Goal: Information Seeking & Learning: Learn about a topic

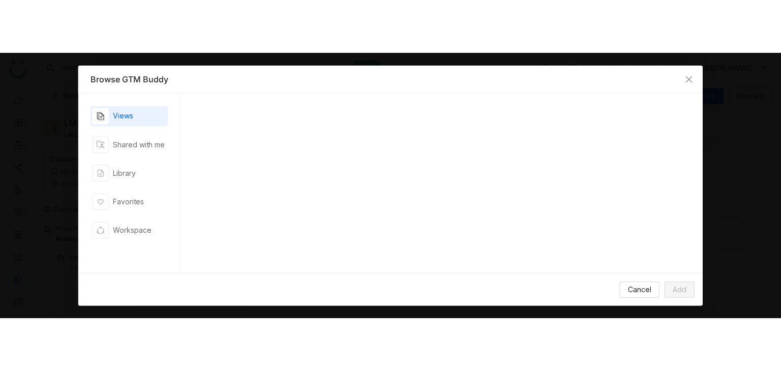
scroll to position [152, 0]
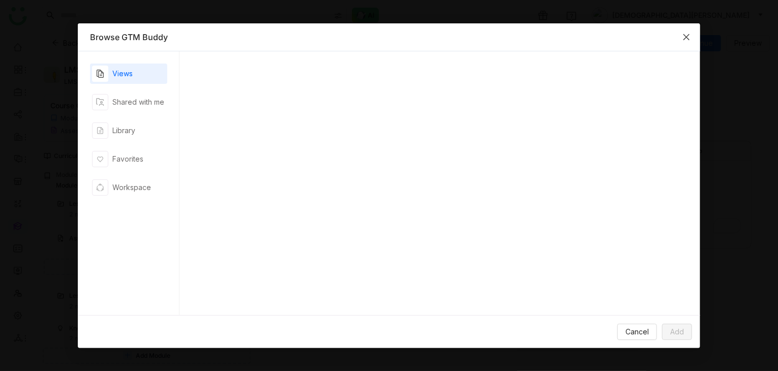
click at [692, 38] on span "Close" at bounding box center [686, 36] width 27 height 27
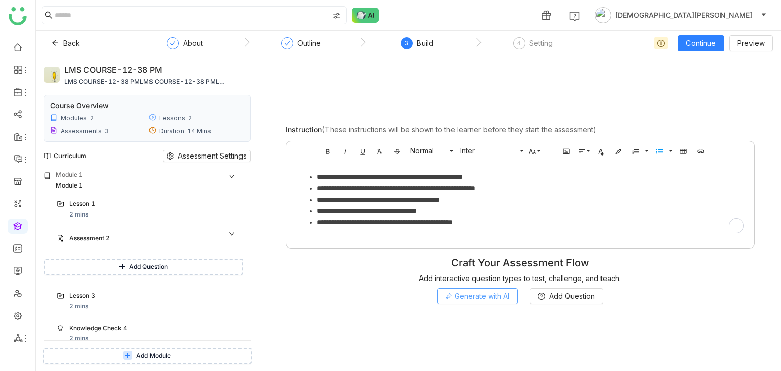
click at [478, 296] on span "Generate with AI" at bounding box center [482, 296] width 55 height 11
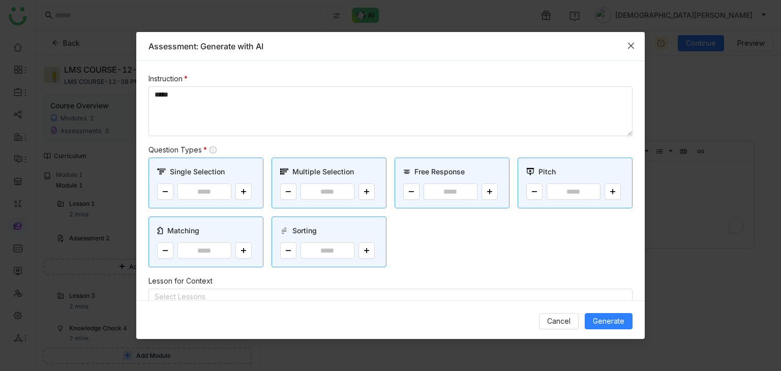
scroll to position [152, 0]
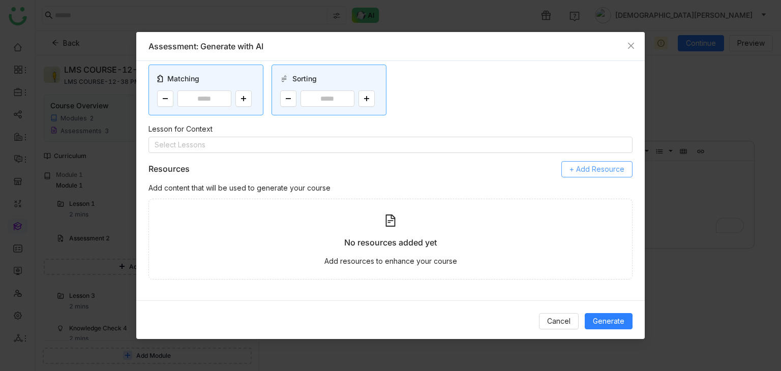
click at [589, 164] on span "+ Add Resource" at bounding box center [597, 169] width 55 height 11
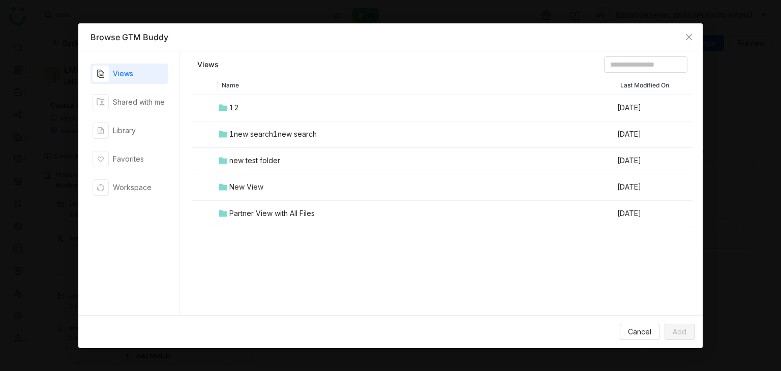
click at [96, 87] on div "Views Shared with me Library Favorites Workspace" at bounding box center [129, 183] width 77 height 239
click at [121, 98] on div "Shared with me" at bounding box center [139, 102] width 52 height 11
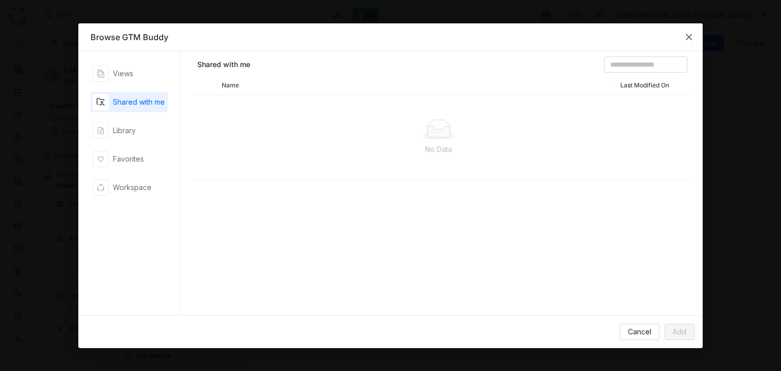
click at [693, 41] on span "Close" at bounding box center [688, 36] width 27 height 27
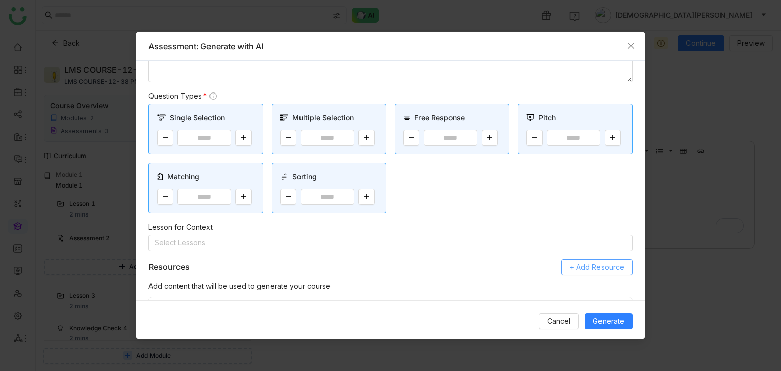
scroll to position [0, 0]
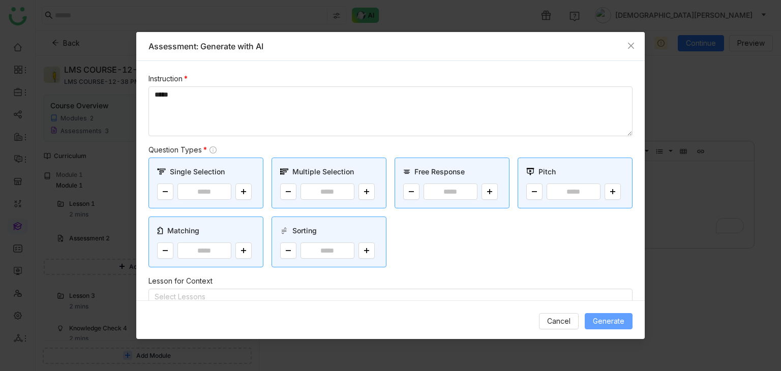
click at [604, 320] on span "Generate" at bounding box center [609, 321] width 32 height 11
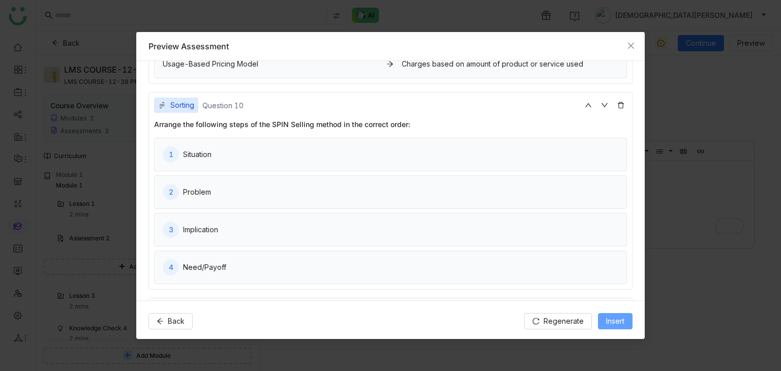
click at [612, 322] on span "Insert" at bounding box center [615, 321] width 18 height 11
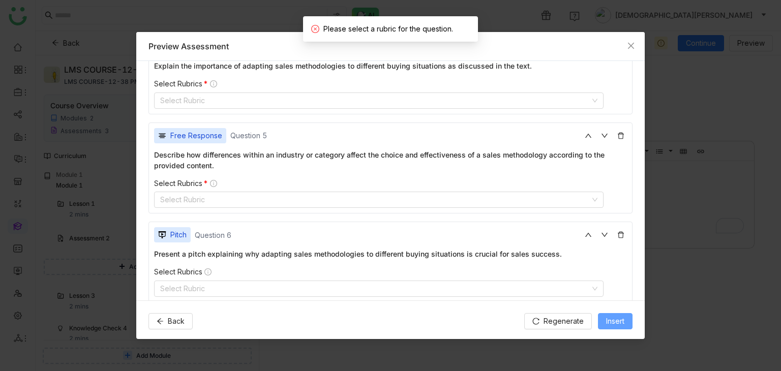
scroll to position [565, 0]
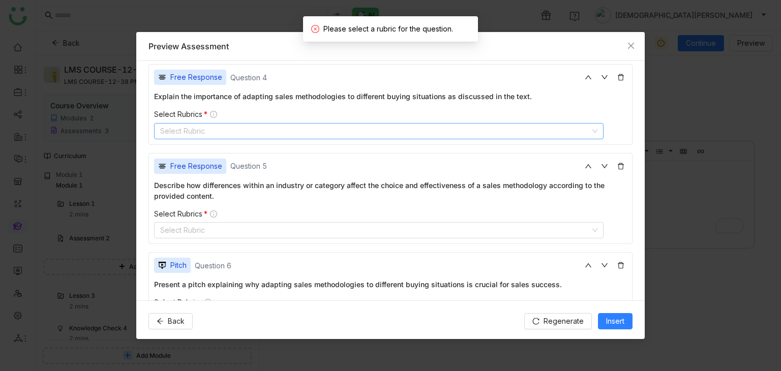
click at [259, 128] on nz-select-top-control "Select Rubric" at bounding box center [378, 131] width 449 height 16
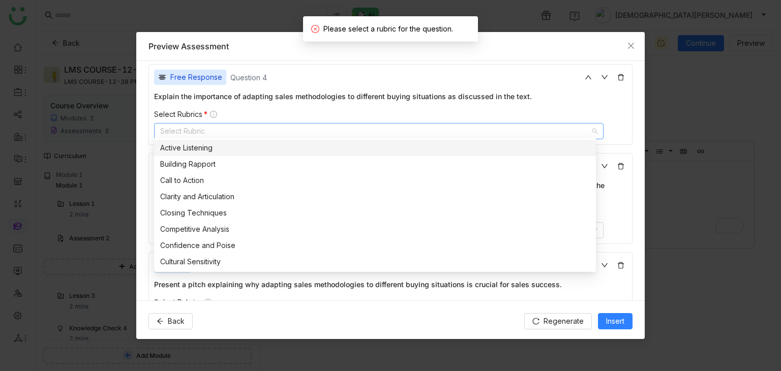
click at [238, 154] on nz-option-item "Active Listening" at bounding box center [375, 148] width 442 height 16
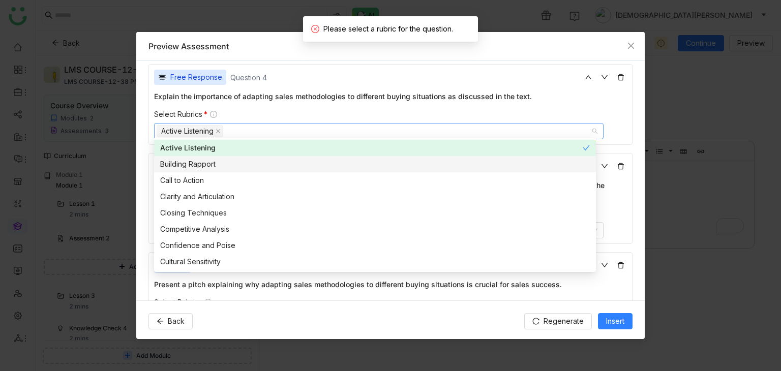
click at [202, 164] on div "Building Rapport" at bounding box center [375, 164] width 430 height 11
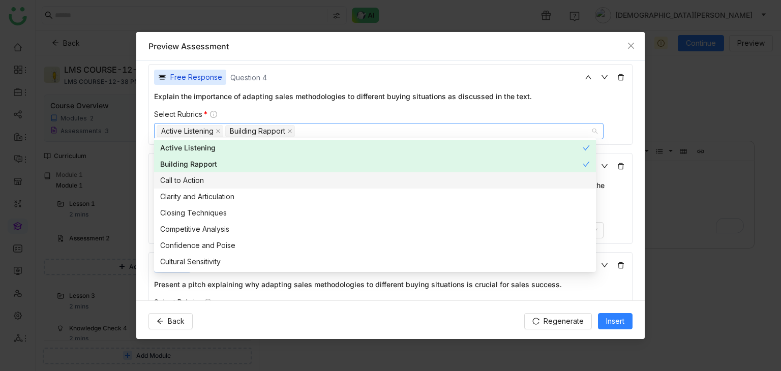
click at [186, 175] on div "Call to Action" at bounding box center [375, 180] width 430 height 11
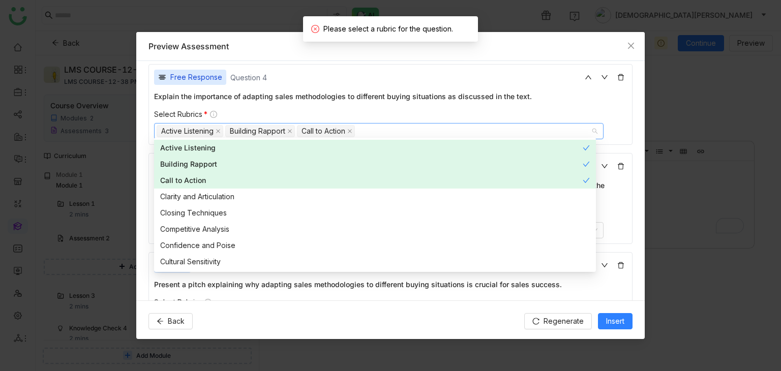
click at [185, 191] on div "Clarity and Articulation" at bounding box center [375, 196] width 430 height 11
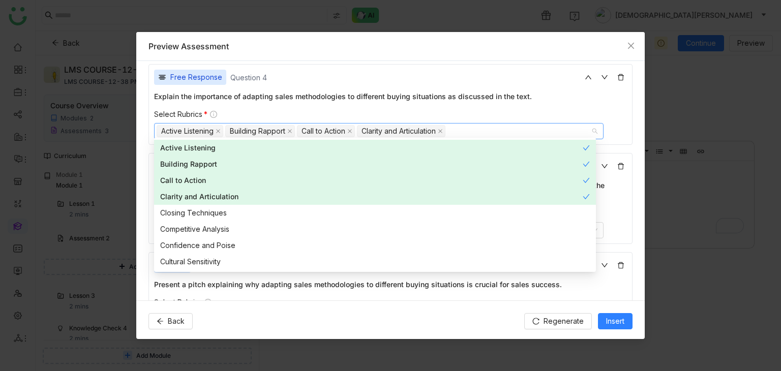
click at [316, 101] on div "Explain the importance of adapting sales methodologies to different buying situ…" at bounding box center [390, 115] width 473 height 48
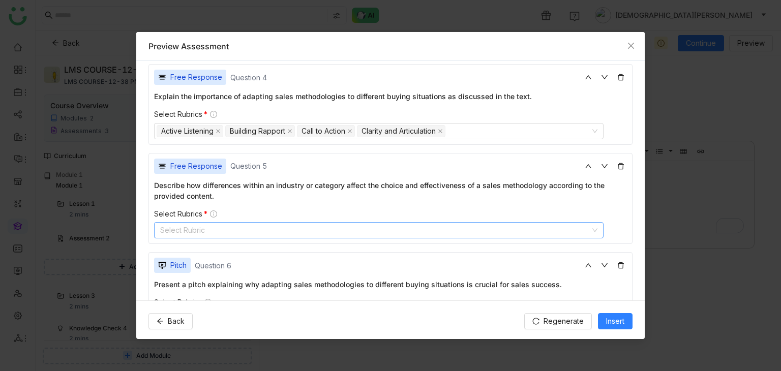
click at [201, 222] on nz-select-top-control "Select Rubric" at bounding box center [378, 230] width 449 height 16
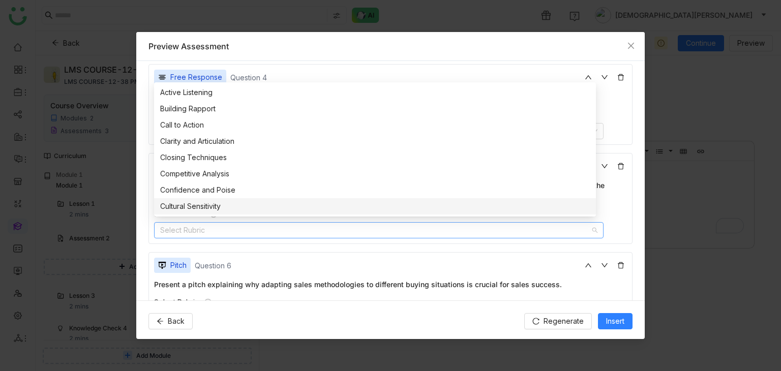
click at [197, 205] on div "Cultural Sensitivity" at bounding box center [375, 206] width 430 height 11
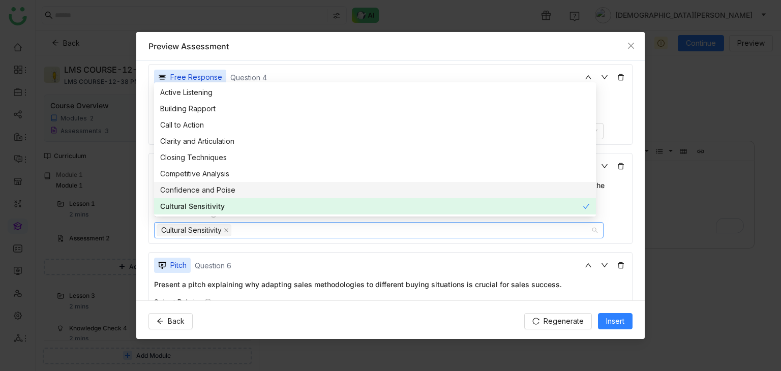
click at [198, 189] on div "Confidence and Poise" at bounding box center [375, 190] width 430 height 11
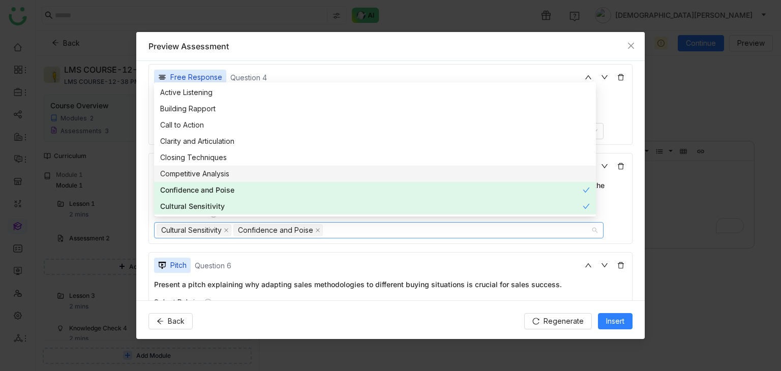
click at [208, 174] on div "Competitive Analysis" at bounding box center [375, 173] width 430 height 11
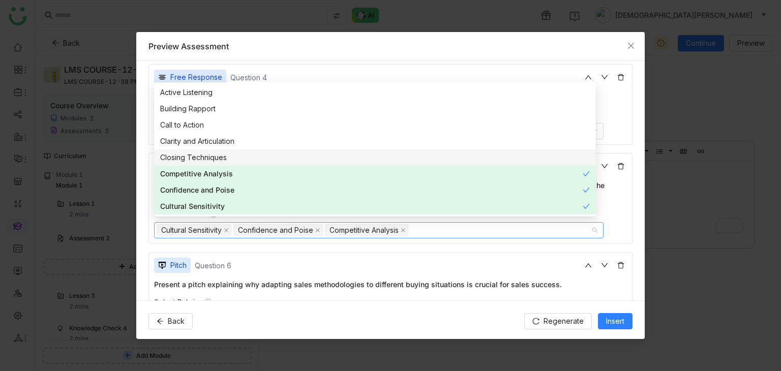
click at [224, 161] on div "Closing Techniques" at bounding box center [375, 157] width 430 height 11
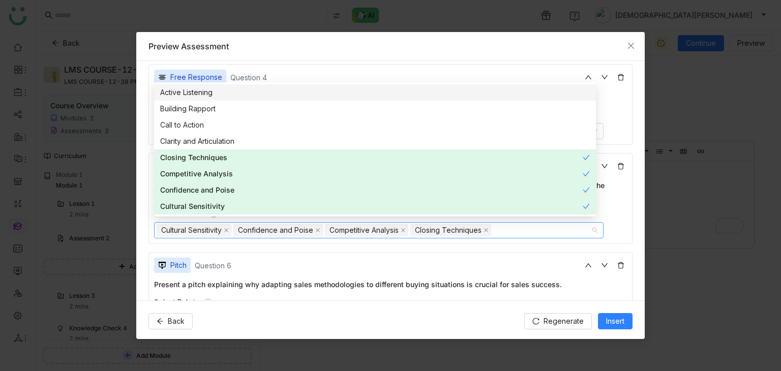
click at [438, 65] on div "Free Response Question 4 Explain the importance of adapting sales methodologies…" at bounding box center [390, 104] width 484 height 81
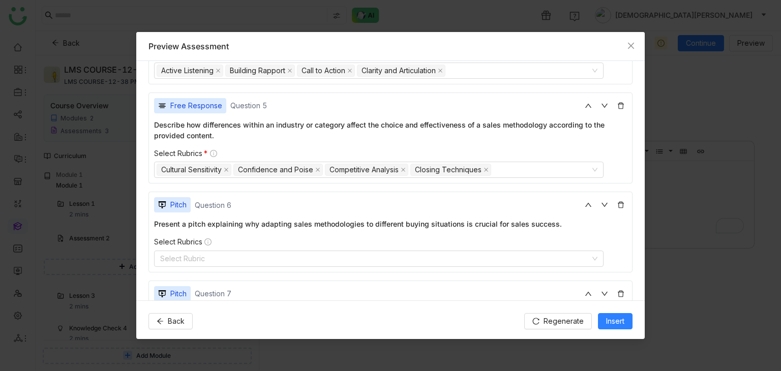
scroll to position [718, 0]
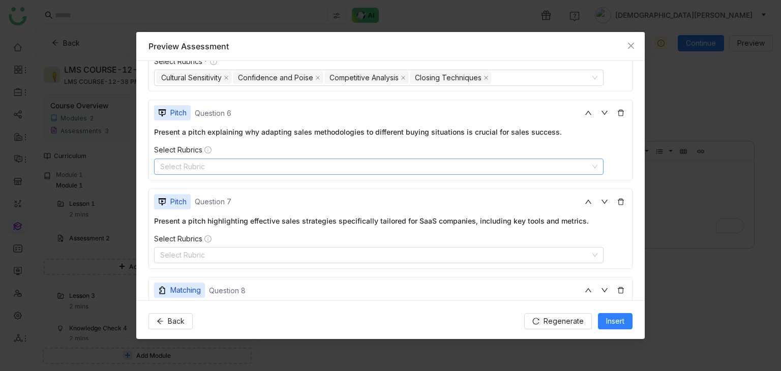
click at [221, 165] on nz-select-top-control "Select Rubric" at bounding box center [378, 167] width 449 height 16
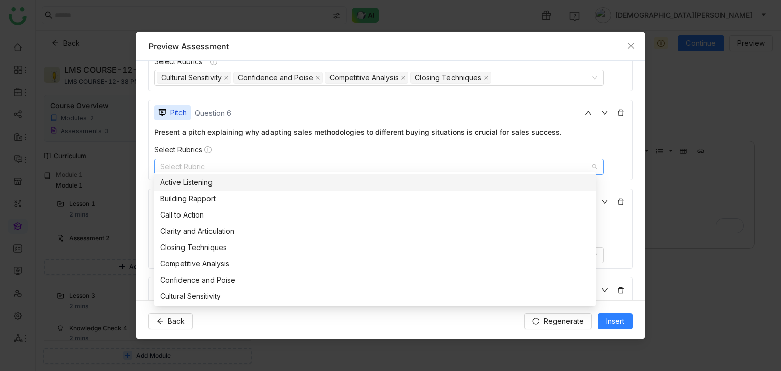
click at [189, 183] on div "Active Listening" at bounding box center [375, 182] width 430 height 11
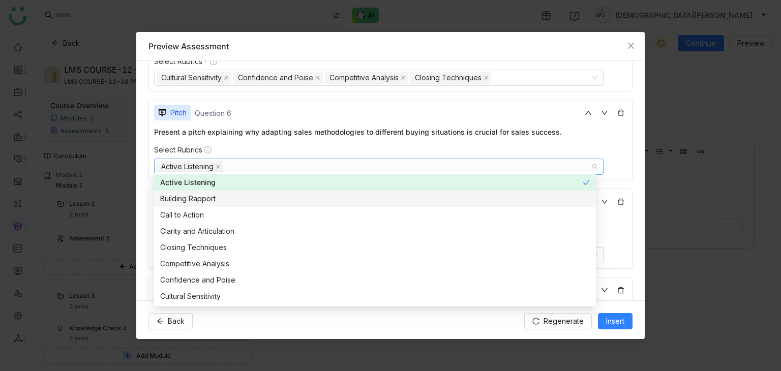
click at [187, 194] on div "Building Rapport" at bounding box center [375, 198] width 430 height 11
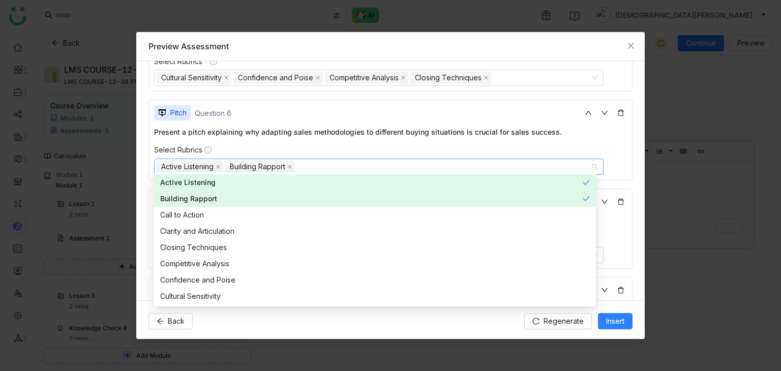
click at [187, 206] on nz-option-item "Building Rapport" at bounding box center [375, 199] width 442 height 16
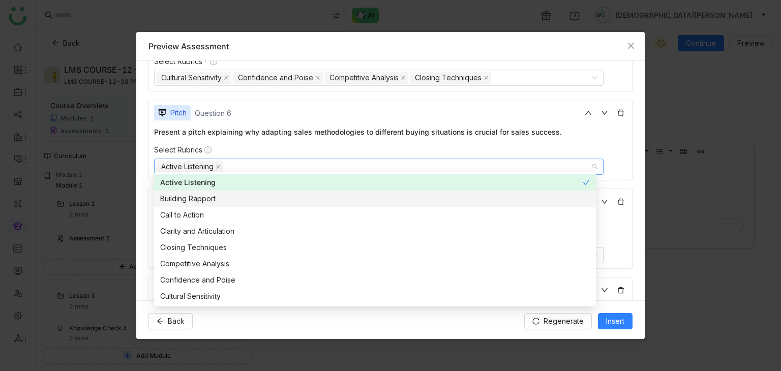
click at [212, 194] on div "Building Rapport" at bounding box center [375, 198] width 430 height 11
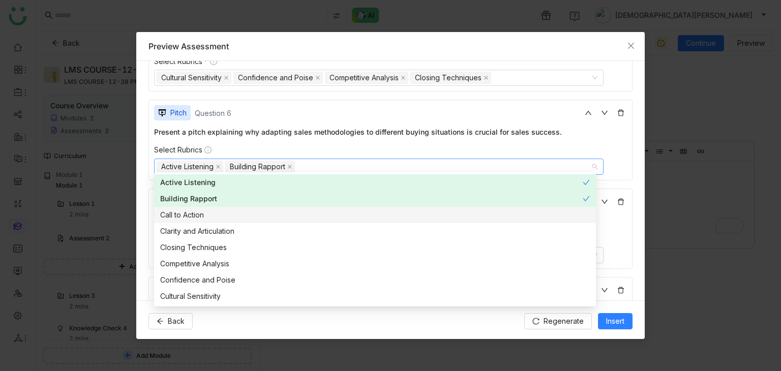
click at [194, 216] on div "Call to Action" at bounding box center [375, 214] width 430 height 11
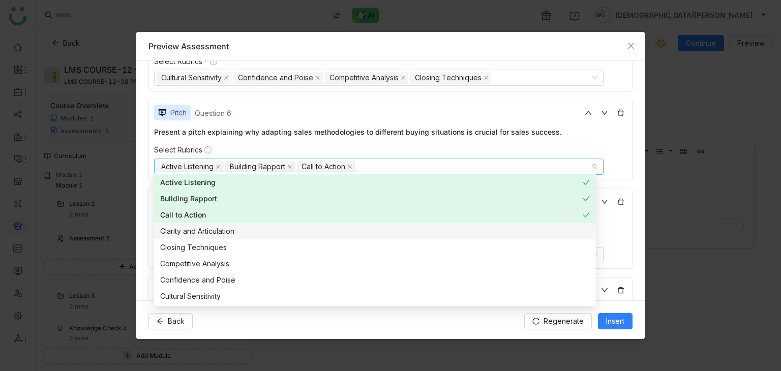
click at [183, 234] on div "Clarity and Articulation" at bounding box center [375, 231] width 430 height 11
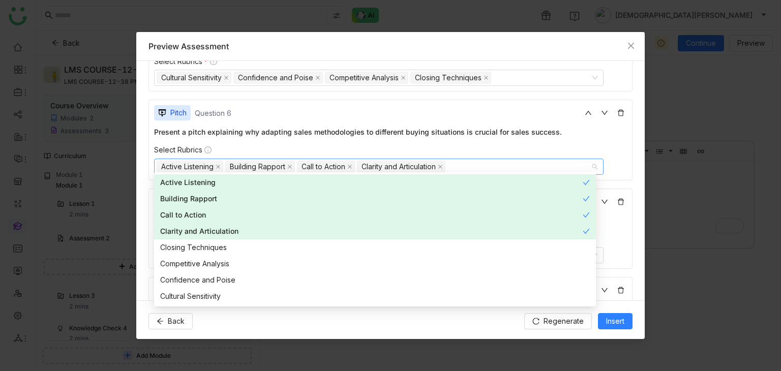
click at [336, 110] on div "Pitch Question 6" at bounding box center [390, 112] width 473 height 15
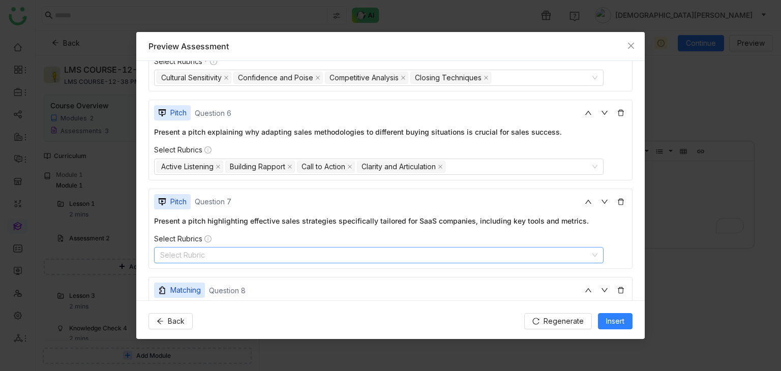
click at [220, 247] on nz-select-top-control "Select Rubric" at bounding box center [378, 255] width 449 height 16
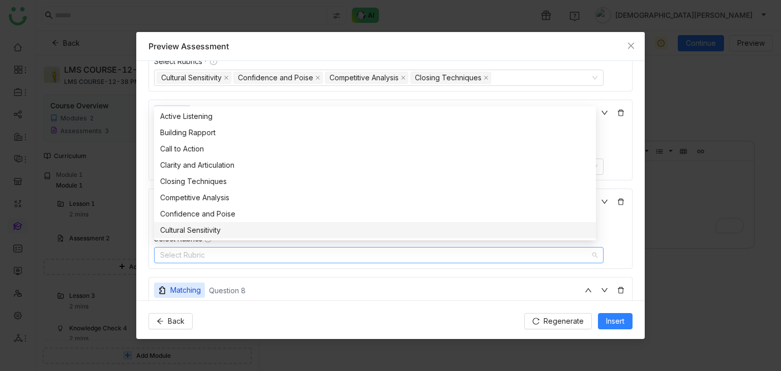
click at [218, 223] on nz-option-item "Cultural Sensitivity" at bounding box center [375, 230] width 442 height 16
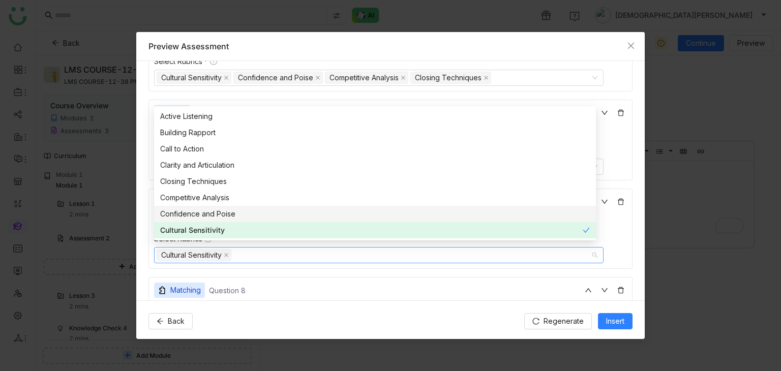
click at [222, 207] on nz-option-item "Confidence and Poise" at bounding box center [375, 214] width 442 height 16
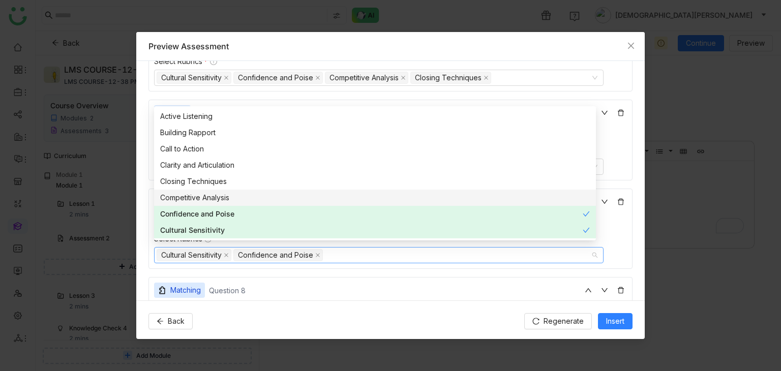
click at [228, 196] on div "Competitive Analysis" at bounding box center [375, 197] width 430 height 11
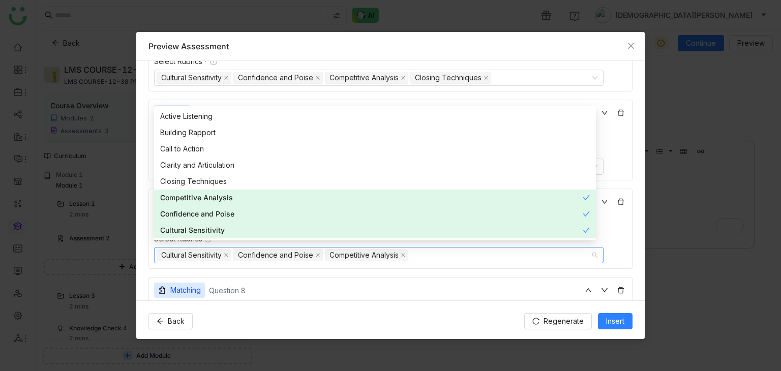
click at [249, 183] on div "Closing Techniques" at bounding box center [375, 181] width 430 height 11
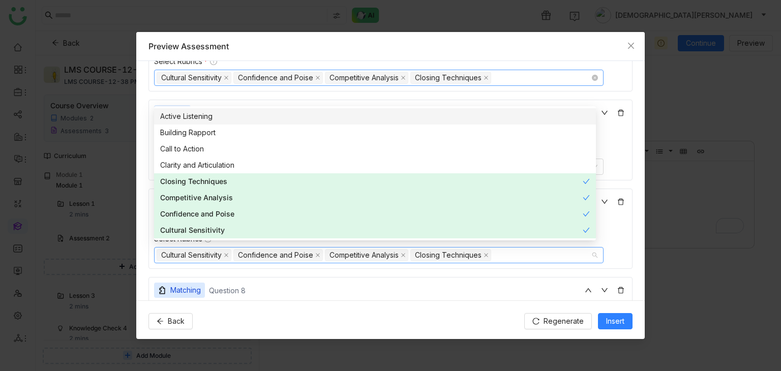
click at [427, 82] on nz-select-top-control "Cultural Sensitivity Confidence and Poise Competitive Analysis Closing Techniqu…" at bounding box center [378, 78] width 449 height 16
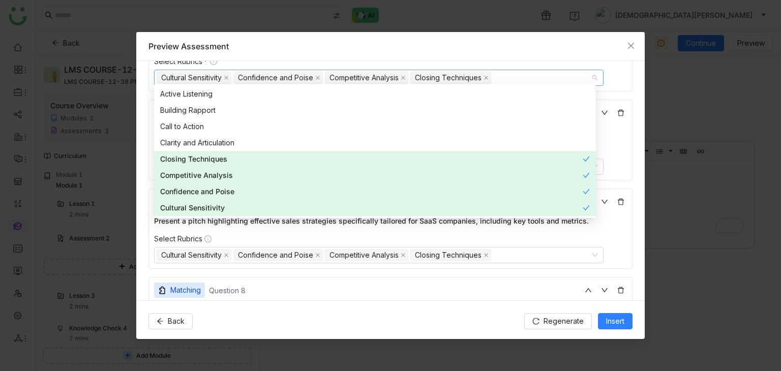
click at [625, 77] on div "**********" at bounding box center [390, 181] width 508 height 240
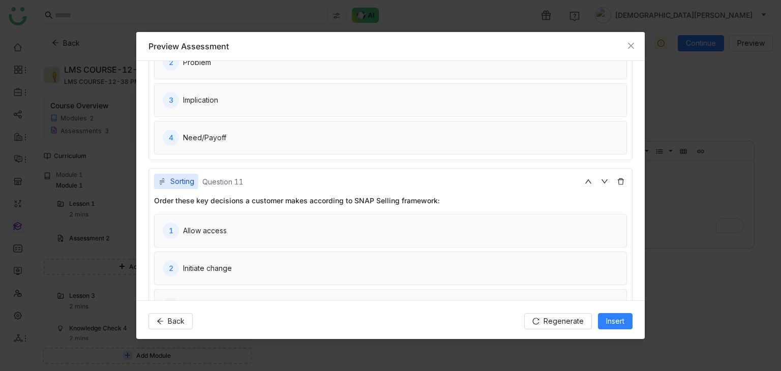
scroll to position [1382, 0]
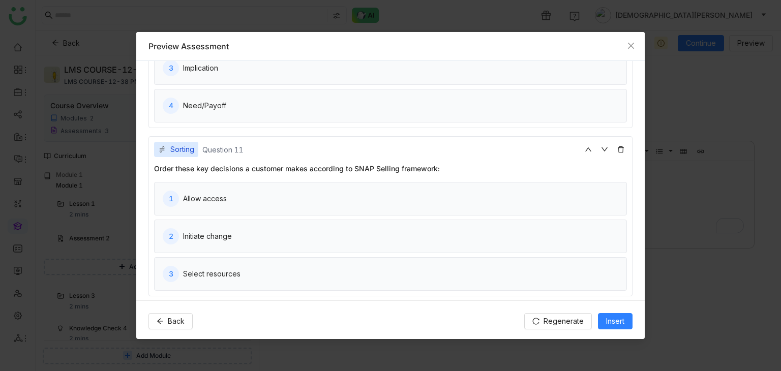
click at [616, 329] on div "Back Regenerate Insert" at bounding box center [390, 321] width 508 height 41
click at [616, 320] on span "Insert" at bounding box center [615, 321] width 18 height 11
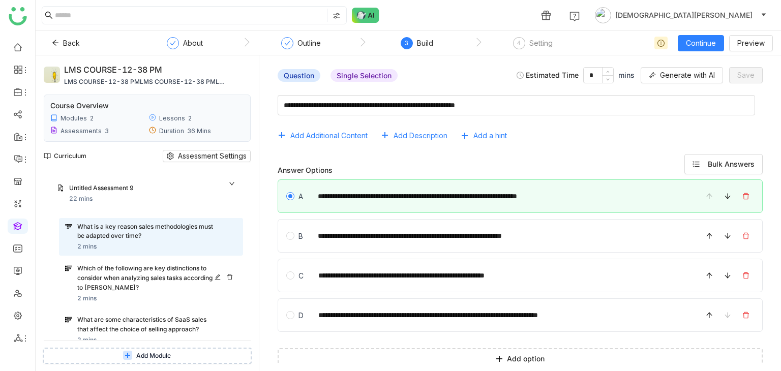
scroll to position [305, 0]
click at [130, 190] on div "Untitled Assessment 9" at bounding box center [142, 188] width 147 height 10
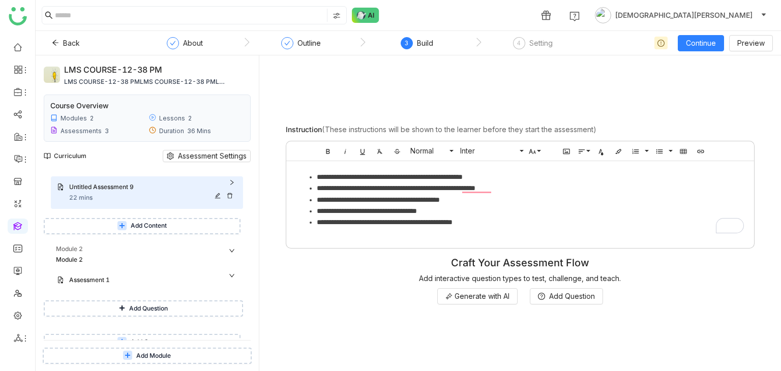
click at [218, 194] on icon at bounding box center [218, 196] width 6 height 6
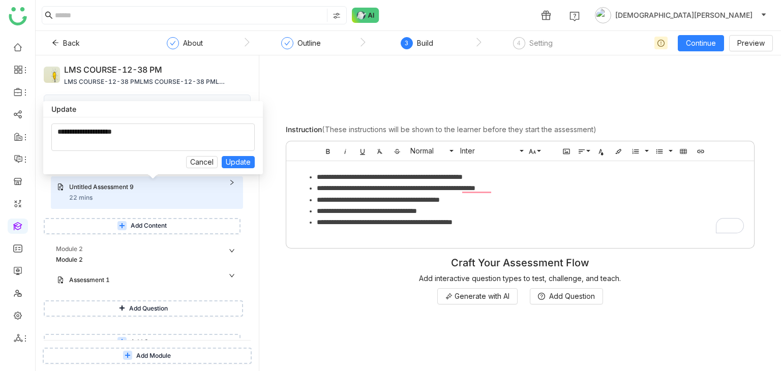
click at [156, 123] on div "Cancel Update" at bounding box center [153, 145] width 220 height 57
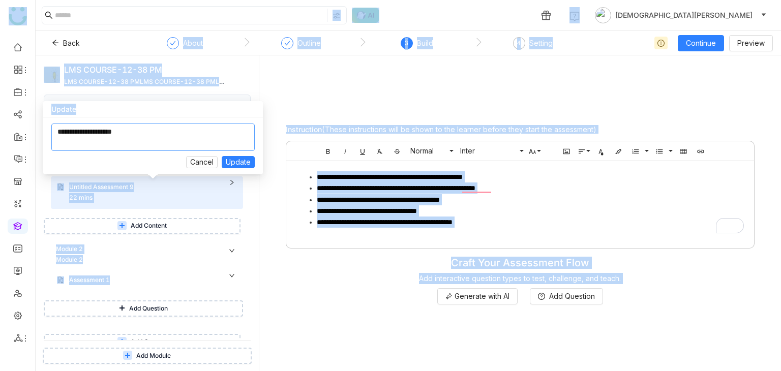
click at [155, 133] on textarea at bounding box center [152, 137] width 203 height 27
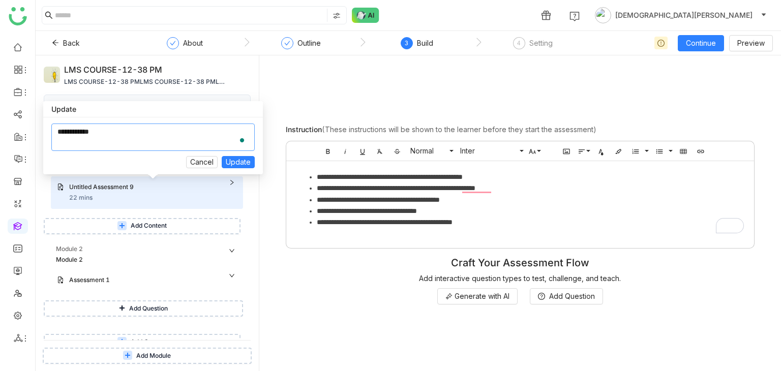
type textarea "**********"
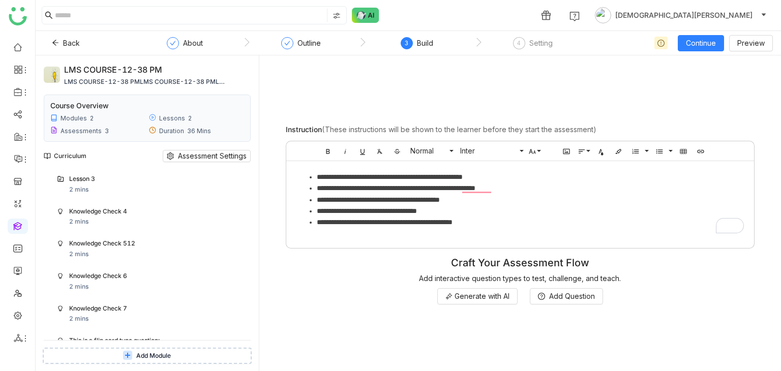
scroll to position [315, 0]
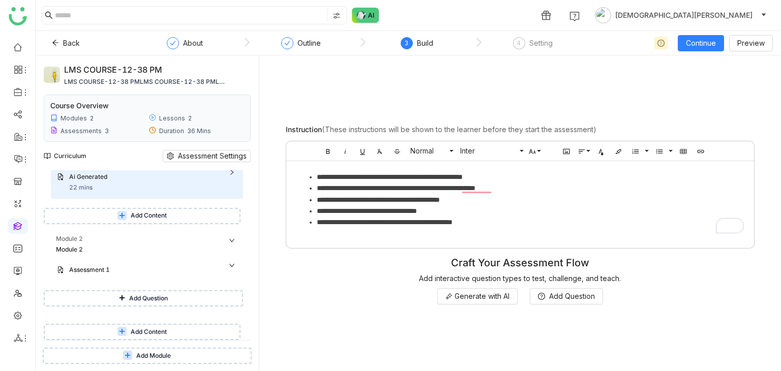
click at [128, 336] on button "Add Content" at bounding box center [142, 332] width 197 height 16
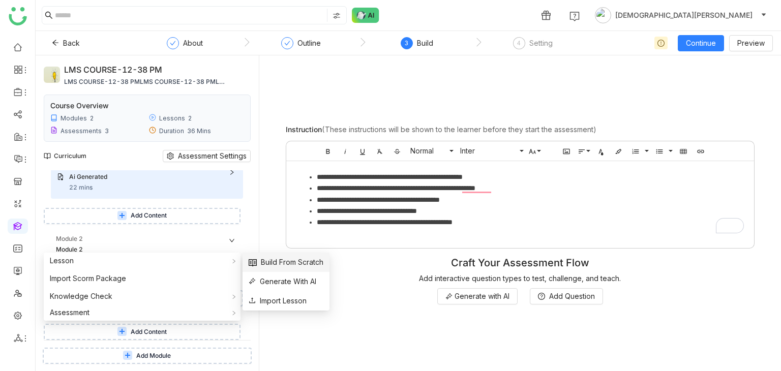
click at [268, 259] on span "Build From Scratch" at bounding box center [286, 262] width 75 height 11
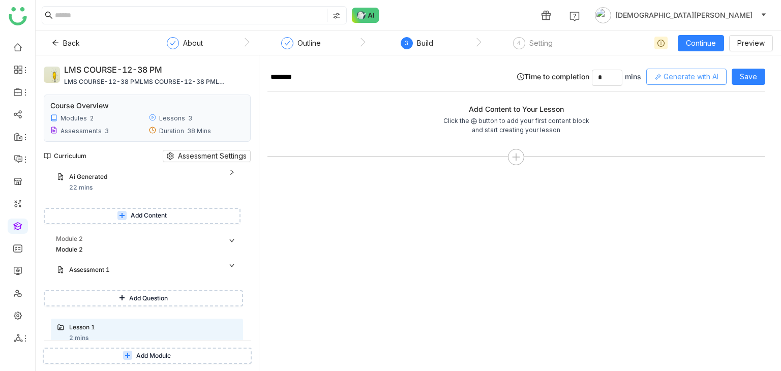
click at [665, 77] on span "Generate with AI" at bounding box center [691, 76] width 55 height 11
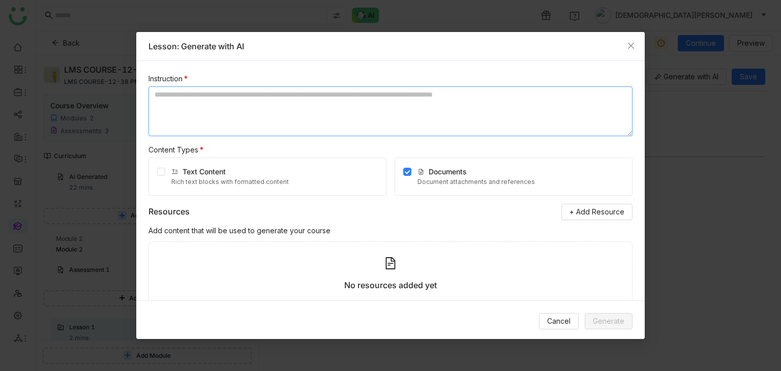
click at [321, 93] on textarea at bounding box center [390, 111] width 484 height 50
click at [282, 122] on textarea "**********" at bounding box center [390, 111] width 484 height 50
type textarea "**********"
click at [160, 181] on label at bounding box center [161, 176] width 8 height 21
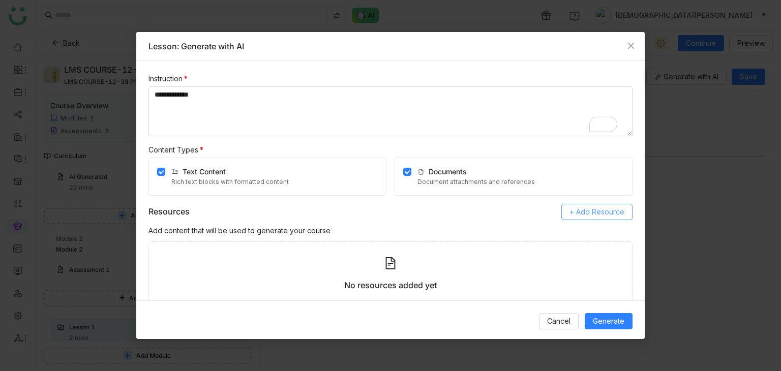
click at [584, 215] on span "+ Add Resource" at bounding box center [597, 211] width 55 height 11
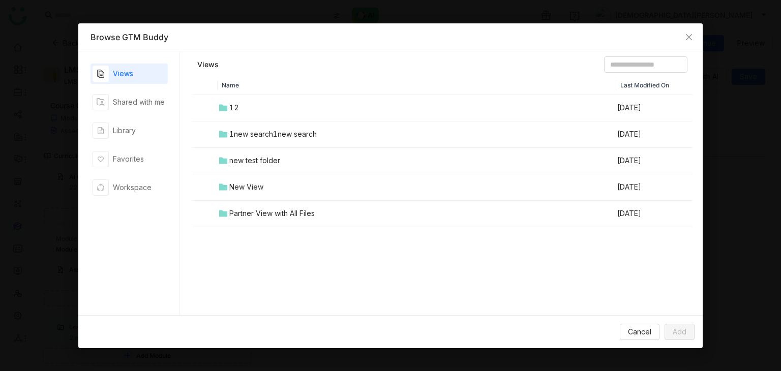
click at [295, 140] on td "1new search1new search" at bounding box center [417, 135] width 399 height 26
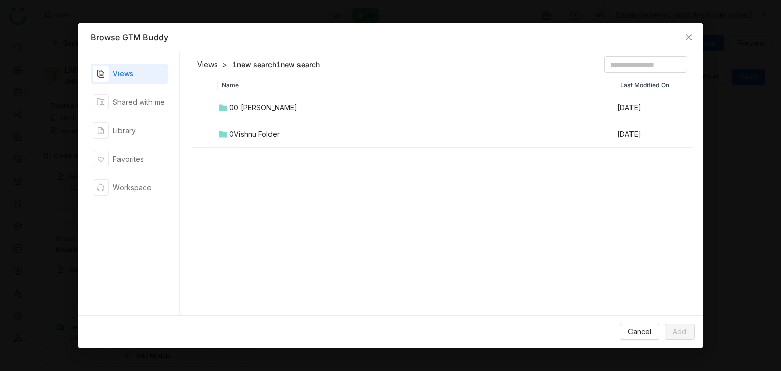
click at [232, 123] on td "0Vishnu Folder" at bounding box center [417, 135] width 399 height 26
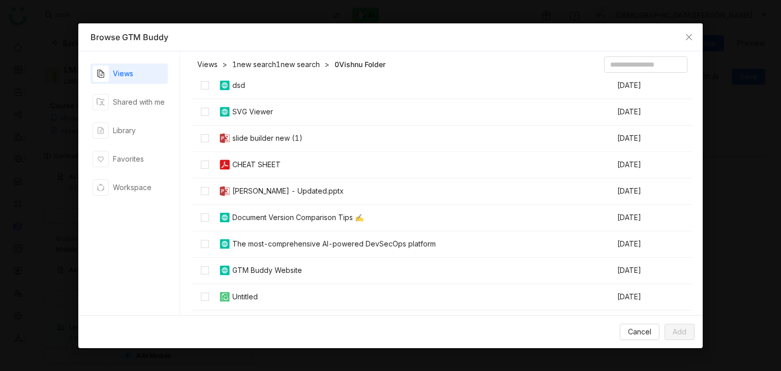
scroll to position [203, 0]
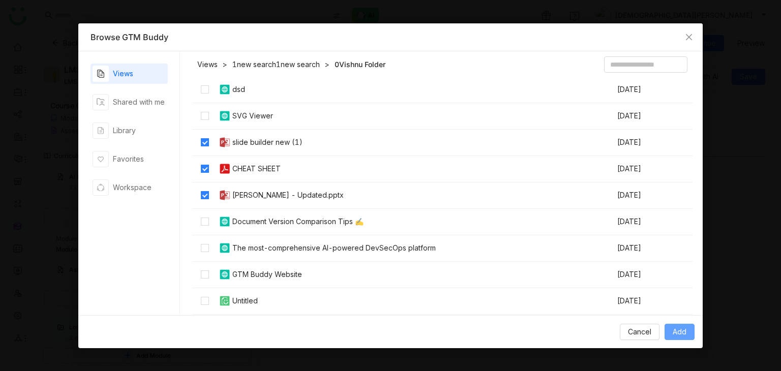
click at [681, 326] on span "Add" at bounding box center [680, 331] width 14 height 11
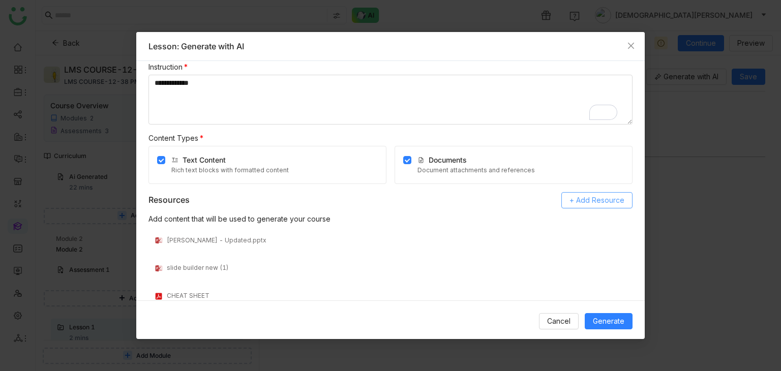
scroll to position [0, 0]
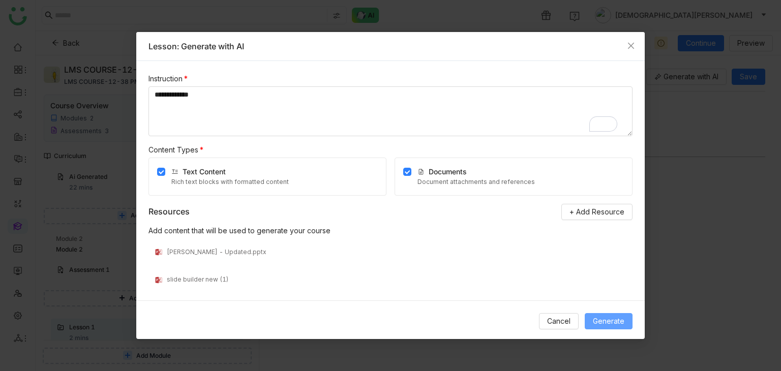
click at [596, 322] on span "Generate" at bounding box center [609, 321] width 32 height 11
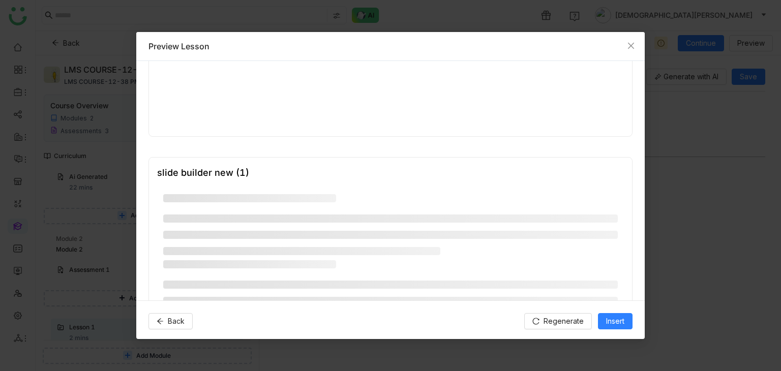
scroll to position [781, 0]
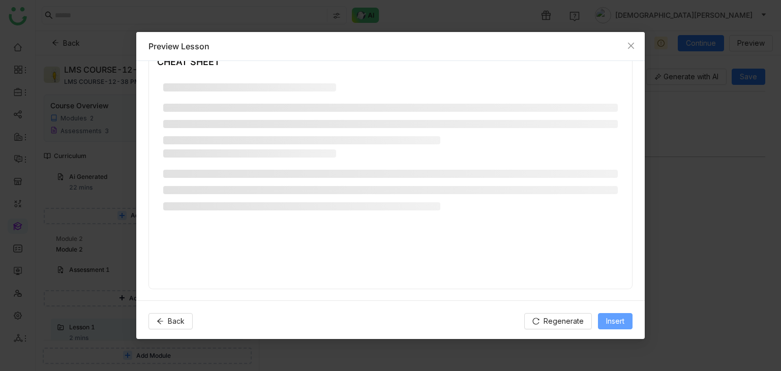
click at [618, 317] on span "Insert" at bounding box center [615, 321] width 18 height 11
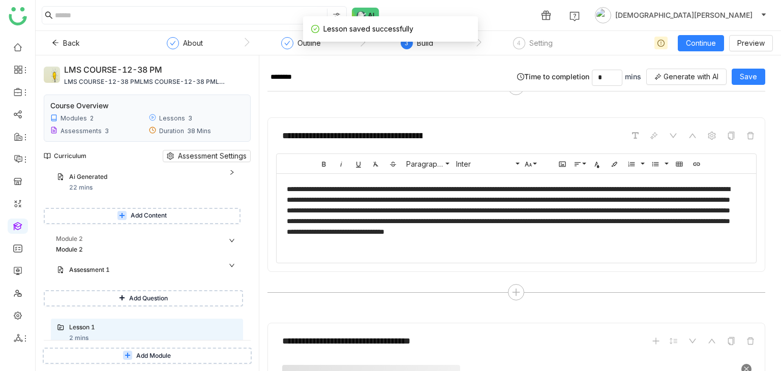
scroll to position [153, 0]
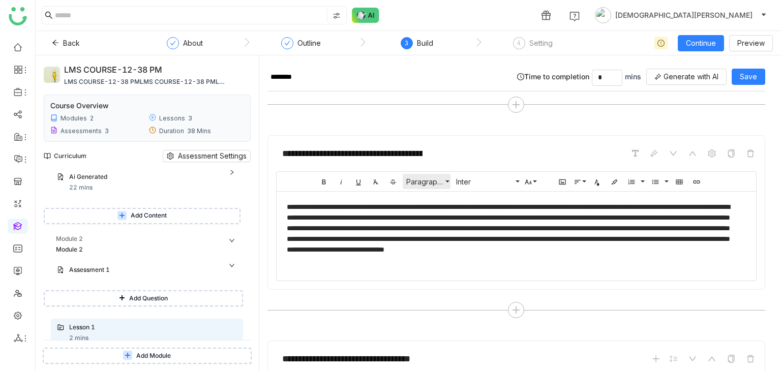
drag, startPoint x: 477, startPoint y: 188, endPoint x: 433, endPoint y: 177, distance: 44.9
click at [433, 177] on span "Paragraph Format" at bounding box center [424, 181] width 41 height 9
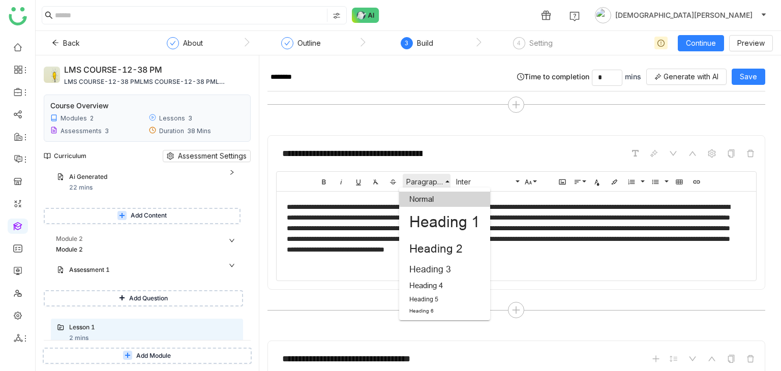
scroll to position [0, 0]
click at [466, 146] on div "**********" at bounding box center [516, 153] width 481 height 19
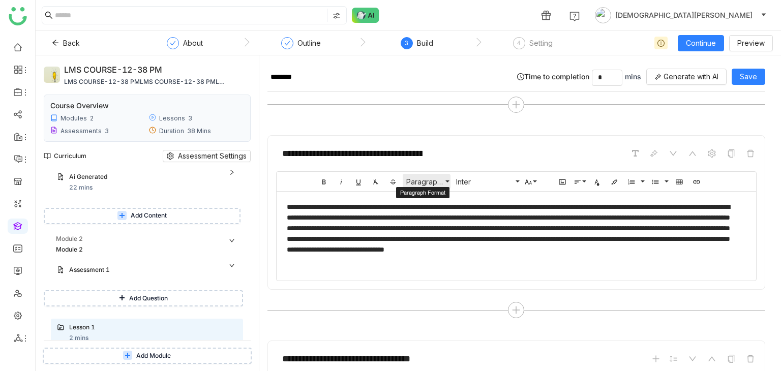
click at [439, 179] on span "Paragraph Format" at bounding box center [424, 181] width 41 height 9
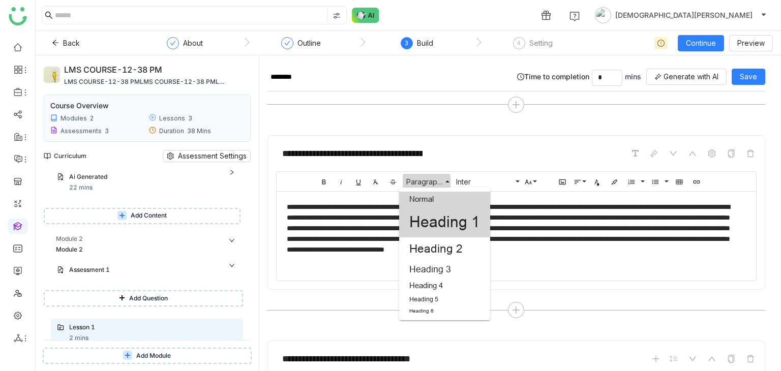
click at [438, 222] on link "Heading 1" at bounding box center [444, 222] width 91 height 31
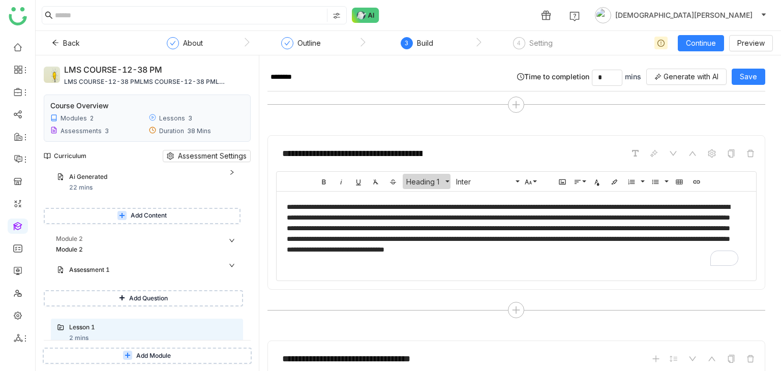
click at [434, 177] on span "Heading 1" at bounding box center [424, 181] width 41 height 9
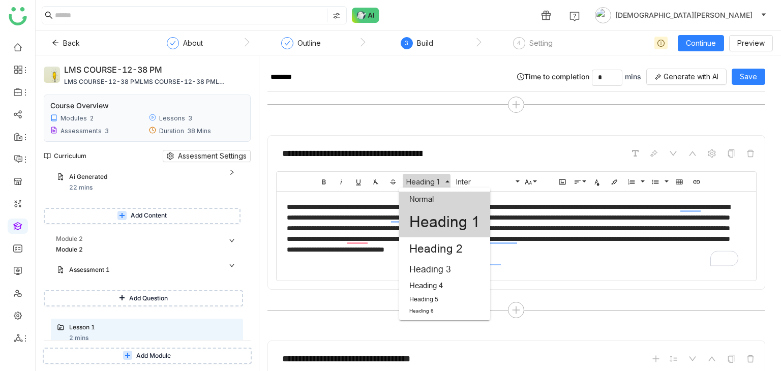
click at [438, 218] on link "Heading 1" at bounding box center [444, 222] width 91 height 31
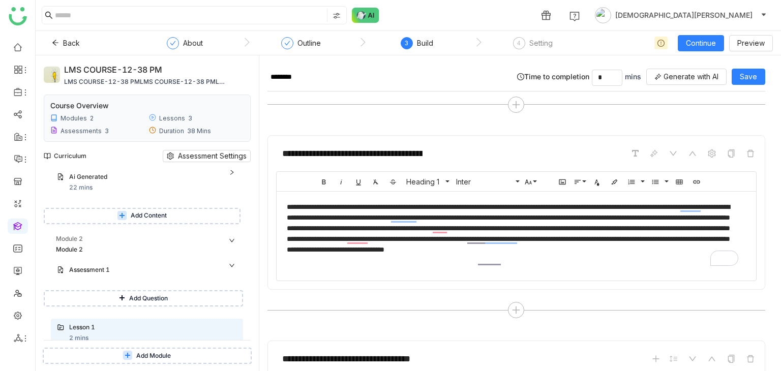
click at [427, 218] on div "**********" at bounding box center [513, 234] width 452 height 64
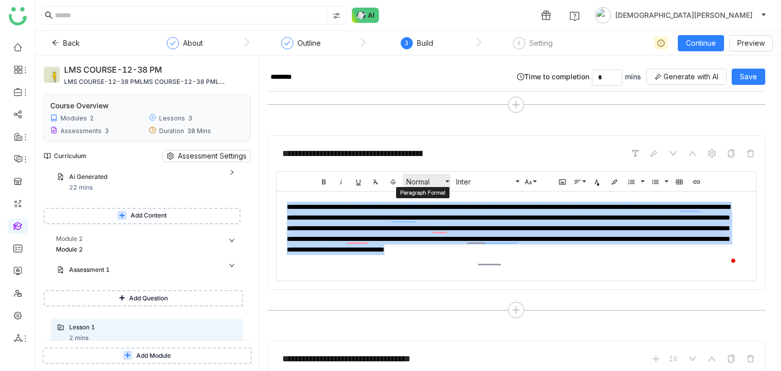
click at [430, 182] on span "Normal" at bounding box center [424, 181] width 41 height 9
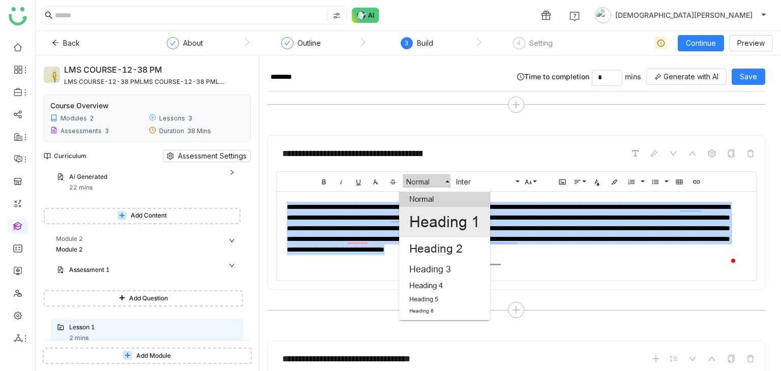
click at [437, 216] on link "Heading 1" at bounding box center [444, 222] width 91 height 31
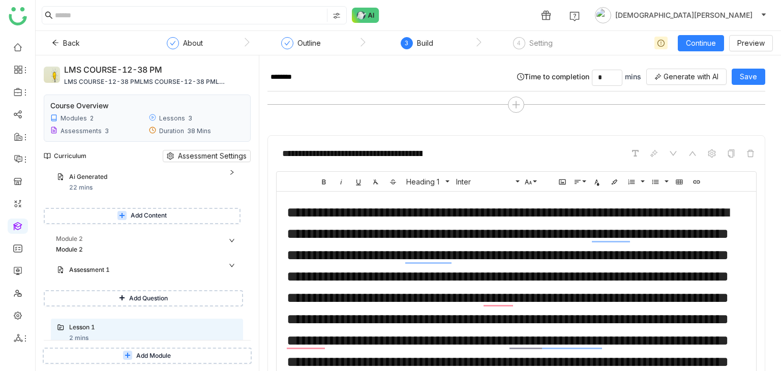
click at [475, 152] on div "**********" at bounding box center [516, 153] width 481 height 19
click at [433, 177] on span "Heading 1" at bounding box center [424, 181] width 41 height 9
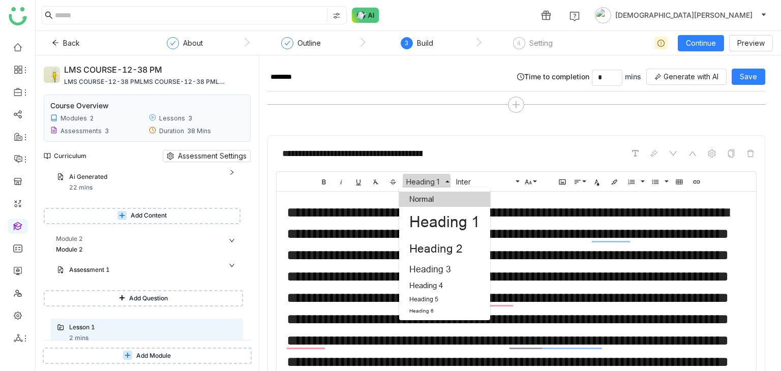
click at [432, 196] on link "Normal" at bounding box center [444, 199] width 91 height 15
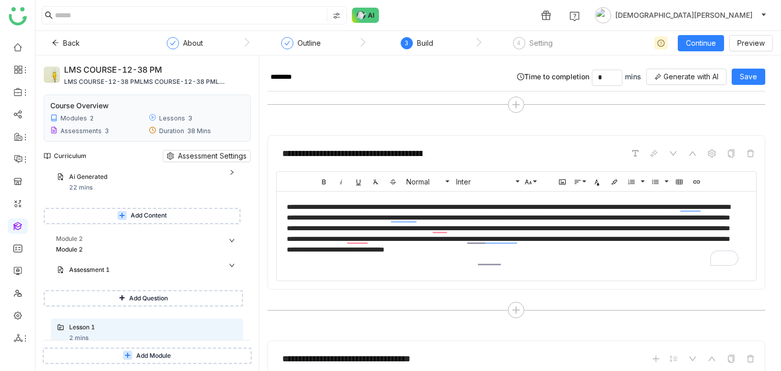
click at [461, 144] on div "**********" at bounding box center [516, 153] width 481 height 19
click at [479, 157] on div "**********" at bounding box center [516, 153] width 481 height 19
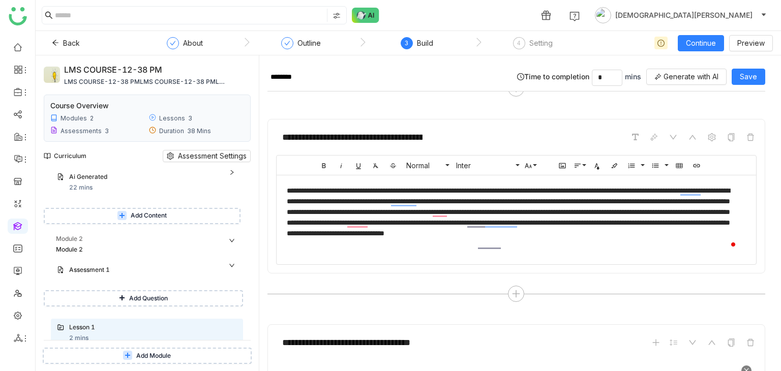
scroll to position [153, 0]
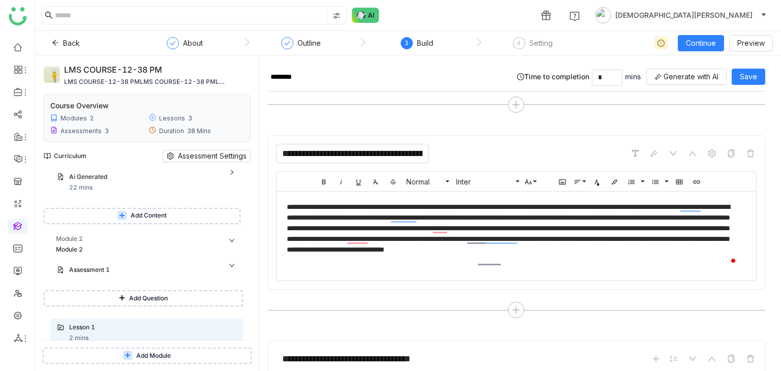
click at [413, 147] on input "**********" at bounding box center [352, 153] width 153 height 19
click at [415, 148] on input "**********" at bounding box center [352, 153] width 153 height 19
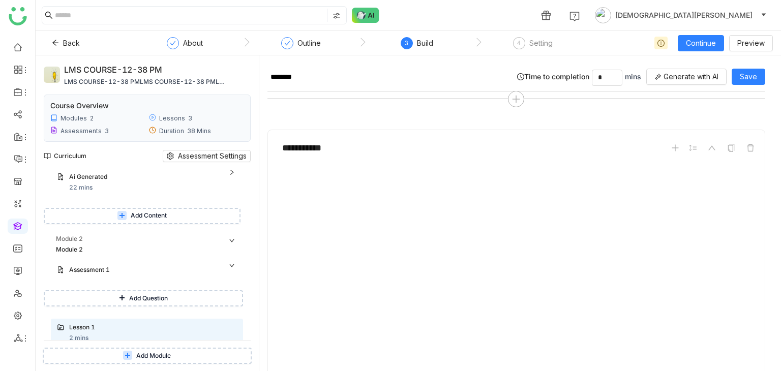
scroll to position [1015, 0]
click at [734, 75] on button "Save" at bounding box center [749, 77] width 34 height 16
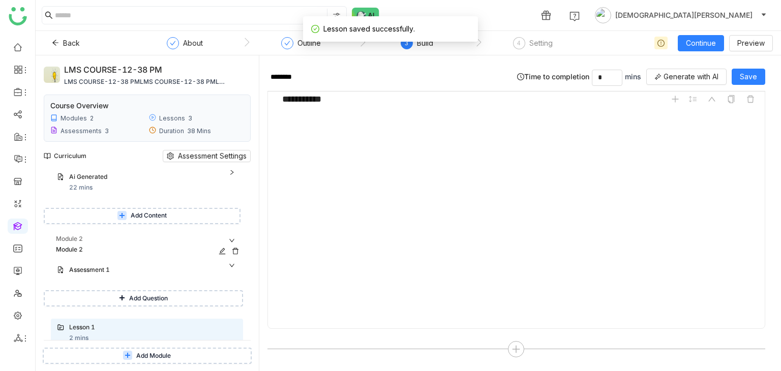
scroll to position [348, 0]
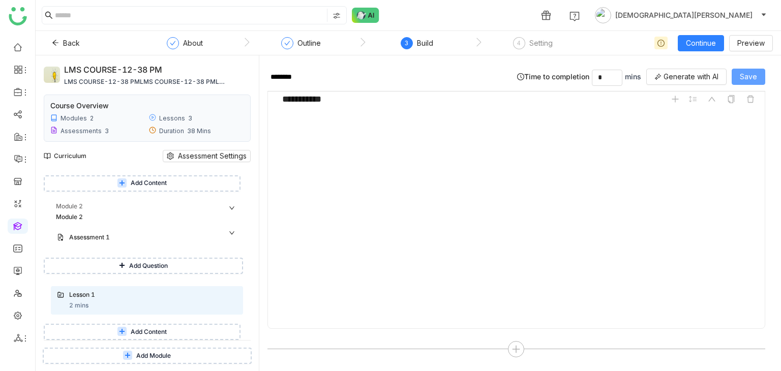
click at [748, 72] on span "Save" at bounding box center [748, 76] width 17 height 11
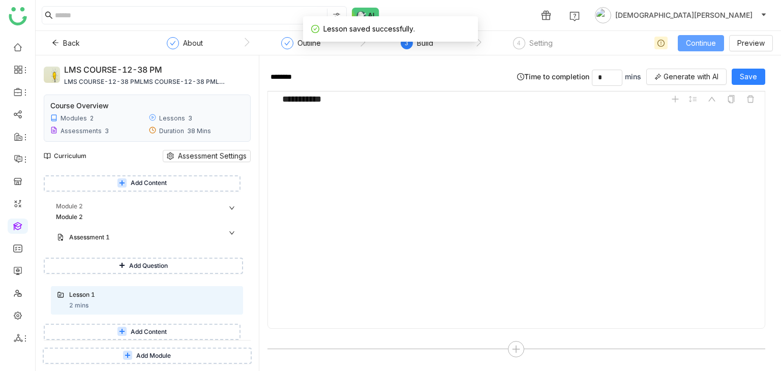
click at [709, 41] on span "Continue" at bounding box center [701, 43] width 30 height 11
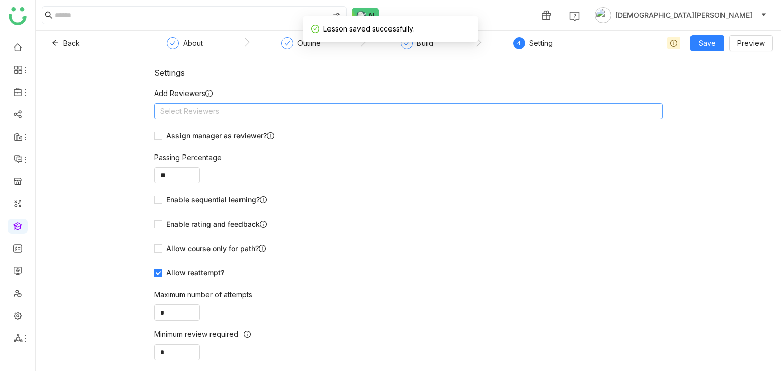
click at [278, 103] on nz-select-top-control "Select Reviewers" at bounding box center [408, 111] width 508 height 16
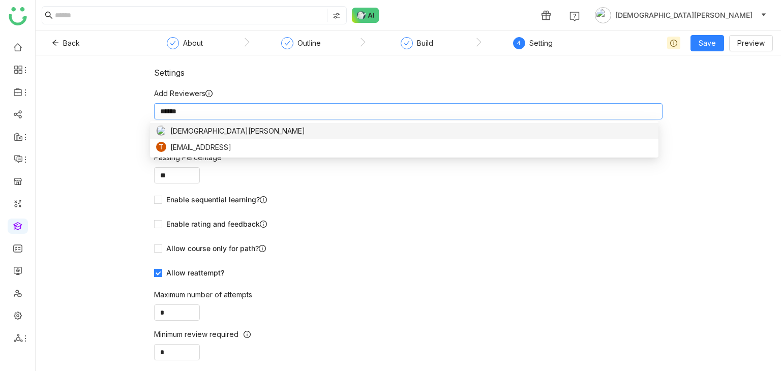
type input "******"
click at [259, 126] on div "[DEMOGRAPHIC_DATA][PERSON_NAME]" at bounding box center [404, 131] width 496 height 11
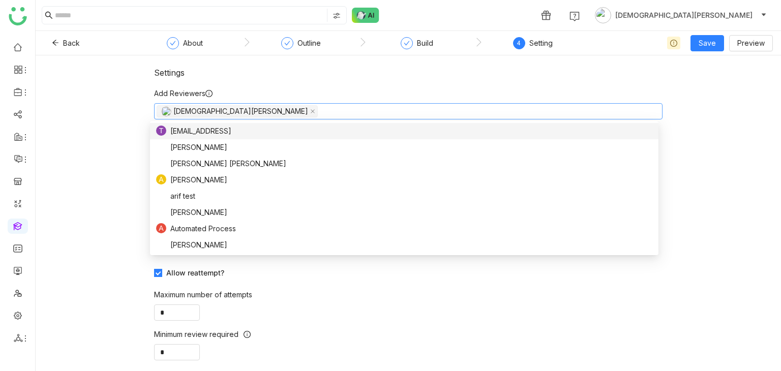
click at [114, 122] on div "Settings Add Reviewers Vishnu Vardhan Assign manager as reviewer? Passing Perce…" at bounding box center [408, 213] width 745 height 316
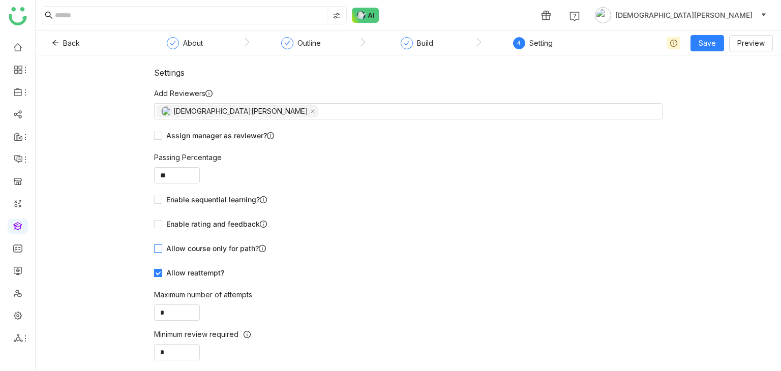
click at [188, 247] on span "Allow course only for path?" at bounding box center [216, 248] width 108 height 11
click at [187, 247] on span "Allow course only for path?" at bounding box center [216, 248] width 108 height 11
click at [711, 40] on span "Save" at bounding box center [707, 43] width 17 height 11
click at [730, 83] on span "Save & Publish" at bounding box center [724, 82] width 50 height 11
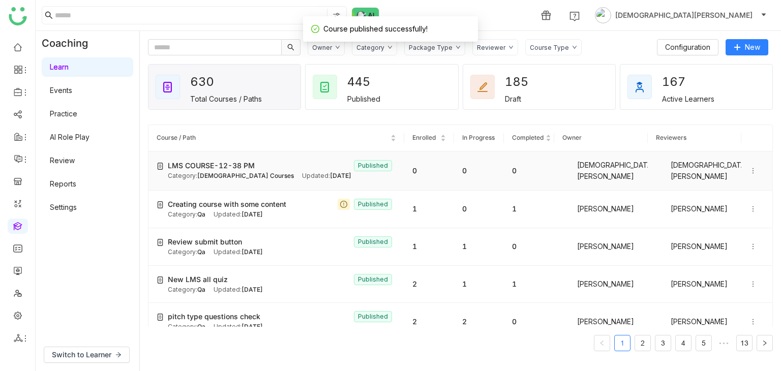
click at [251, 165] on span "LMS COURSE-12-38 PM" at bounding box center [211, 165] width 87 height 11
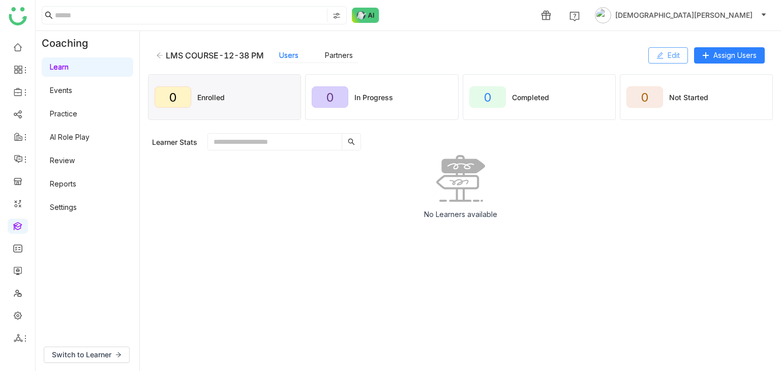
drag, startPoint x: 690, startPoint y: 58, endPoint x: 675, endPoint y: 59, distance: 14.8
click at [687, 58] on div "Edit Assign Users" at bounding box center [706, 55] width 116 height 16
click at [675, 59] on span "Edit" at bounding box center [674, 55] width 12 height 11
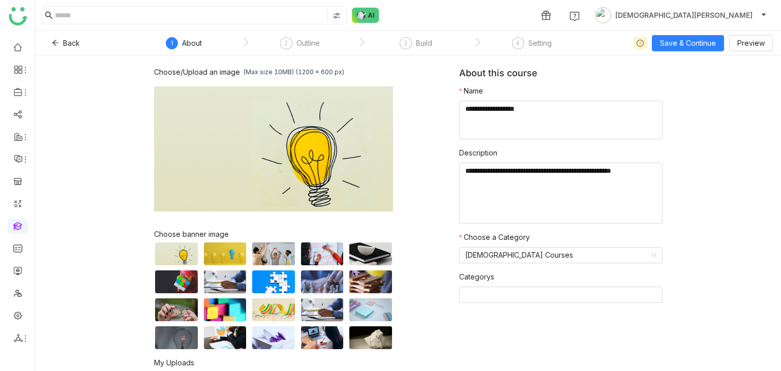
click at [284, 33] on nz-steps "1 About 2 Outline 3 Build 4 Setting" at bounding box center [361, 43] width 458 height 24
click at [407, 37] on div "3" at bounding box center [406, 43] width 12 height 12
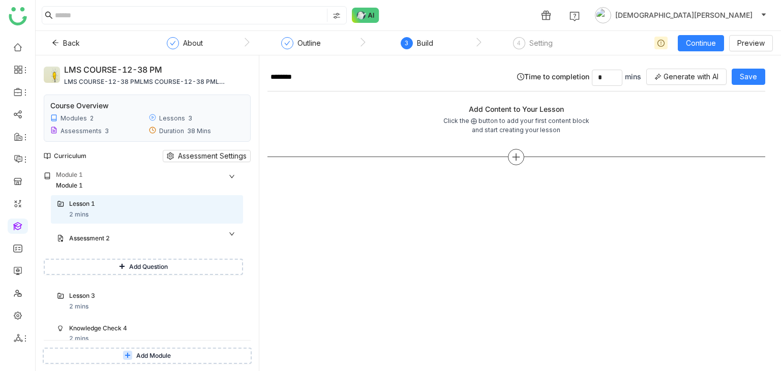
click at [513, 155] on icon at bounding box center [516, 157] width 9 height 9
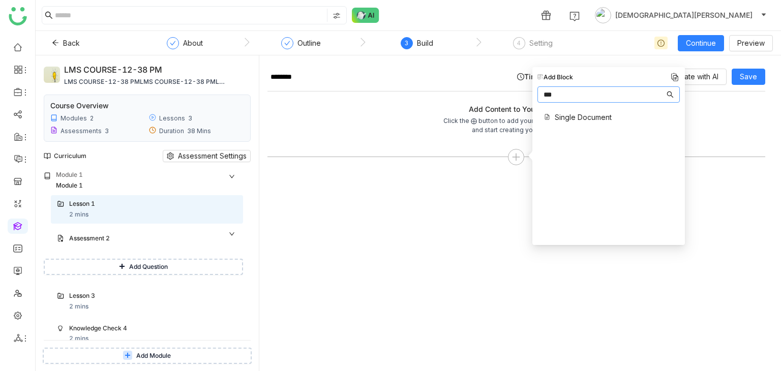
type input "***"
click at [558, 118] on span "Single Document" at bounding box center [583, 117] width 57 height 11
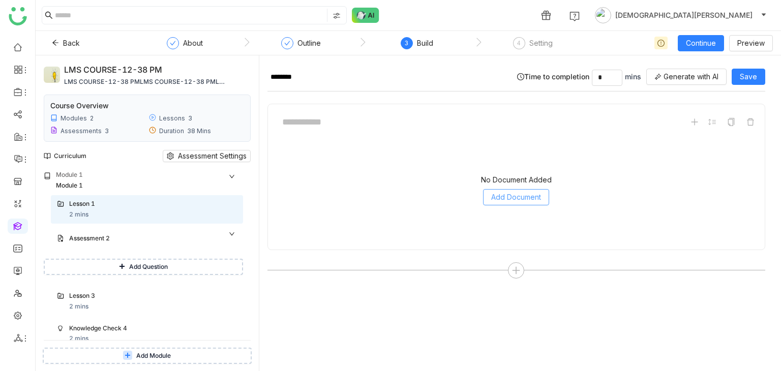
click at [531, 190] on button "Add Document" at bounding box center [516, 197] width 66 height 16
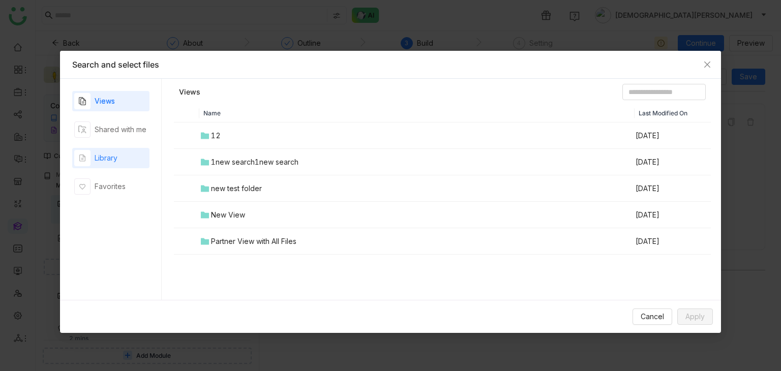
click at [123, 153] on div "Library" at bounding box center [110, 158] width 77 height 20
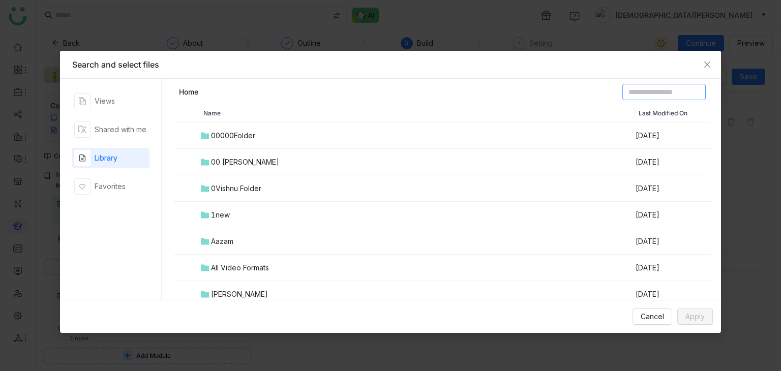
click at [649, 89] on input at bounding box center [663, 92] width 83 height 16
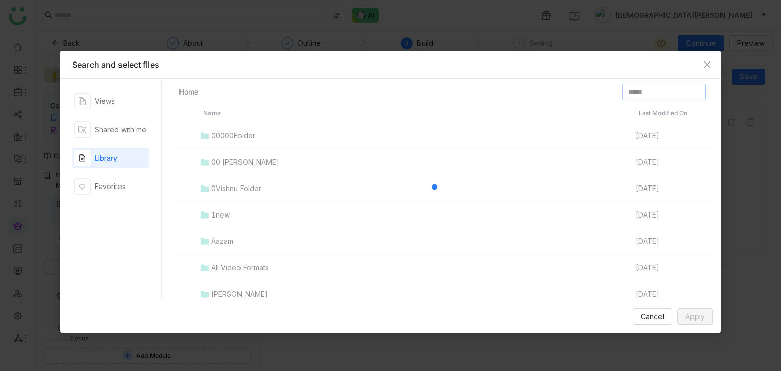
type input "*****"
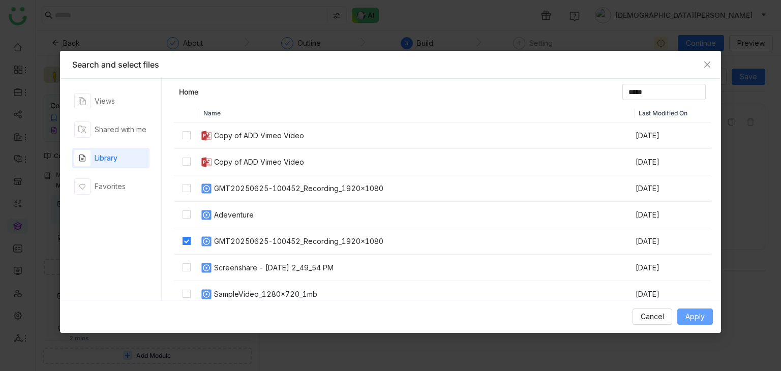
click at [704, 317] on span "Apply" at bounding box center [694, 316] width 19 height 11
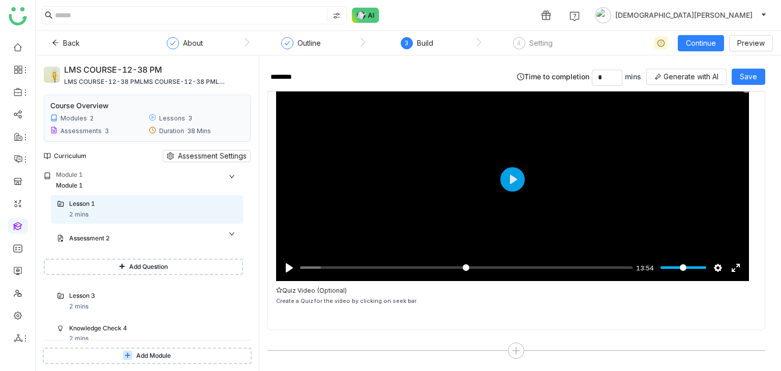
scroll to position [63, 0]
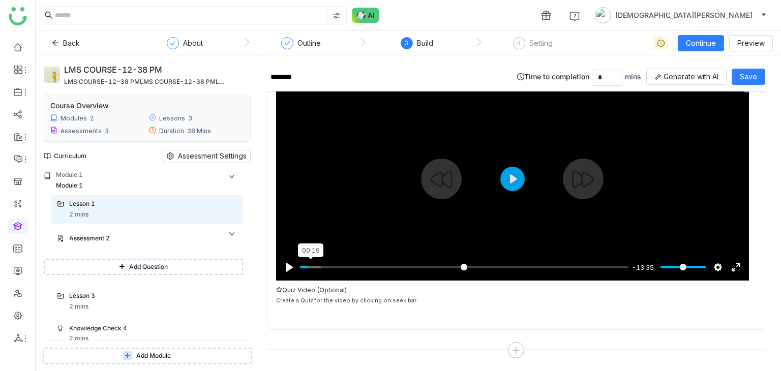
click at [311, 265] on input "Seek" at bounding box center [464, 267] width 328 height 10
type input "****"
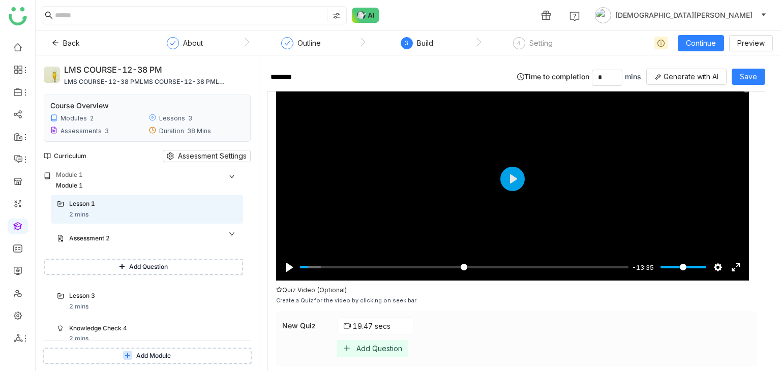
click at [374, 355] on div "New Quiz 19.47 secs Add Question" at bounding box center [516, 338] width 481 height 55
click at [377, 349] on div "Add Question" at bounding box center [379, 348] width 46 height 9
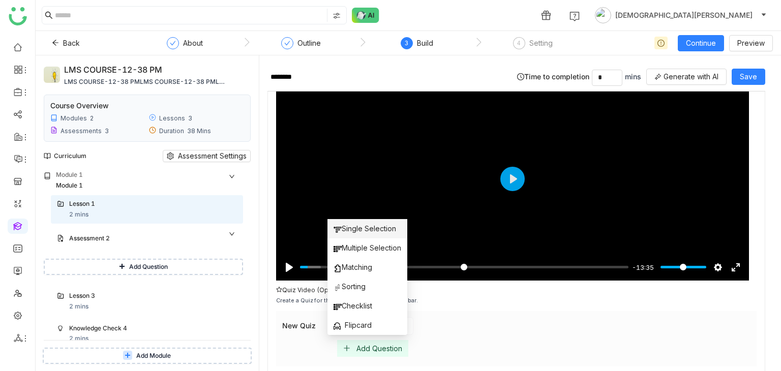
click at [358, 229] on span "Single Selection" at bounding box center [365, 228] width 63 height 11
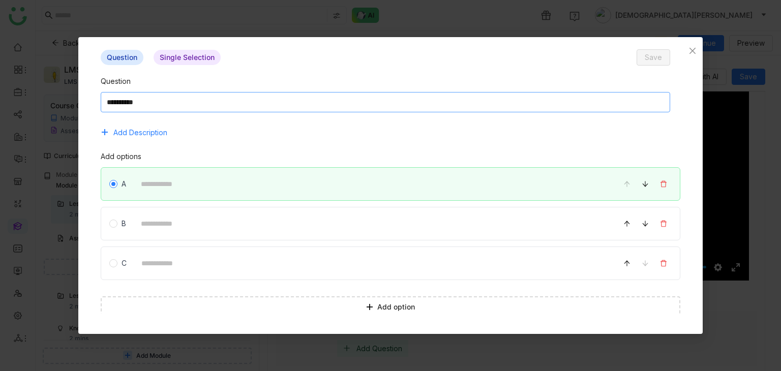
click at [219, 108] on textarea at bounding box center [386, 102] width 570 height 20
type textarea "**"
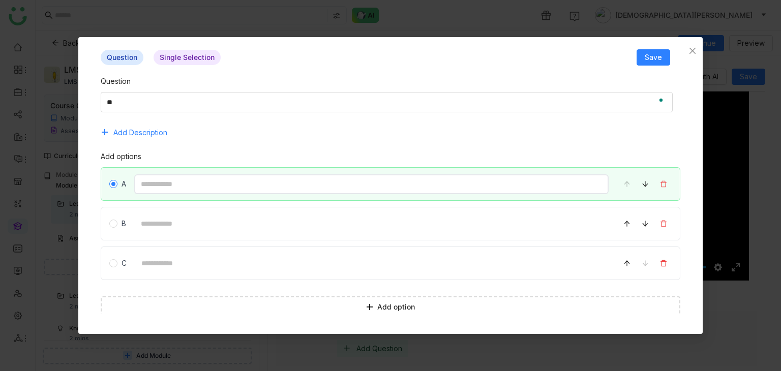
click at [168, 192] on input at bounding box center [371, 184] width 475 height 20
type input "**"
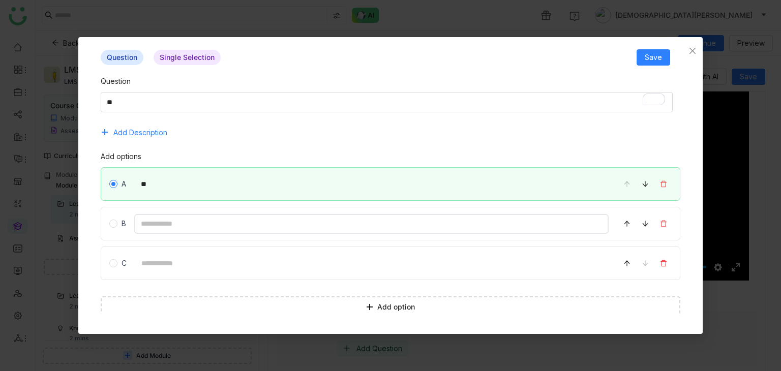
click at [173, 218] on input at bounding box center [371, 224] width 475 height 20
type input "********"
click at [656, 63] on span "Save" at bounding box center [653, 57] width 17 height 11
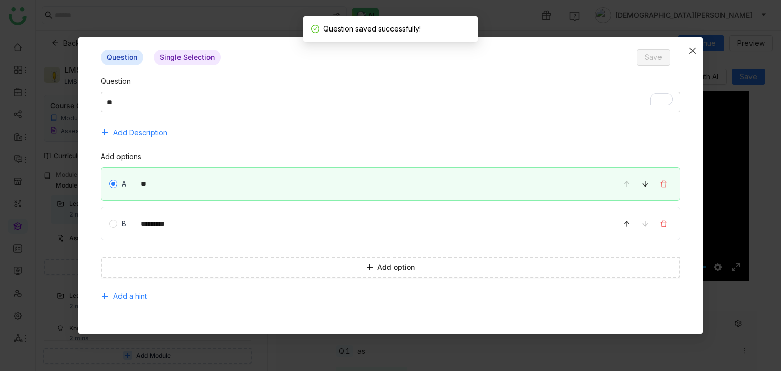
click at [695, 52] on icon "Close" at bounding box center [692, 51] width 8 height 8
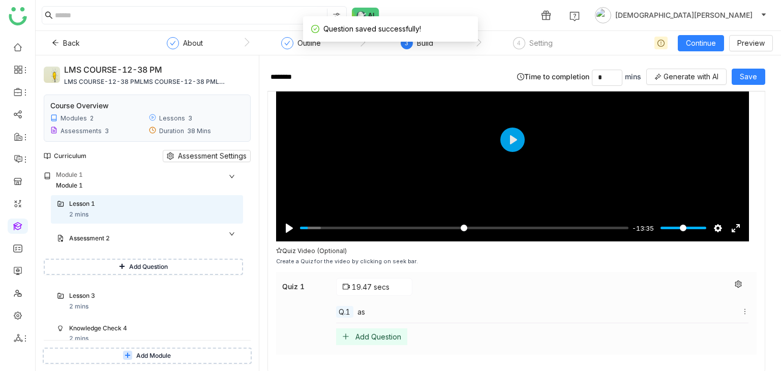
scroll to position [145, 0]
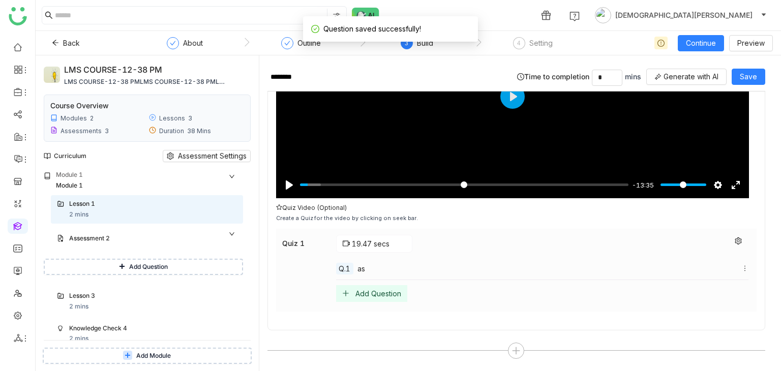
click at [363, 290] on div "Add Question" at bounding box center [378, 293] width 46 height 9
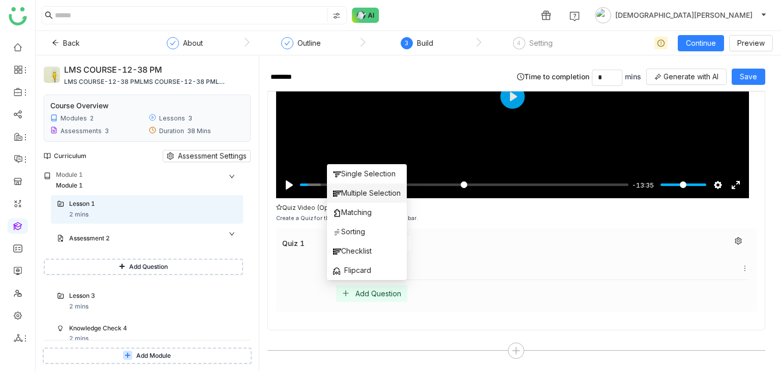
click at [357, 188] on span "Multiple Selection" at bounding box center [367, 193] width 68 height 11
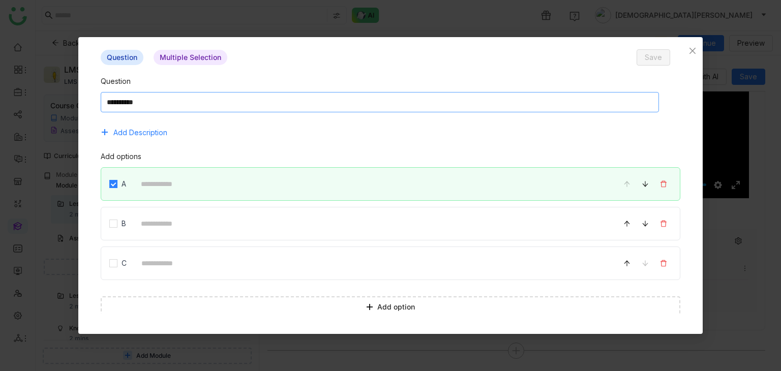
click at [222, 108] on textarea at bounding box center [380, 102] width 558 height 20
type textarea "**"
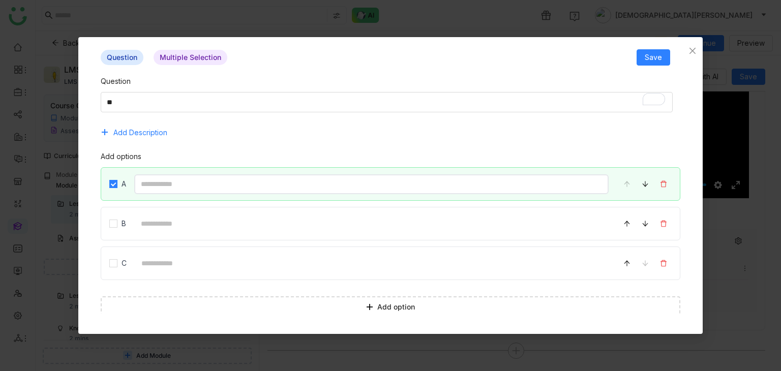
click at [219, 177] on input at bounding box center [371, 184] width 475 height 20
type input "********"
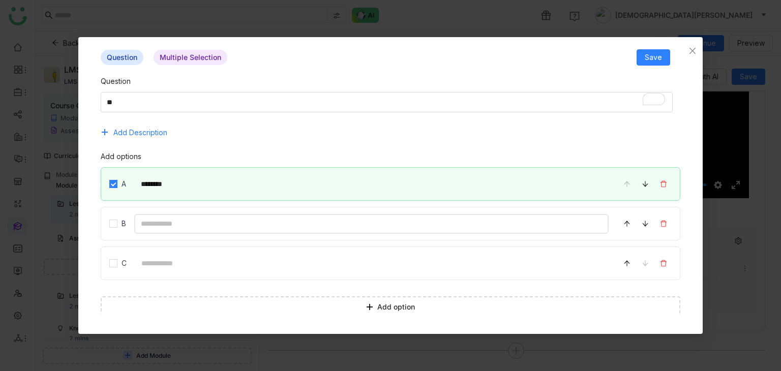
click at [202, 218] on input at bounding box center [371, 224] width 475 height 20
type input "********"
click at [661, 56] on span "Save" at bounding box center [653, 57] width 17 height 11
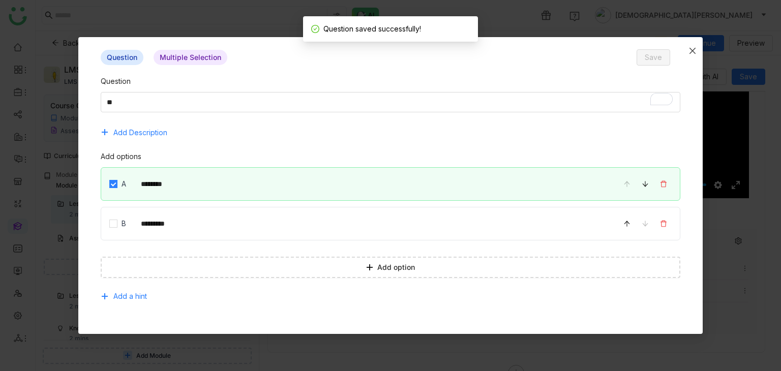
click at [696, 45] on span "Close" at bounding box center [692, 50] width 20 height 27
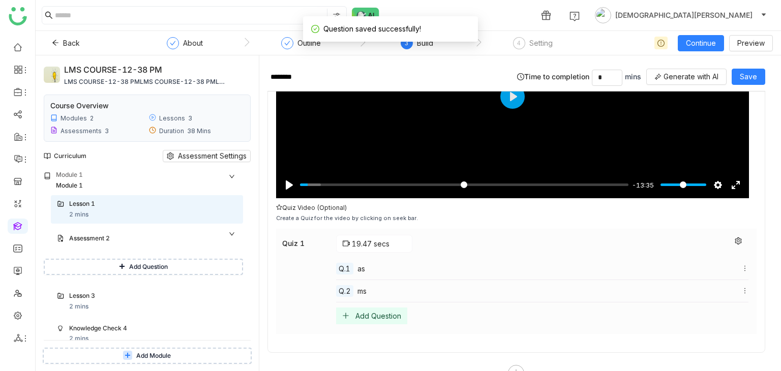
scroll to position [167, 0]
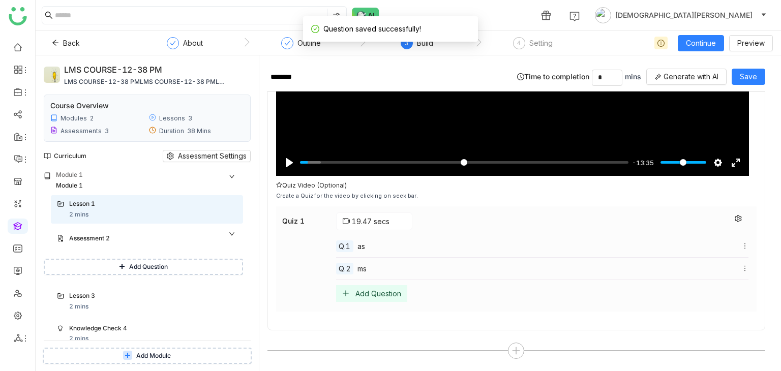
click at [390, 293] on div "Add Question" at bounding box center [378, 293] width 46 height 9
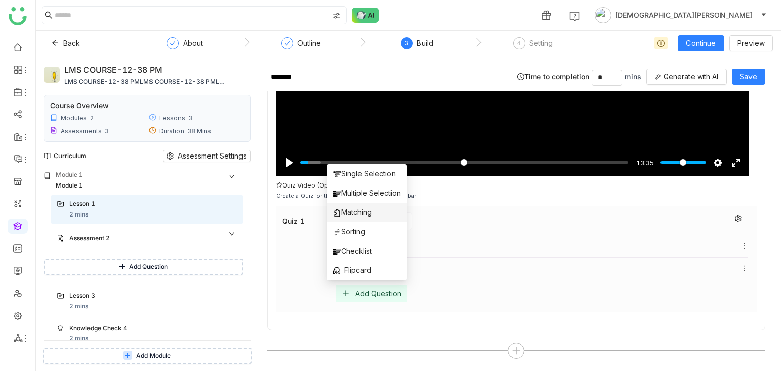
click at [364, 215] on span "Matching" at bounding box center [352, 212] width 39 height 11
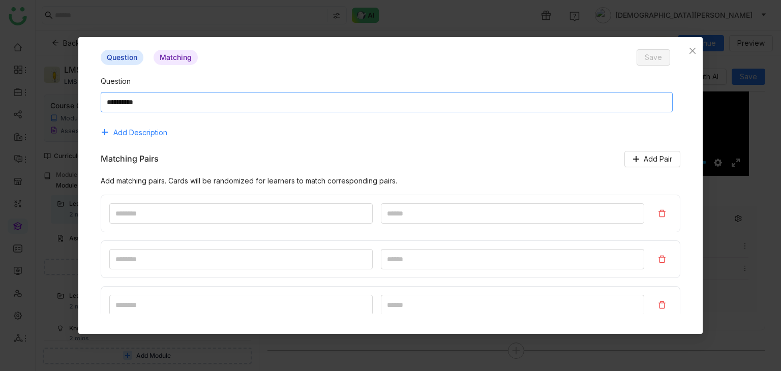
click at [256, 105] on textarea at bounding box center [387, 102] width 573 height 20
type textarea "****"
click at [197, 212] on input at bounding box center [240, 213] width 263 height 20
type input "*"
click at [447, 201] on div "*" at bounding box center [391, 214] width 580 height 38
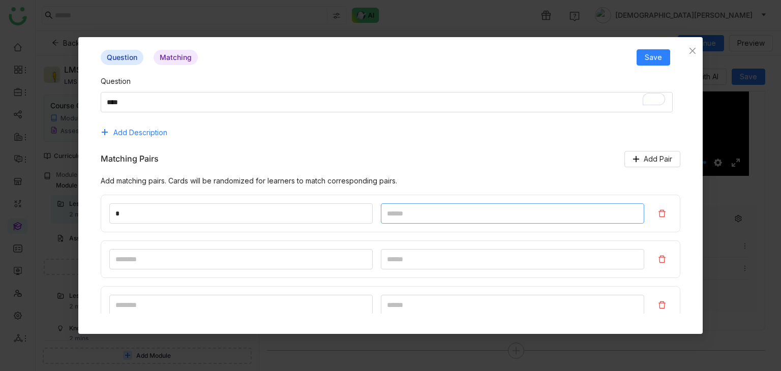
click at [442, 212] on input at bounding box center [512, 213] width 263 height 20
type input "*"
click at [228, 264] on input at bounding box center [240, 259] width 263 height 20
type input "*"
drag, startPoint x: 373, startPoint y: 255, endPoint x: 387, endPoint y: 255, distance: 14.2
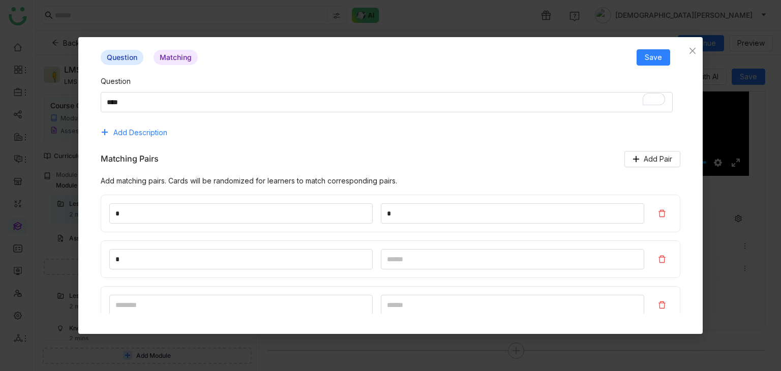
click at [374, 255] on div "*" at bounding box center [391, 260] width 580 height 38
click at [393, 254] on input at bounding box center [512, 259] width 263 height 20
type input "*"
click at [284, 309] on input at bounding box center [240, 305] width 263 height 20
type input "*"
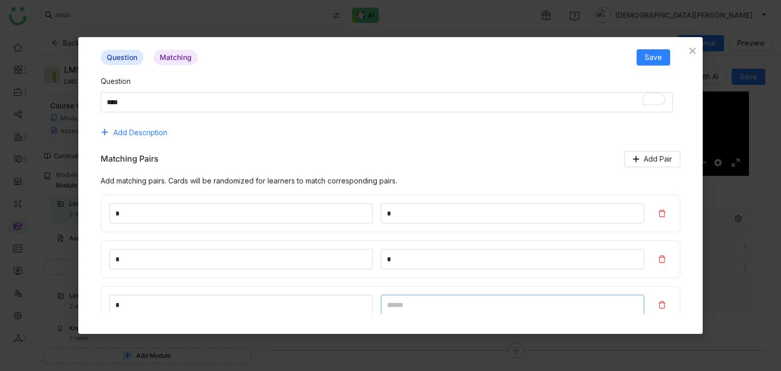
click at [430, 299] on input at bounding box center [512, 305] width 263 height 20
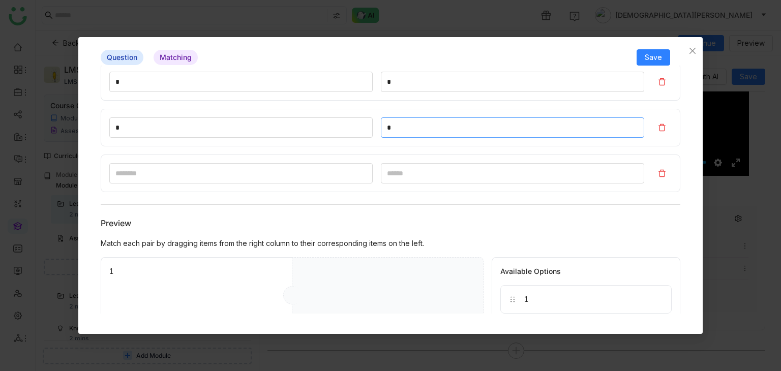
scroll to position [305, 0]
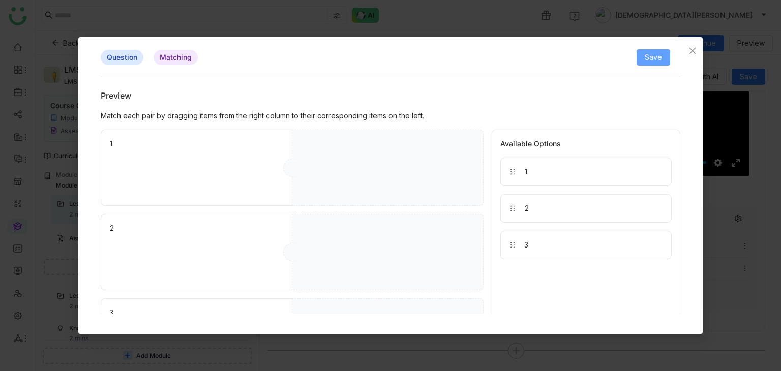
type input "*"
click at [660, 57] on span "Save" at bounding box center [653, 57] width 17 height 11
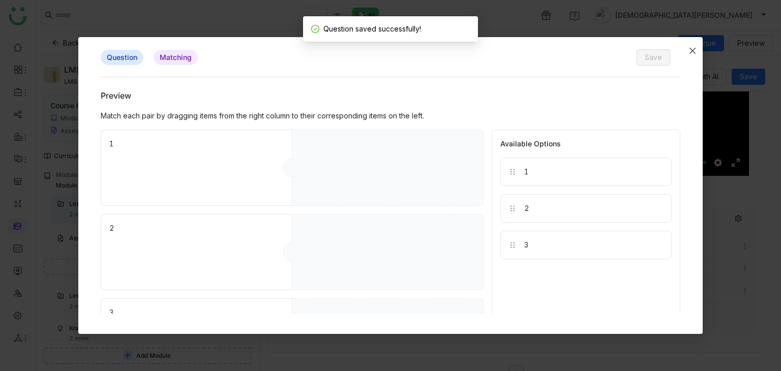
click at [695, 47] on icon "Close" at bounding box center [692, 51] width 8 height 8
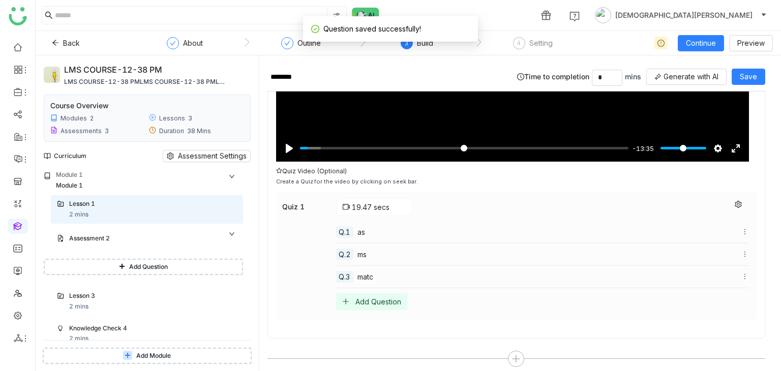
scroll to position [189, 0]
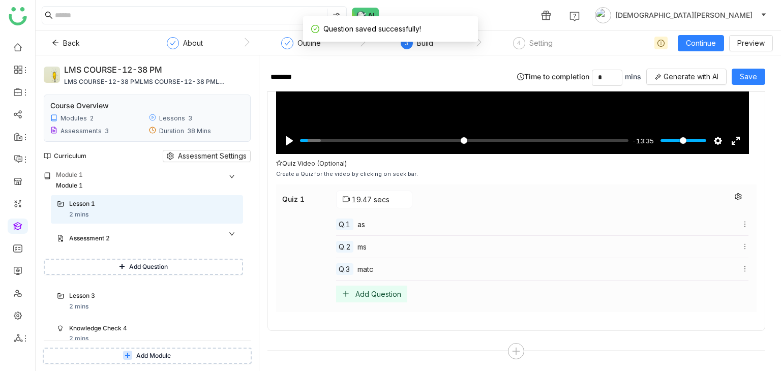
click at [379, 292] on div "Add Question" at bounding box center [378, 294] width 46 height 9
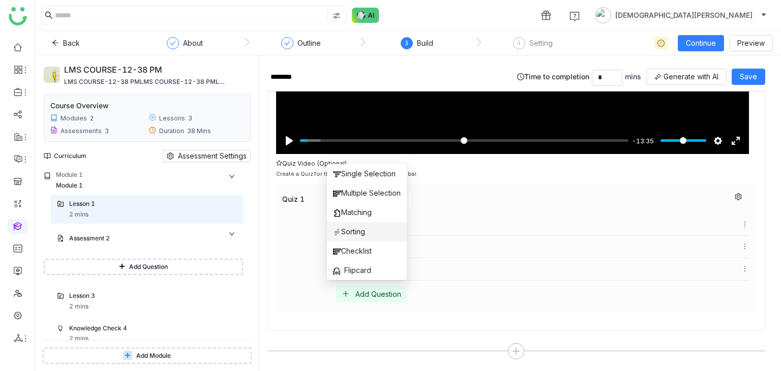
click at [360, 236] on span "Sorting" at bounding box center [349, 231] width 32 height 11
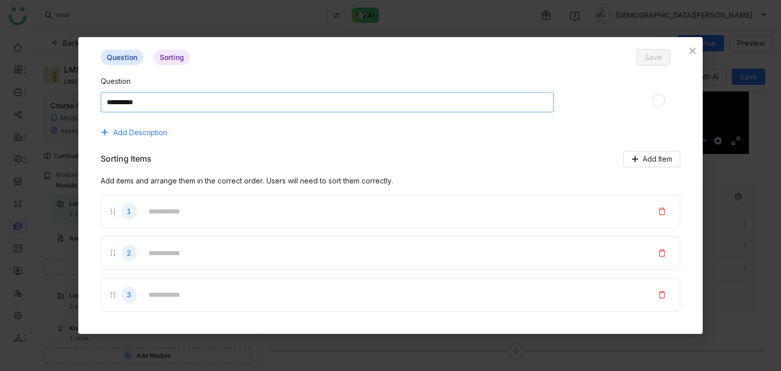
click at [283, 104] on textarea "To enrich screen reader interactions, please activate Accessibility in Grammarl…" at bounding box center [327, 102] width 453 height 20
type textarea "***"
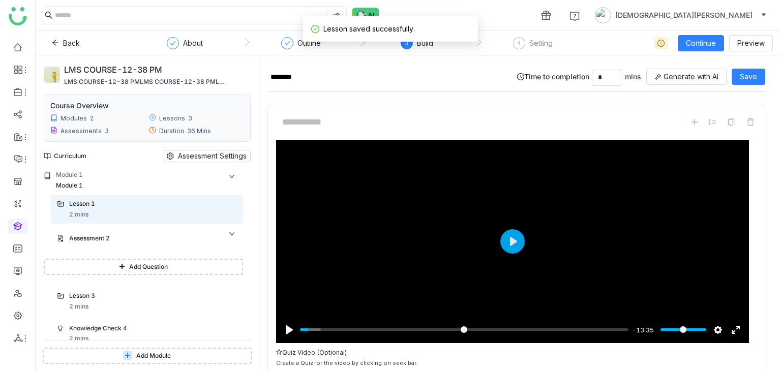
scroll to position [212, 0]
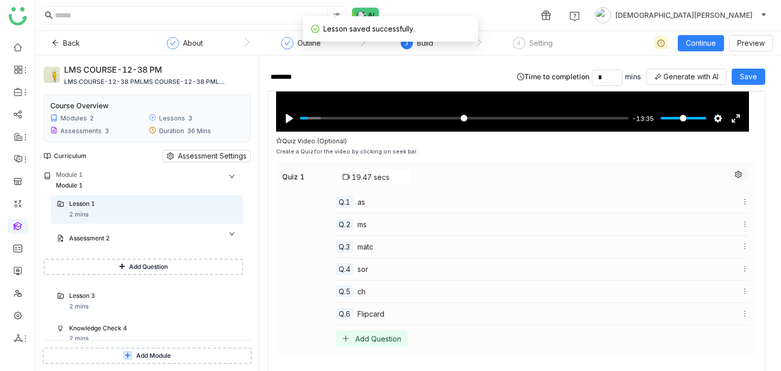
click at [733, 168] on button at bounding box center [738, 174] width 20 height 12
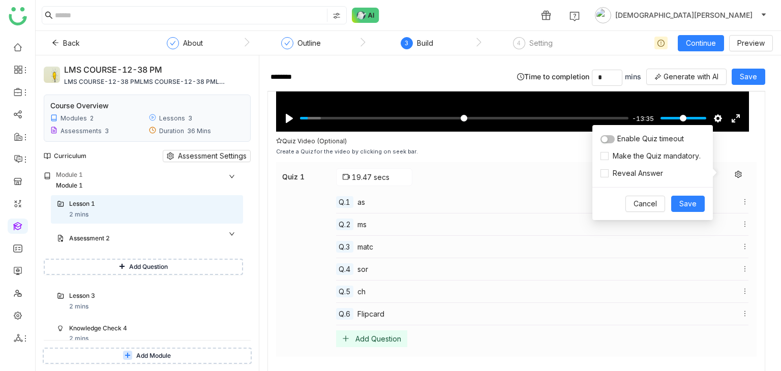
click at [609, 137] on button "button" at bounding box center [608, 139] width 14 height 8
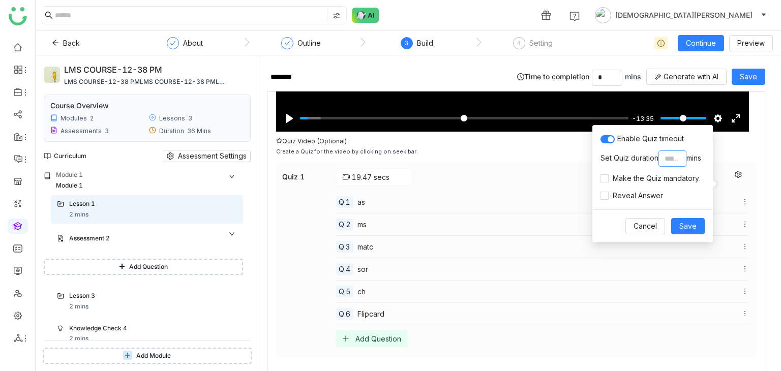
click at [675, 158] on input "*" at bounding box center [672, 159] width 28 height 16
type input "*"
click at [682, 222] on span "Save" at bounding box center [687, 226] width 17 height 11
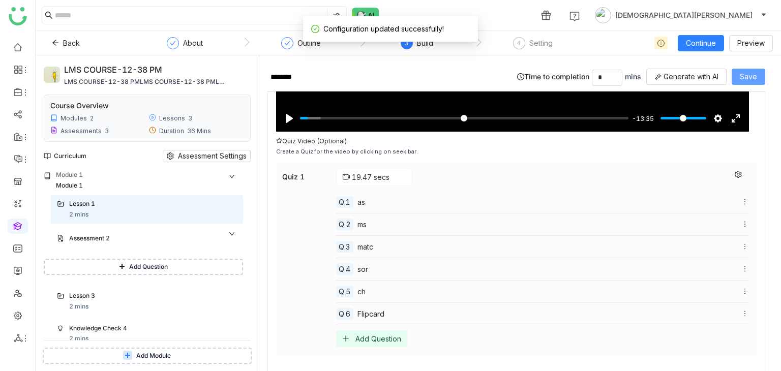
click at [748, 76] on span "Save" at bounding box center [748, 76] width 17 height 11
click at [715, 36] on button "Continue" at bounding box center [701, 43] width 46 height 16
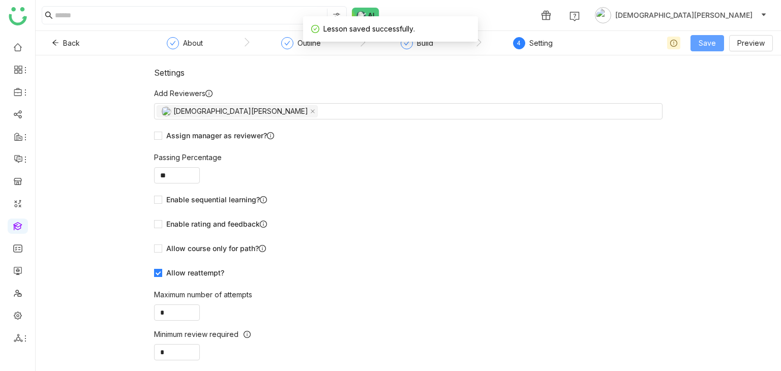
click at [704, 45] on span "Save" at bounding box center [707, 43] width 17 height 11
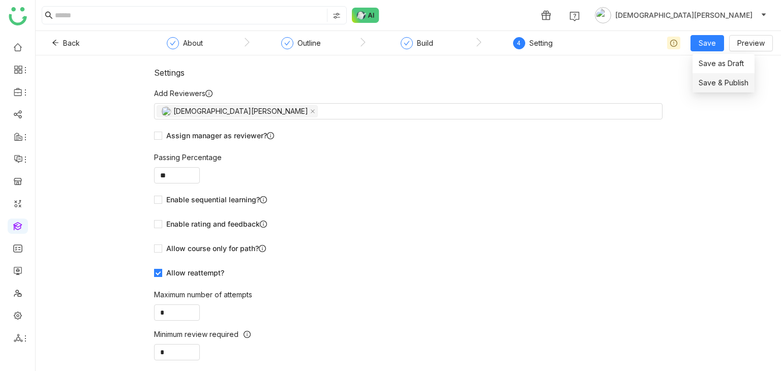
click at [702, 76] on li "Save & Publish" at bounding box center [724, 82] width 62 height 19
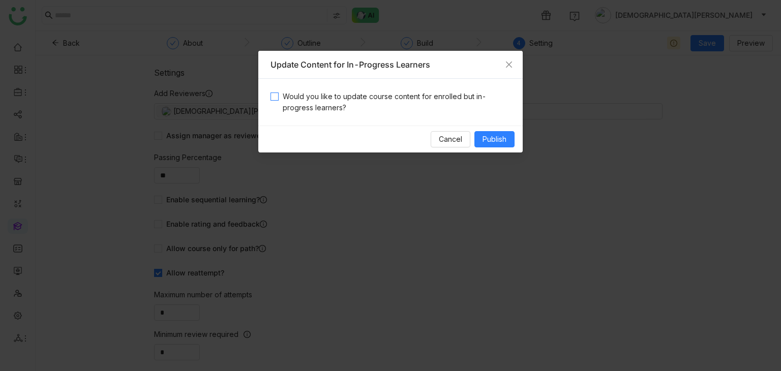
click at [304, 106] on span "Would you like to update course content for enrolled but in-progress learners?" at bounding box center [395, 102] width 232 height 22
click at [499, 131] on button "Publish" at bounding box center [494, 139] width 40 height 16
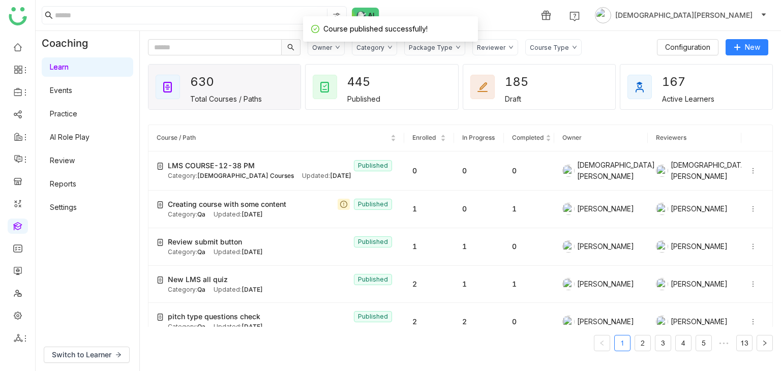
click at [109, 339] on div "Switch to Learner" at bounding box center [88, 355] width 104 height 33
click at [103, 347] on button "Switch to Learner" at bounding box center [87, 355] width 86 height 16
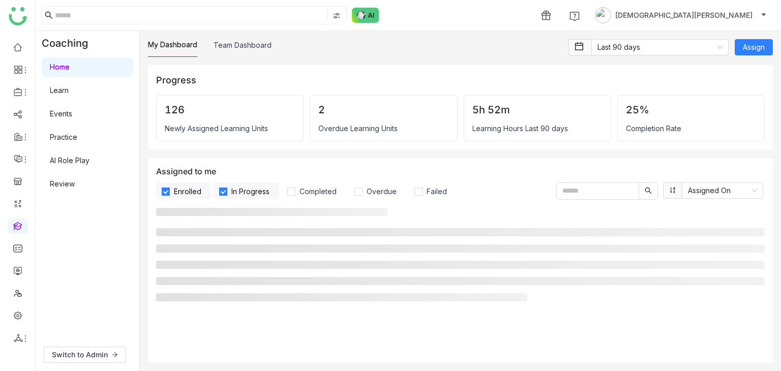
click at [59, 78] on div "Home Learn Events Practice AI Role Play Review" at bounding box center [88, 125] width 104 height 140
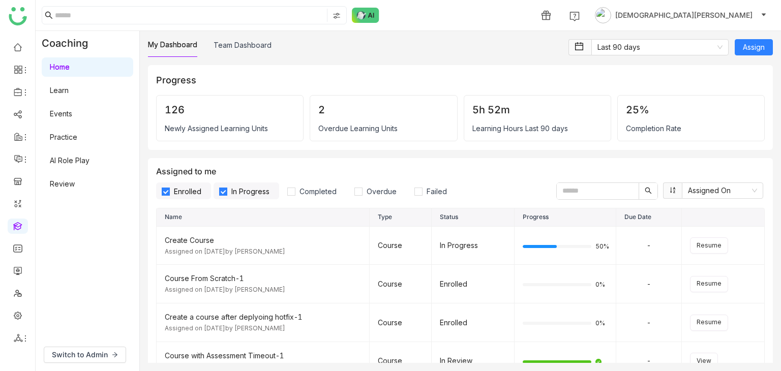
click at [61, 86] on link "Learn" at bounding box center [59, 90] width 19 height 9
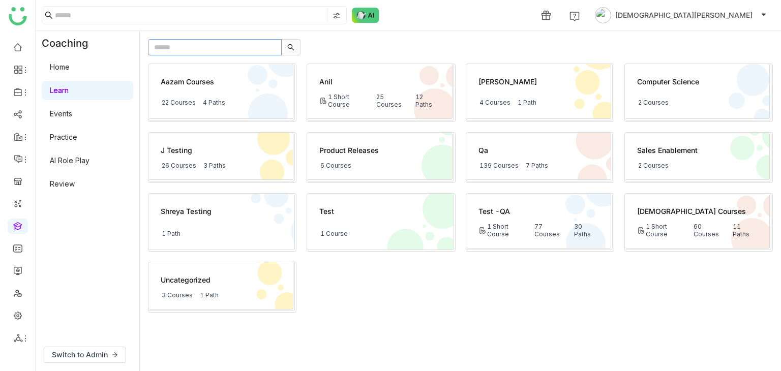
click at [202, 50] on input "text" at bounding box center [215, 47] width 134 height 16
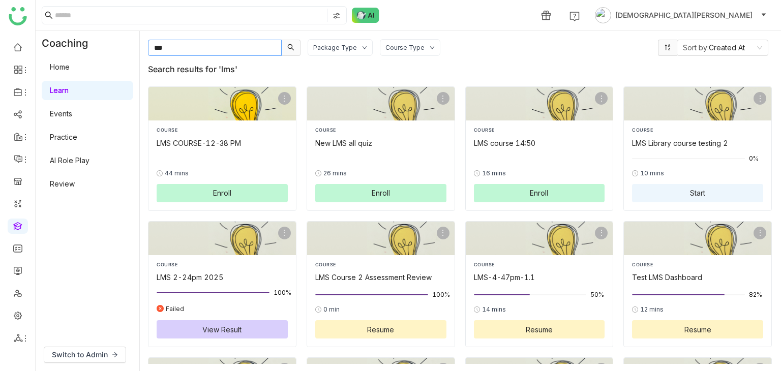
type input "***"
click at [222, 185] on button "Enroll" at bounding box center [222, 193] width 131 height 18
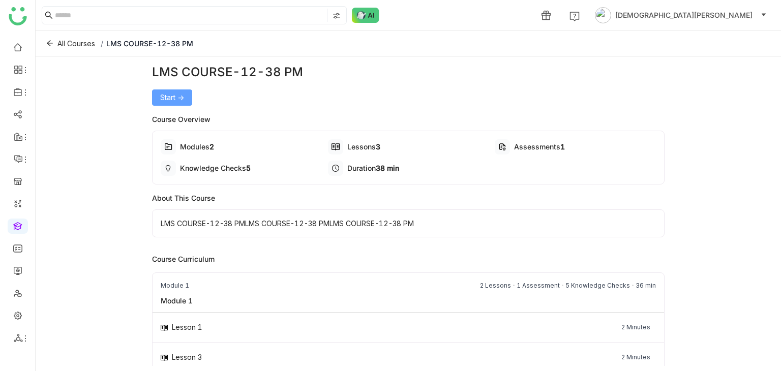
click at [178, 98] on span "Start ->" at bounding box center [172, 97] width 24 height 11
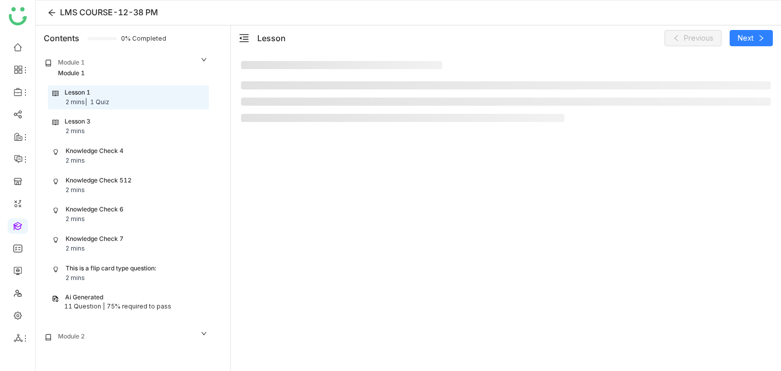
scroll to position [35, 0]
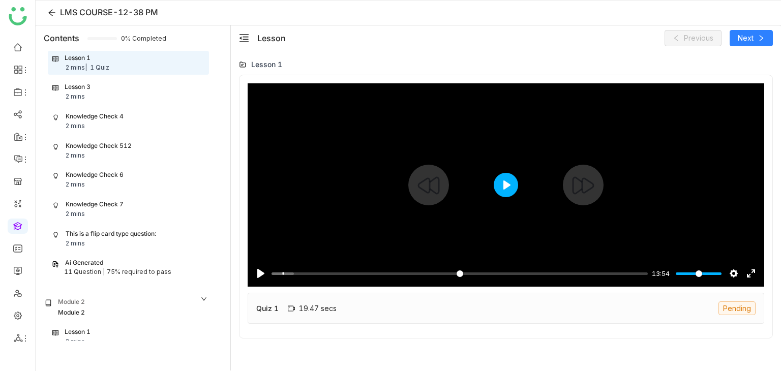
click at [513, 182] on button "Play" at bounding box center [506, 185] width 24 height 24
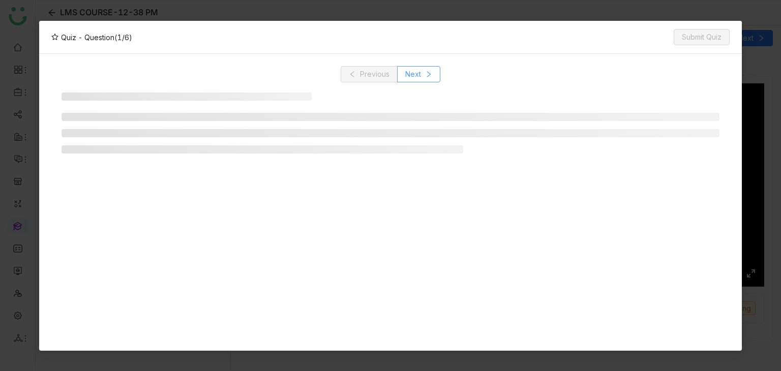
type input "****"
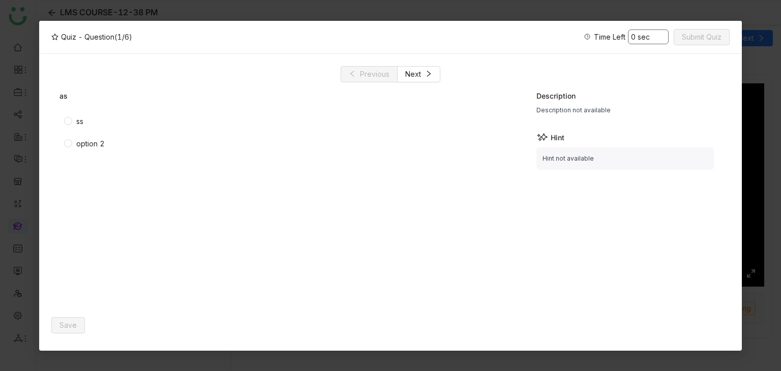
click at [73, 144] on span "option 2" at bounding box center [90, 143] width 37 height 11
click at [321, 202] on div "ss option 2" at bounding box center [287, 212] width 457 height 199
click at [63, 321] on span "Save" at bounding box center [67, 325] width 17 height 11
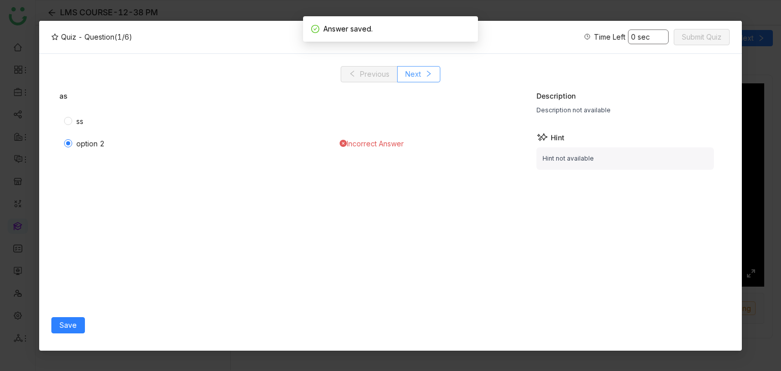
click at [423, 70] on button "Next" at bounding box center [418, 74] width 43 height 16
click at [74, 110] on div "ms Option 1 option 2" at bounding box center [291, 202] width 465 height 222
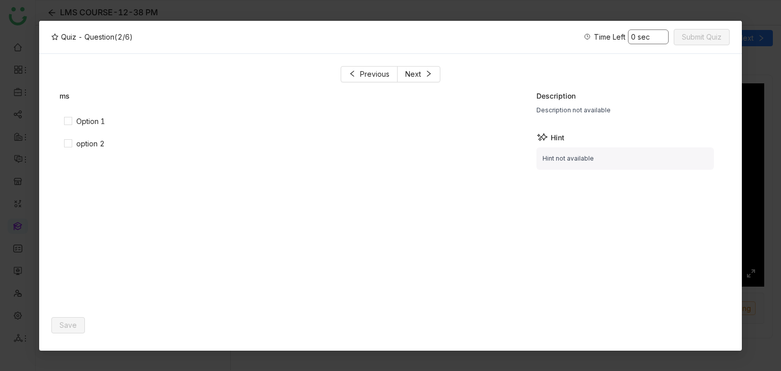
click at [25, 46] on nz-modal-container "Quiz - Question (2/6) Time Left 0 sec Submit Quiz Previous Next ms Option 1 opt…" at bounding box center [390, 185] width 781 height 371
click at [26, 46] on nz-modal-container "Quiz - Question (2/6) Time Left 0 sec Submit Quiz Previous Next ms Option 1 opt…" at bounding box center [390, 185] width 781 height 371
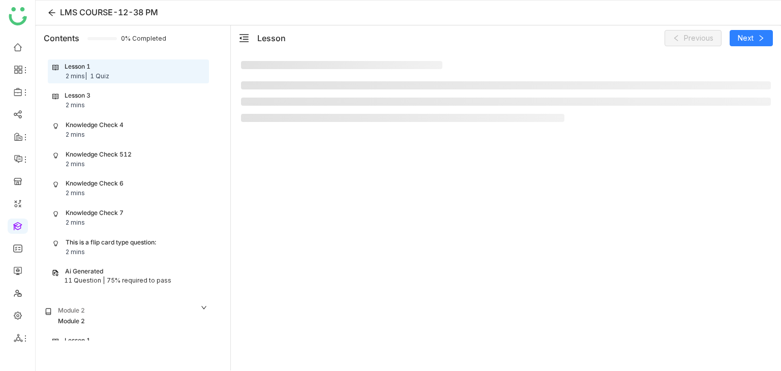
scroll to position [35, 0]
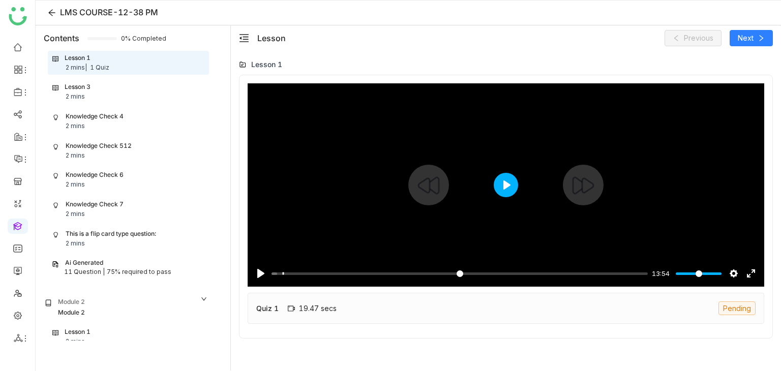
click at [498, 183] on button "Play" at bounding box center [506, 185] width 24 height 24
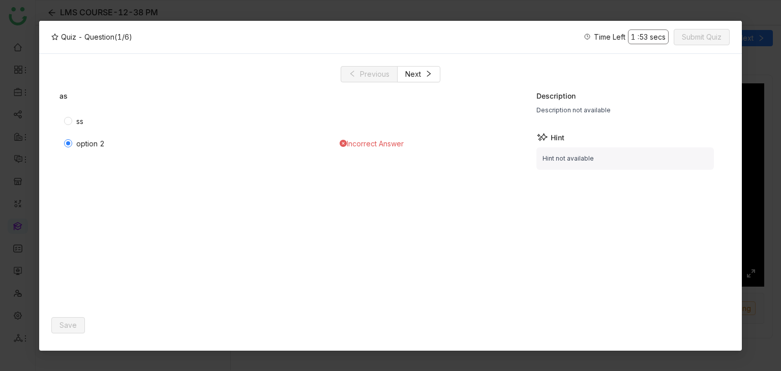
click at [644, 38] on span "1 : 53 secs" at bounding box center [648, 36] width 41 height 15
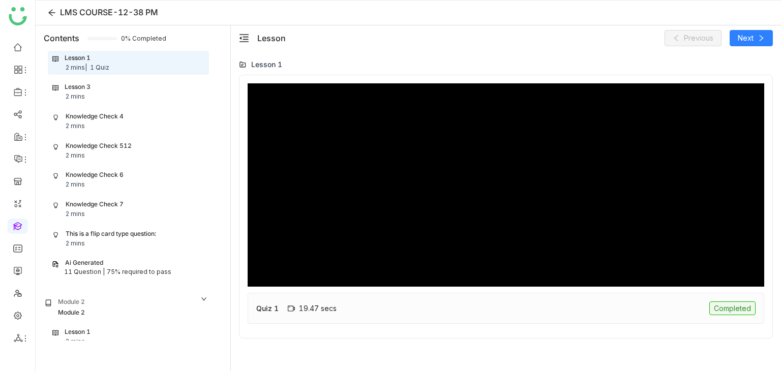
click at [740, 306] on div "Completed" at bounding box center [732, 309] width 46 height 14
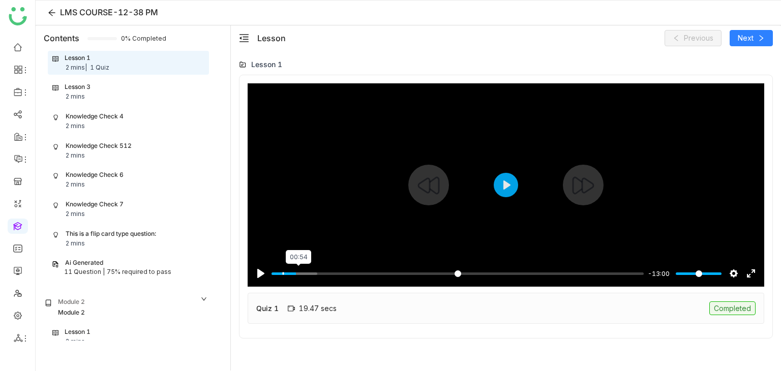
click at [298, 276] on input "Seek" at bounding box center [458, 274] width 372 height 10
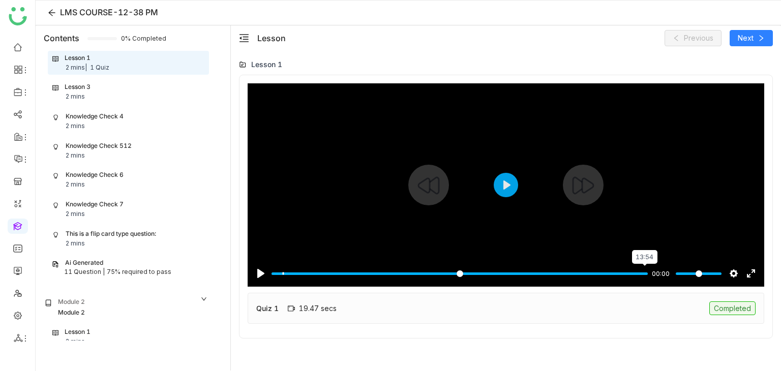
drag, startPoint x: 324, startPoint y: 273, endPoint x: 774, endPoint y: 226, distance: 452.4
click at [648, 269] on input "Seek" at bounding box center [460, 274] width 376 height 10
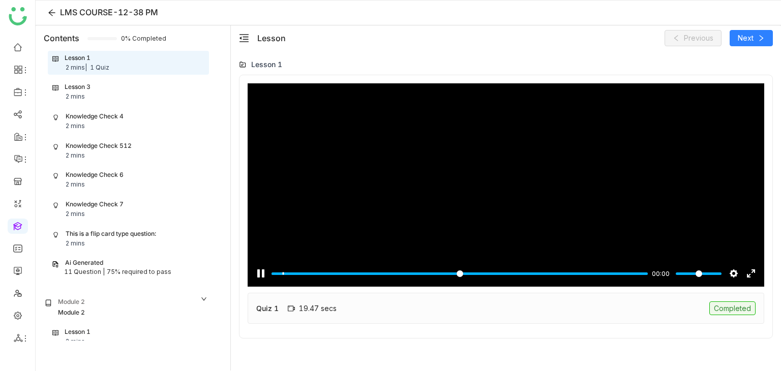
type input "***"
click at [742, 41] on span "Next" at bounding box center [746, 38] width 16 height 11
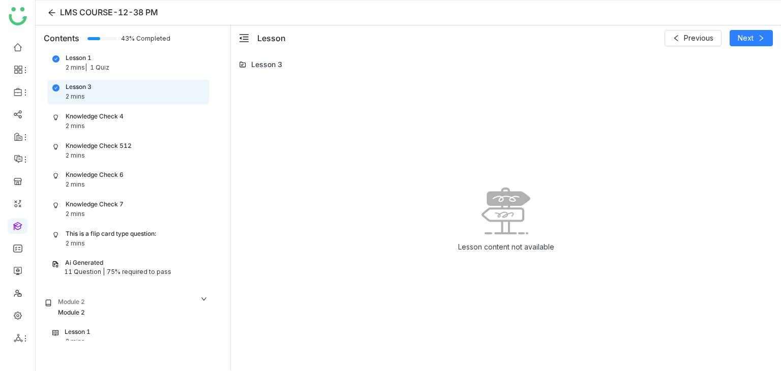
click at [94, 119] on div "Knowledge Check 4" at bounding box center [95, 117] width 58 height 10
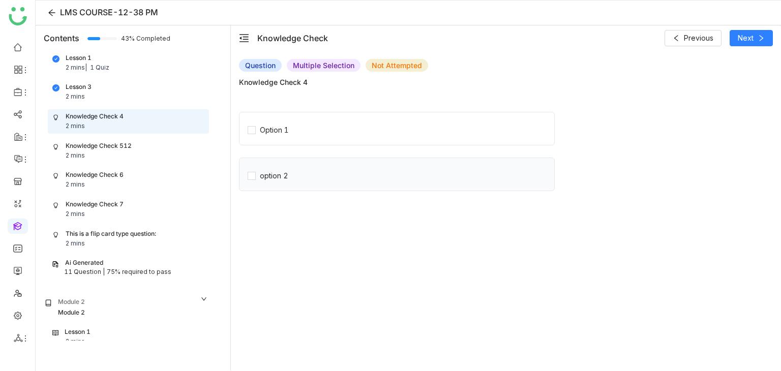
click at [277, 166] on div "option 2" at bounding box center [397, 175] width 316 height 34
click at [274, 182] on div "option 2" at bounding box center [397, 175] width 316 height 34
click at [333, 175] on label "option 2" at bounding box center [401, 174] width 307 height 14
click at [339, 135] on label "Option 1" at bounding box center [401, 129] width 307 height 14
click at [303, 177] on label "option 2" at bounding box center [401, 174] width 307 height 14
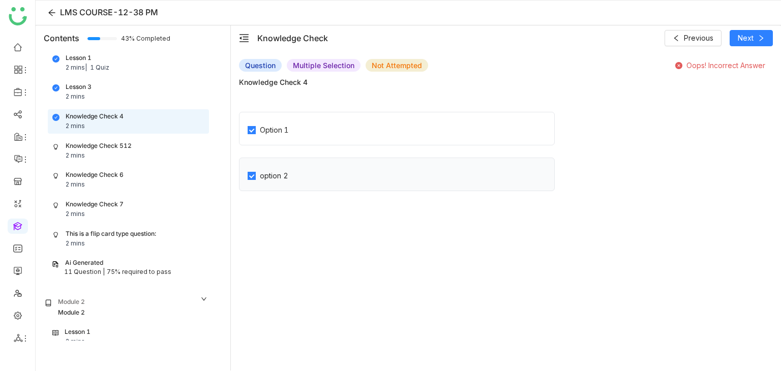
click at [365, 164] on div "option 2" at bounding box center [397, 175] width 316 height 34
click at [360, 132] on label "Option 1" at bounding box center [401, 129] width 307 height 14
click at [14, 337] on icon at bounding box center [18, 338] width 9 height 9
click at [53, 285] on link "List" at bounding box center [73, 282] width 70 height 7
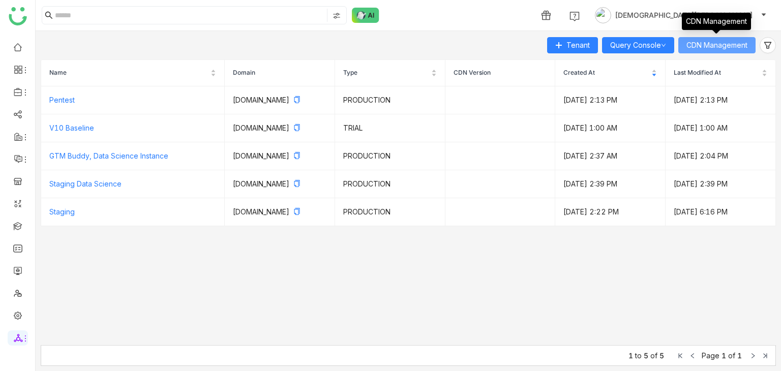
click at [735, 52] on button "CDN Management" at bounding box center [716, 45] width 77 height 16
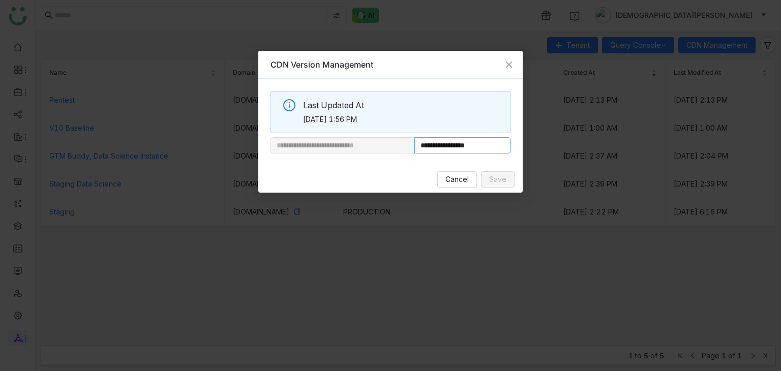
drag, startPoint x: 449, startPoint y: 147, endPoint x: 516, endPoint y: 149, distance: 66.6
click at [516, 149] on div "**********" at bounding box center [390, 122] width 264 height 87
paste input "**********"
type input "**********"
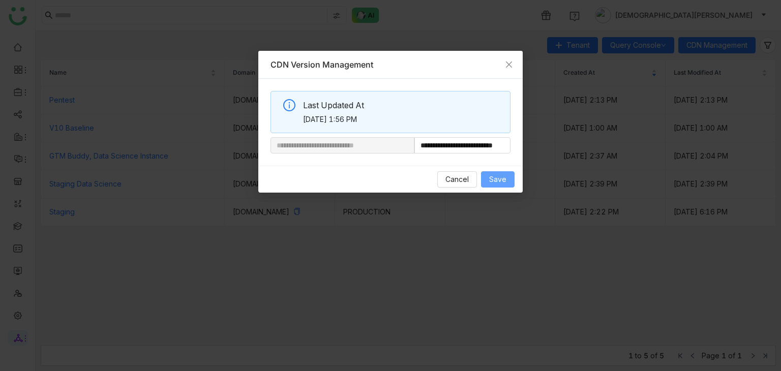
click at [484, 179] on button "Save" at bounding box center [498, 179] width 34 height 16
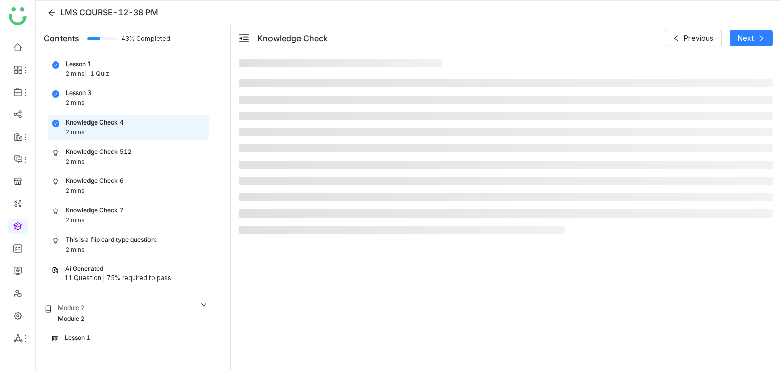
scroll to position [53, 0]
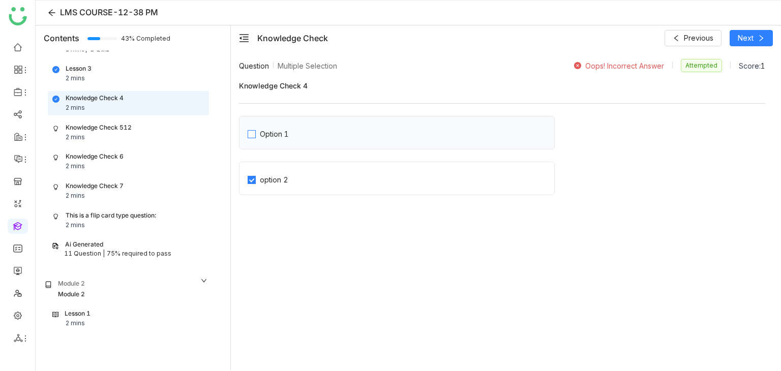
click at [346, 135] on label "Option 1" at bounding box center [401, 133] width 307 height 14
click at [155, 118] on div "Lesson 1 2 mins | 1 Quiz Lesson 3 2 mins Knowledge Check 4 2 mins Knowledge Che…" at bounding box center [126, 147] width 177 height 229
click at [152, 124] on div "Knowledge Check 512 2 mins" at bounding box center [128, 132] width 152 height 19
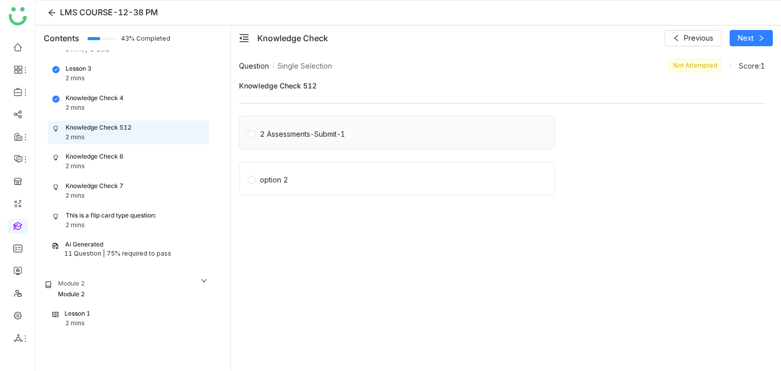
click at [312, 135] on div "2 Assessments-Submit-1" at bounding box center [302, 134] width 85 height 11
click at [326, 175] on label "option 2" at bounding box center [399, 178] width 303 height 14
click at [384, 137] on label "2 Assessments-Submit-1" at bounding box center [399, 133] width 303 height 14
click at [102, 161] on div "Knowledge Check 6 2 mins" at bounding box center [128, 161] width 152 height 19
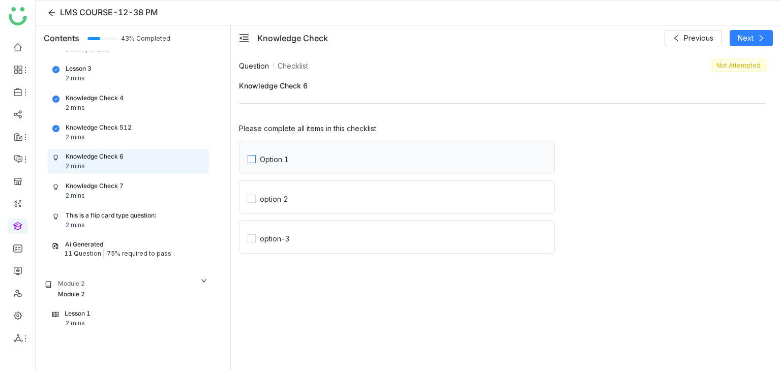
click at [322, 147] on label "Option 1" at bounding box center [401, 157] width 307 height 33
click at [281, 199] on div "option 2" at bounding box center [274, 199] width 28 height 9
click at [291, 235] on span "option-3" at bounding box center [275, 237] width 38 height 12
click at [133, 196] on div "Knowledge Check 7 2 mins" at bounding box center [128, 191] width 152 height 19
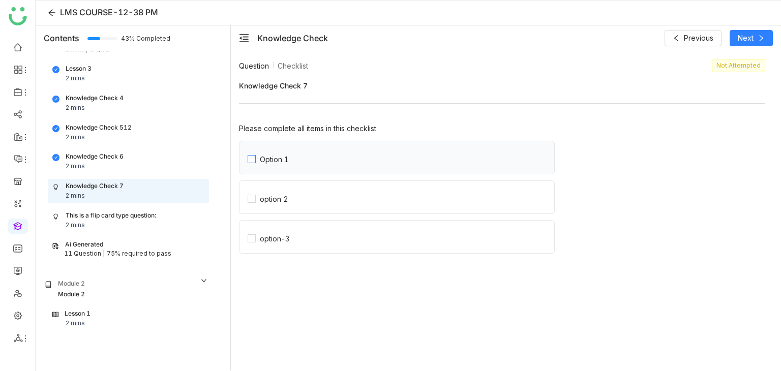
click at [310, 147] on label "Option 1" at bounding box center [401, 157] width 307 height 33
click at [329, 219] on div "option 2" at bounding box center [502, 201] width 526 height 40
click at [299, 205] on label "option 2" at bounding box center [401, 197] width 307 height 33
click at [291, 224] on label "option-3" at bounding box center [401, 237] width 307 height 33
click at [91, 220] on div "This is a flip card type question: 2 mins" at bounding box center [128, 220] width 152 height 19
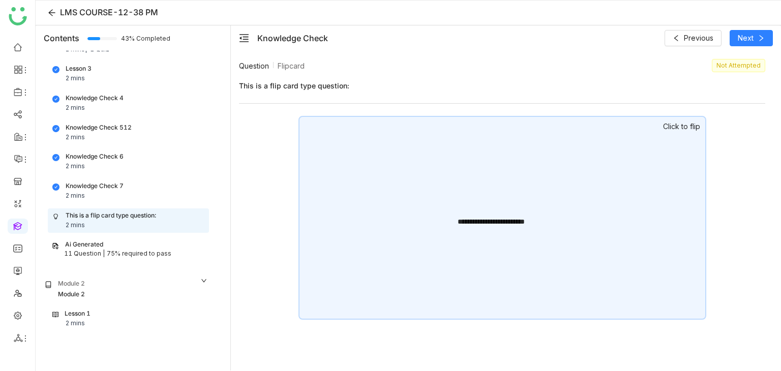
click at [515, 171] on div "**********" at bounding box center [502, 218] width 408 height 204
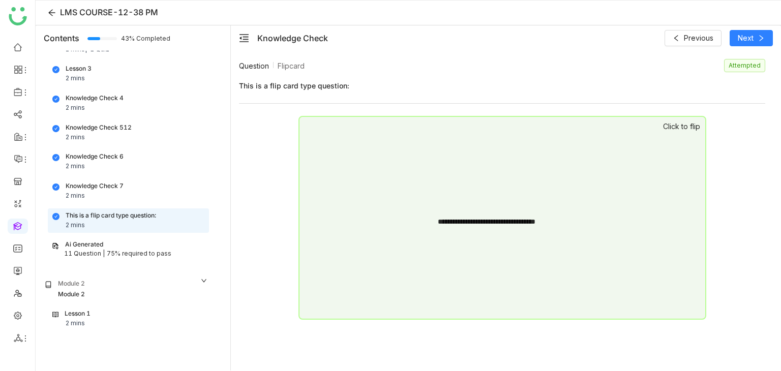
click at [515, 171] on div "**********" at bounding box center [502, 218] width 408 height 204
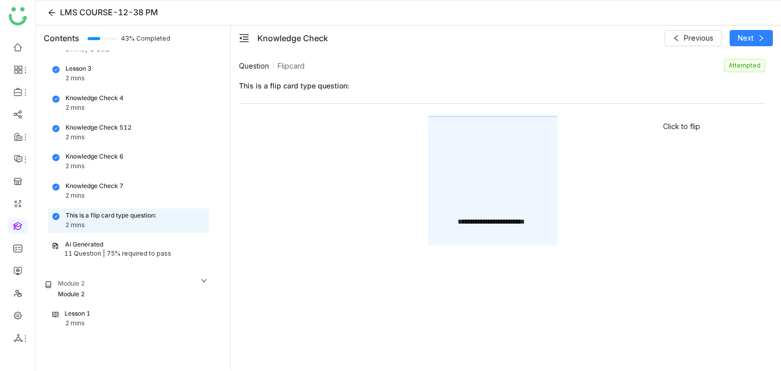
click at [515, 171] on div "**********" at bounding box center [502, 218] width 408 height 204
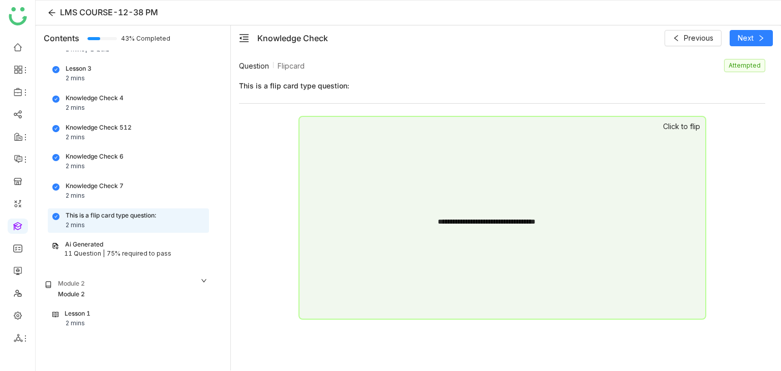
click at [515, 171] on div "**********" at bounding box center [502, 218] width 408 height 204
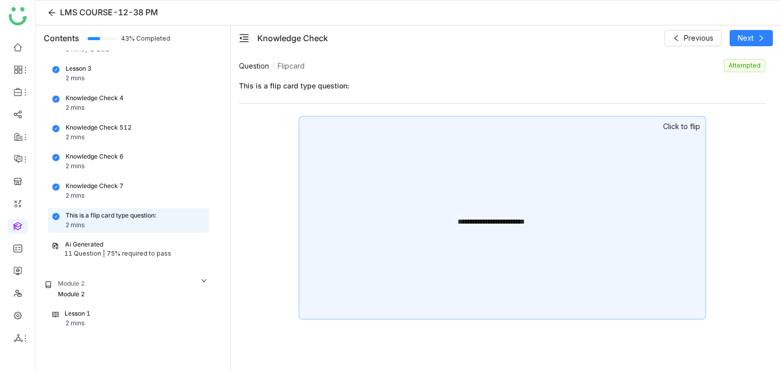
click at [120, 133] on div "Knowledge Check 512 2 mins" at bounding box center [128, 132] width 152 height 19
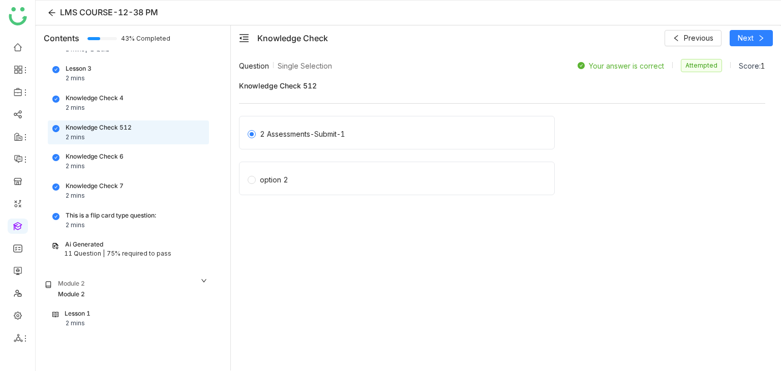
click at [87, 242] on div "Ai Generated" at bounding box center [84, 245] width 38 height 10
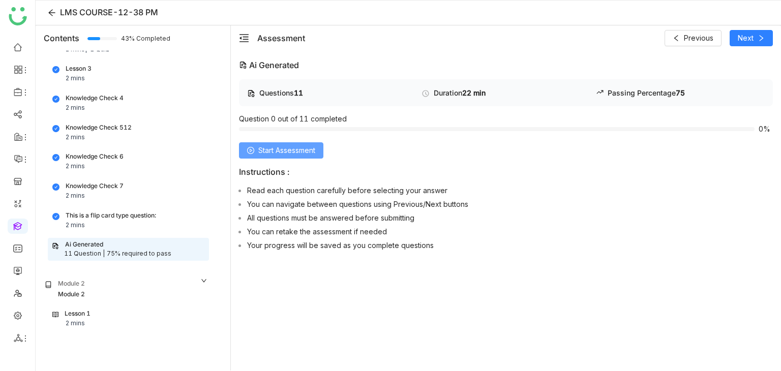
click at [309, 149] on span "Start Assessment" at bounding box center [286, 150] width 57 height 11
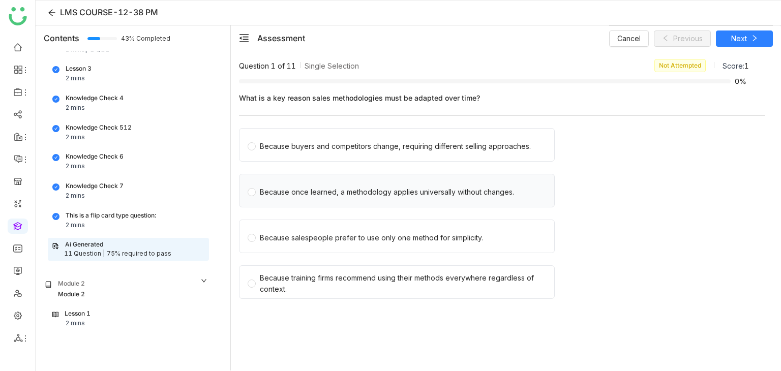
click at [311, 194] on div "Because once learned, a methodology applies universally without changes." at bounding box center [387, 192] width 254 height 11
click at [737, 44] on button "Next" at bounding box center [744, 39] width 57 height 16
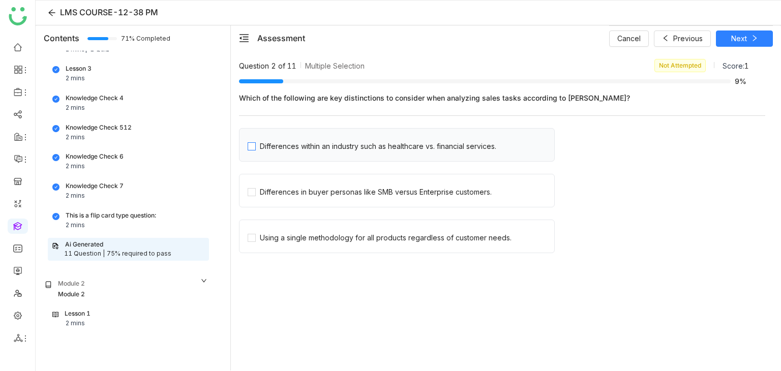
click at [321, 141] on div "Differences within an industry such as healthcare vs. financial services." at bounding box center [378, 146] width 236 height 11
click at [742, 31] on button "Next" at bounding box center [744, 39] width 57 height 16
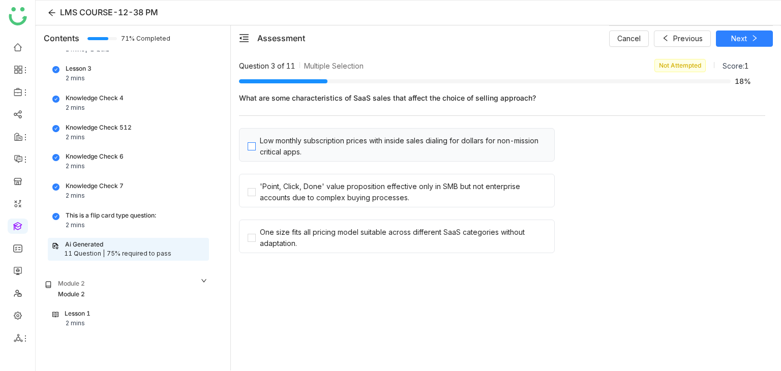
click at [328, 156] on div "Low monthly subscription prices with inside sales dialing for dollars for non-m…" at bounding box center [405, 146] width 290 height 22
click at [755, 35] on icon at bounding box center [754, 38] width 7 height 7
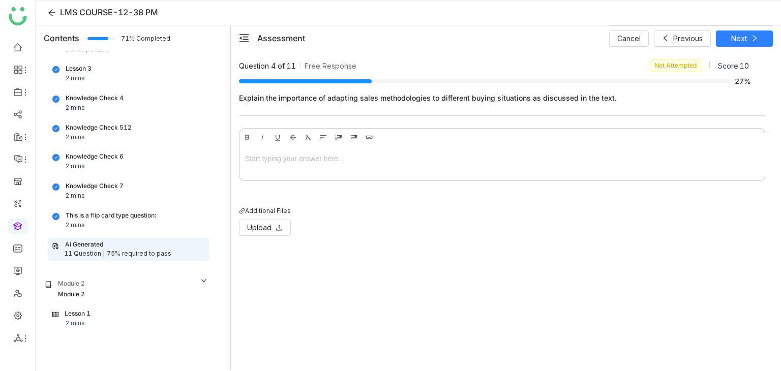
click at [340, 154] on div at bounding box center [502, 158] width 514 height 11
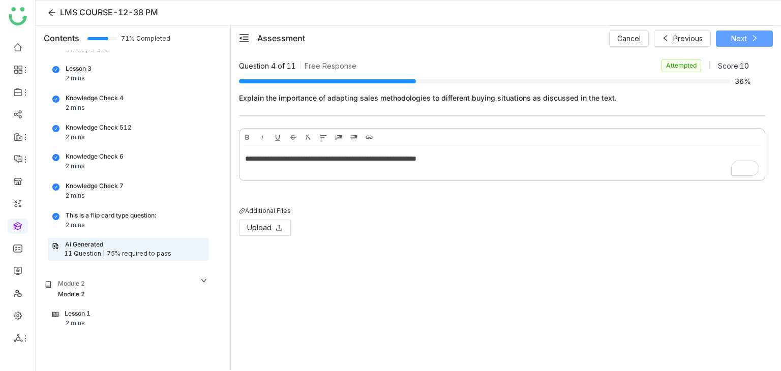
click at [741, 38] on span "Next" at bounding box center [739, 38] width 16 height 11
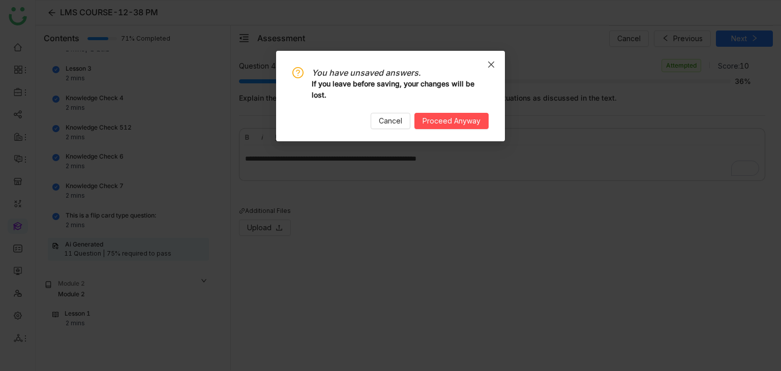
click at [492, 65] on icon "Close" at bounding box center [491, 65] width 6 height 6
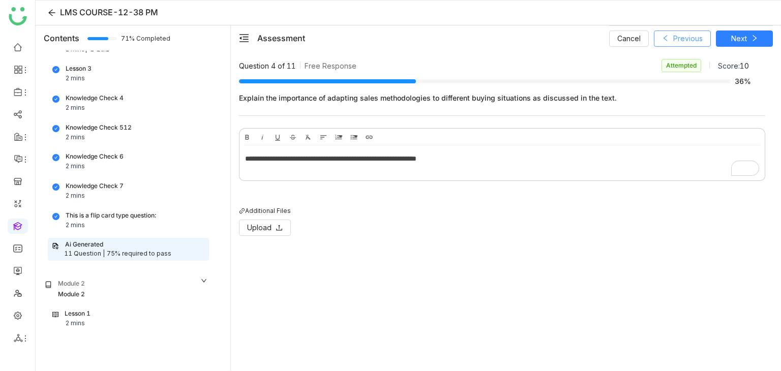
click at [676, 43] on span "Previous" at bounding box center [687, 38] width 29 height 11
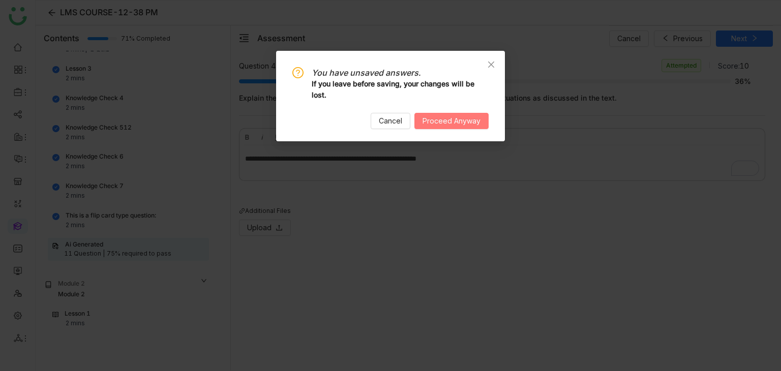
click at [461, 116] on span "Proceed Anyway" at bounding box center [452, 120] width 58 height 11
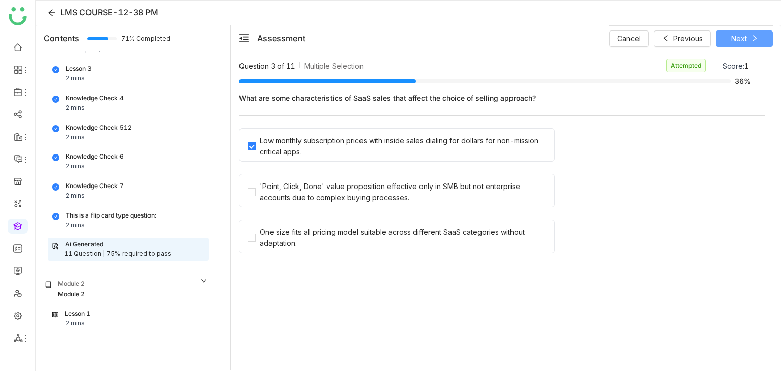
click at [742, 37] on span "Next" at bounding box center [739, 38] width 16 height 11
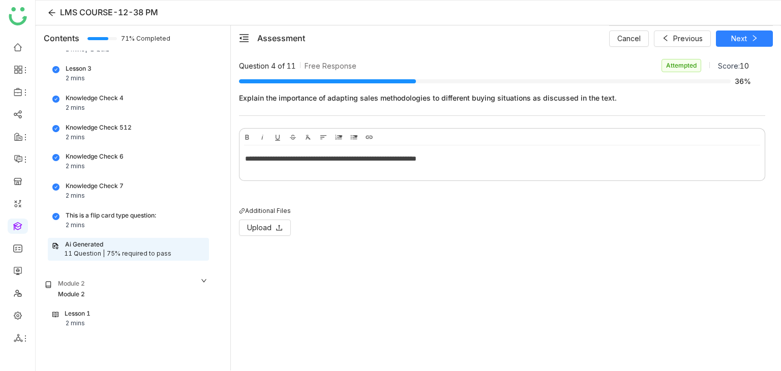
click at [530, 151] on div "**********" at bounding box center [501, 160] width 525 height 31
click at [738, 39] on span "Next" at bounding box center [739, 38] width 16 height 11
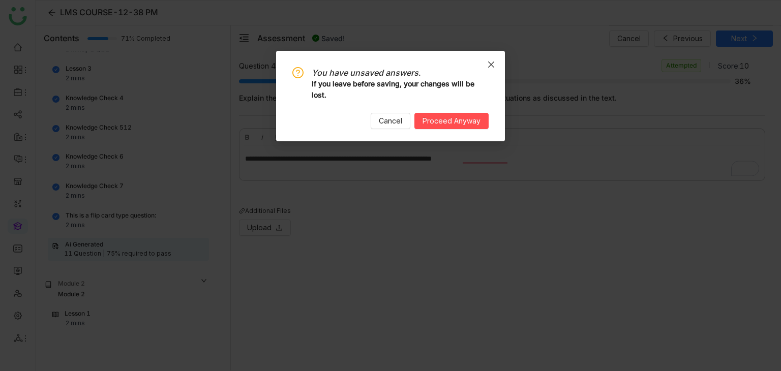
click at [498, 64] on span "Close" at bounding box center [490, 64] width 27 height 27
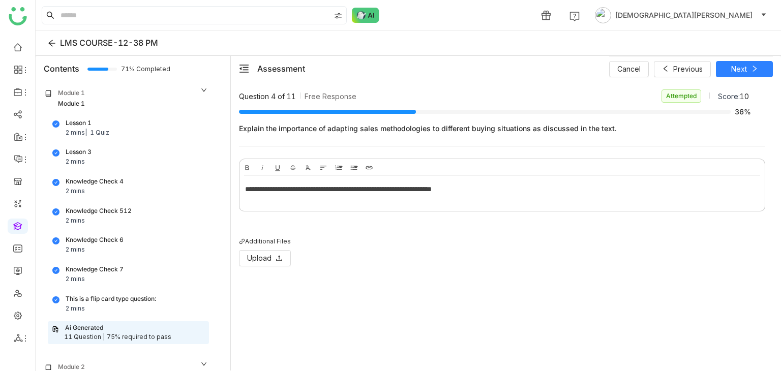
click at [531, 186] on div "**********" at bounding box center [502, 189] width 514 height 11
click at [751, 72] on span at bounding box center [754, 69] width 7 height 8
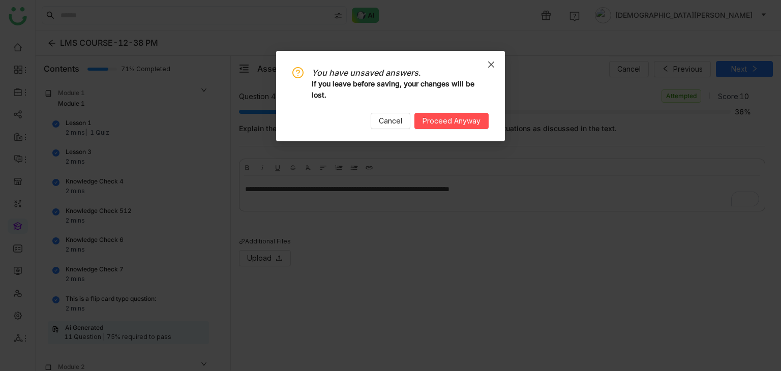
click at [493, 65] on icon "Close" at bounding box center [491, 65] width 8 height 8
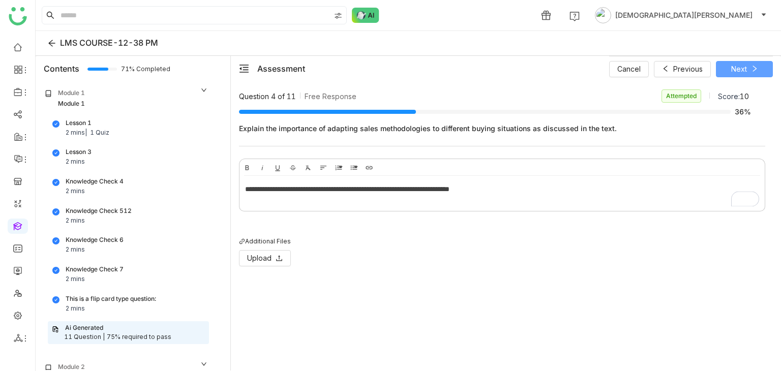
click at [769, 68] on button "Next" at bounding box center [744, 69] width 57 height 16
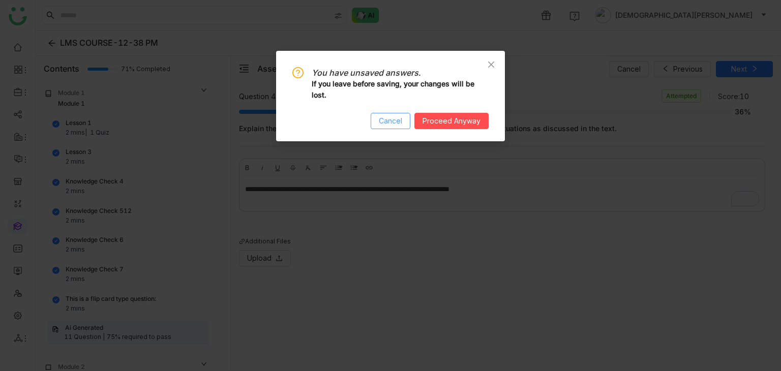
click at [391, 114] on button "Cancel" at bounding box center [391, 121] width 40 height 16
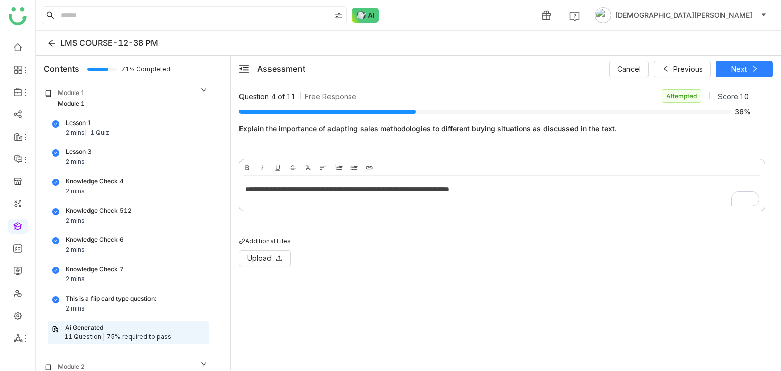
click at [530, 182] on div "**********" at bounding box center [501, 191] width 525 height 31
click at [749, 64] on button "Next" at bounding box center [744, 69] width 57 height 16
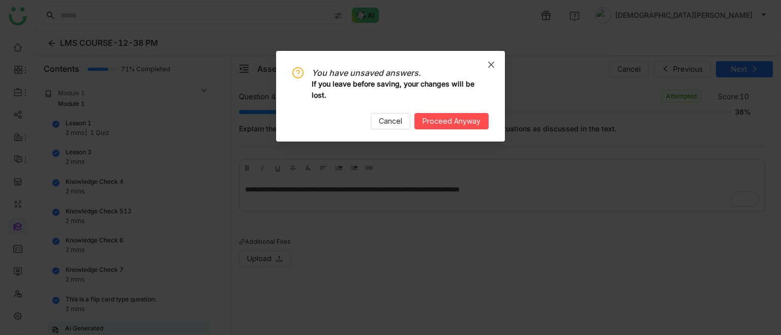
click at [495, 61] on span "Close" at bounding box center [490, 64] width 27 height 27
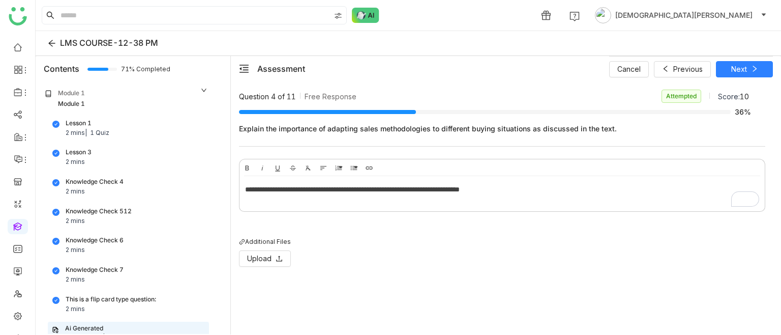
click at [492, 62] on nz-modal-confirm-container "You have unsaved answers. If you leave before saving, your changes will be lost…" at bounding box center [390, 167] width 781 height 335
click at [565, 184] on div "**********" at bounding box center [502, 189] width 514 height 11
click at [742, 68] on span "Next" at bounding box center [739, 69] width 16 height 11
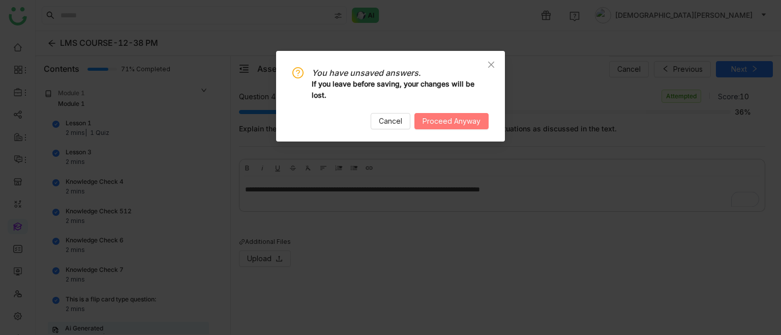
click at [436, 114] on button "Proceed Anyway" at bounding box center [451, 121] width 74 height 16
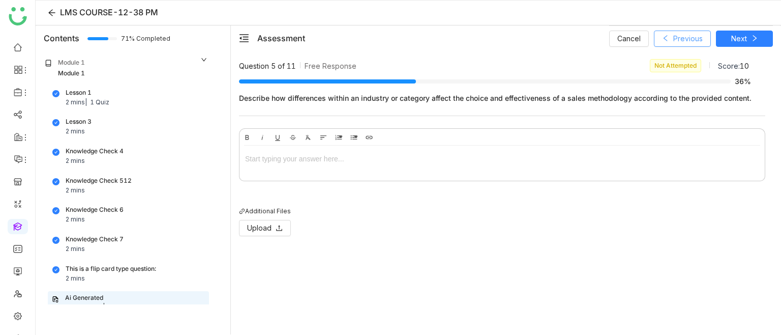
click at [698, 35] on span "Previous" at bounding box center [687, 38] width 29 height 11
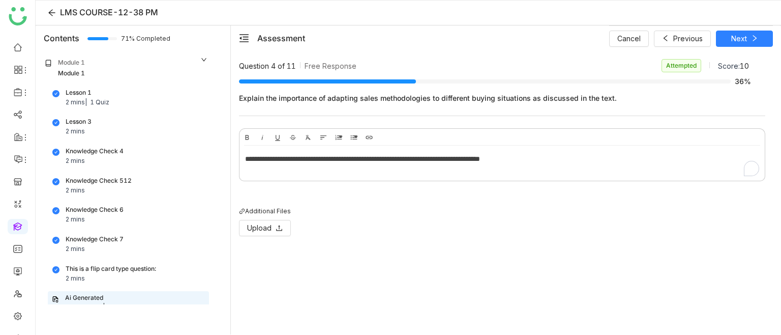
click at [607, 168] on div "**********" at bounding box center [501, 160] width 525 height 31
click at [751, 37] on icon at bounding box center [754, 38] width 7 height 7
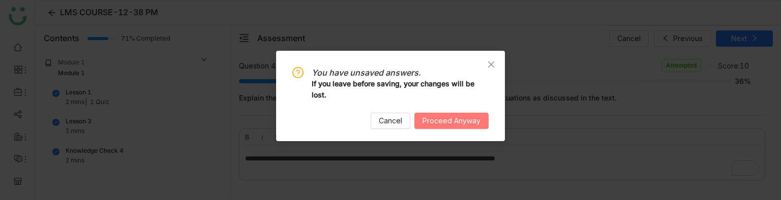
click at [470, 118] on span "Proceed Anyway" at bounding box center [452, 120] width 58 height 11
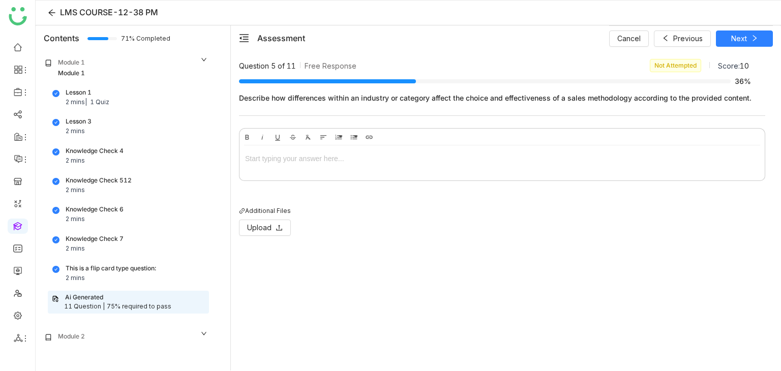
click at [297, 147] on div at bounding box center [501, 160] width 525 height 31
click at [758, 33] on div "Cancel Previous Next" at bounding box center [691, 37] width 164 height 25
click at [738, 40] on span "Next" at bounding box center [739, 38] width 16 height 11
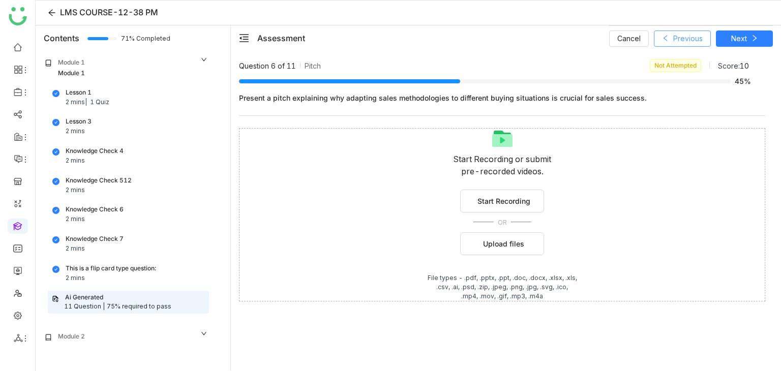
click at [687, 39] on span "Previous" at bounding box center [687, 38] width 29 height 11
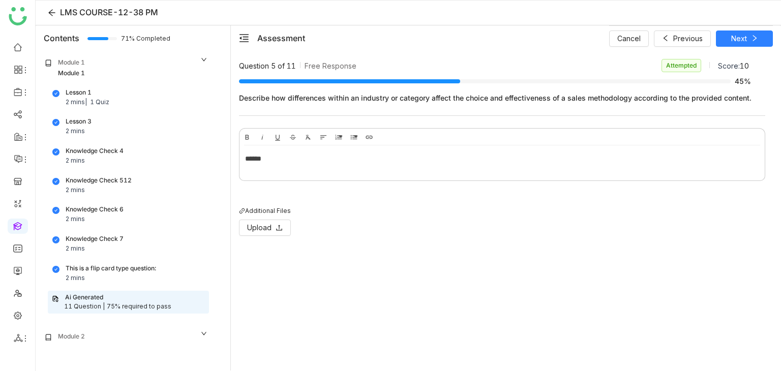
click at [405, 147] on div "******" at bounding box center [501, 160] width 525 height 31
click at [742, 34] on span "Next" at bounding box center [739, 38] width 16 height 11
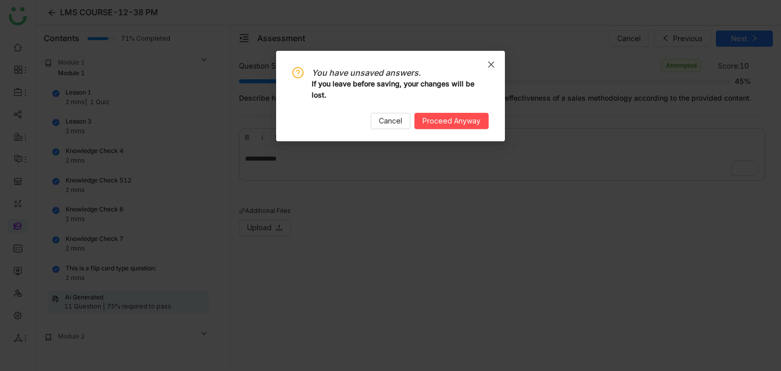
click at [491, 69] on span "Close" at bounding box center [490, 64] width 27 height 27
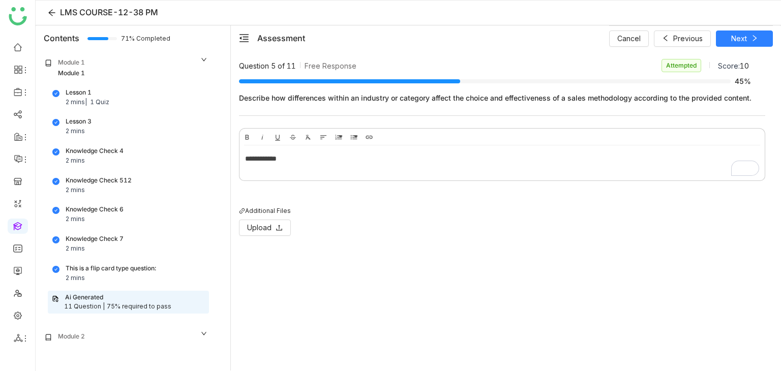
click at [351, 151] on div "**********" at bounding box center [501, 160] width 525 height 31
click at [761, 37] on button "Next" at bounding box center [744, 39] width 57 height 16
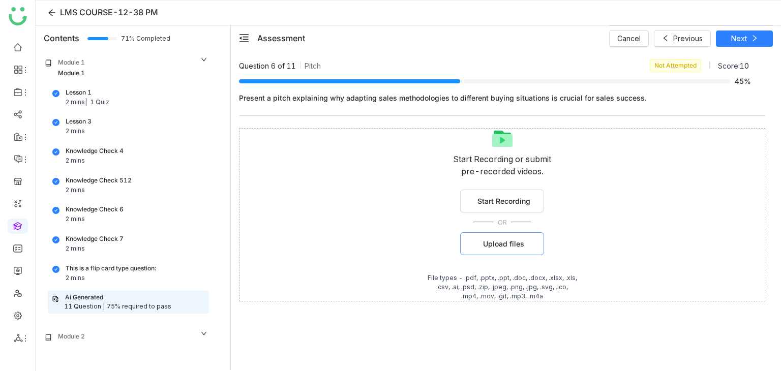
click at [492, 240] on span "Upload files" at bounding box center [503, 243] width 41 height 11
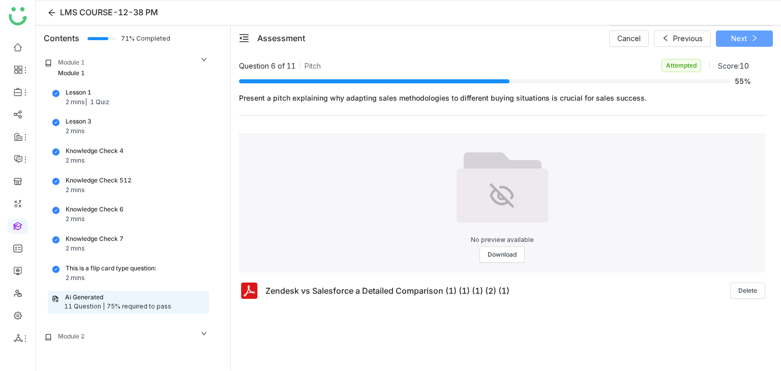
click at [734, 38] on span "Next" at bounding box center [739, 38] width 16 height 11
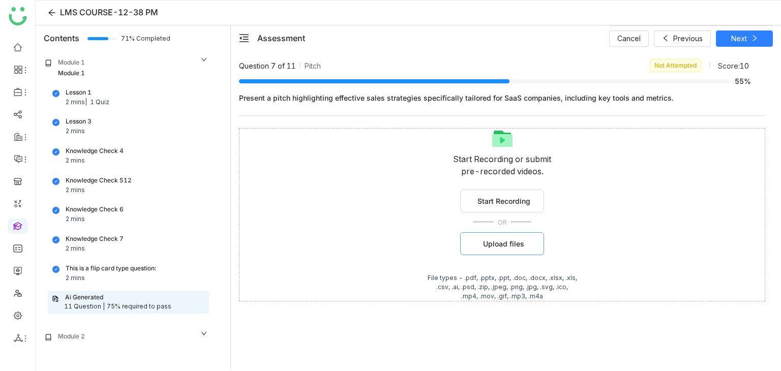
click at [482, 247] on button "Upload files" at bounding box center [502, 243] width 84 height 23
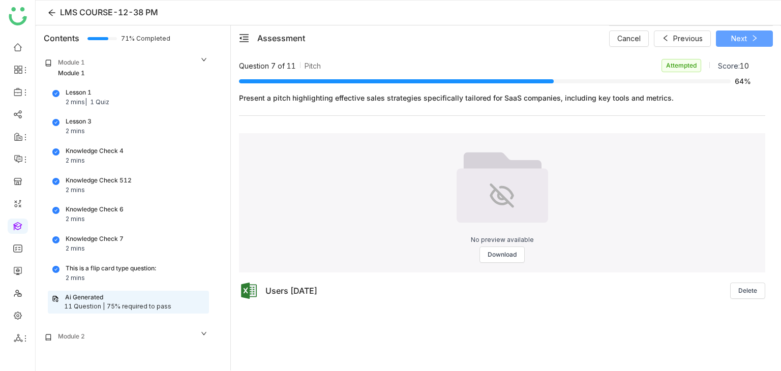
click at [741, 31] on button "Next" at bounding box center [744, 39] width 57 height 16
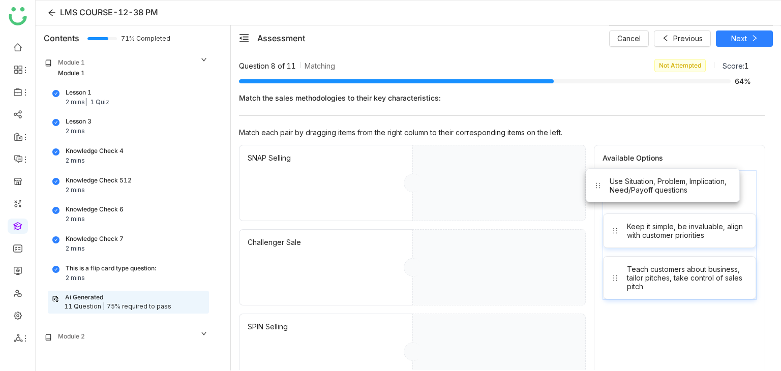
drag, startPoint x: 667, startPoint y: 202, endPoint x: 468, endPoint y: 193, distance: 199.5
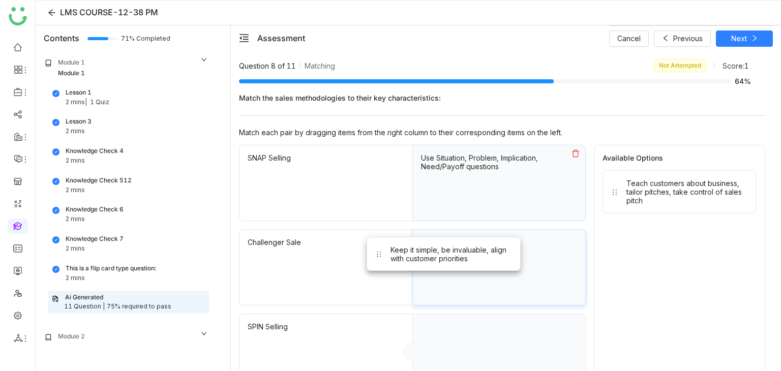
drag, startPoint x: 660, startPoint y: 200, endPoint x: 490, endPoint y: 295, distance: 194.6
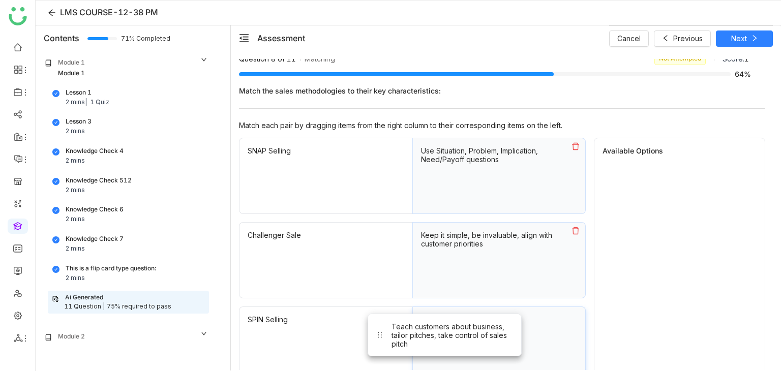
drag, startPoint x: 692, startPoint y: 192, endPoint x: 444, endPoint y: 361, distance: 299.4
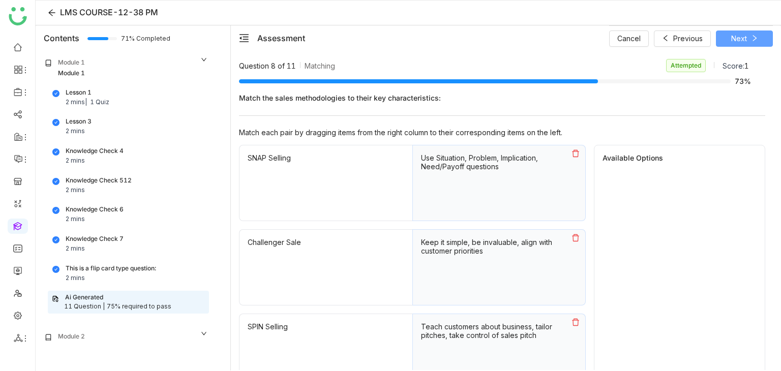
click at [735, 41] on span "Next" at bounding box center [739, 38] width 16 height 11
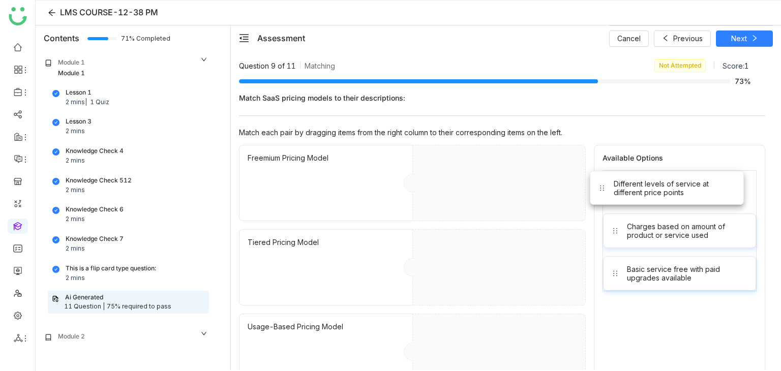
drag, startPoint x: 693, startPoint y: 185, endPoint x: 502, endPoint y: 186, distance: 190.2
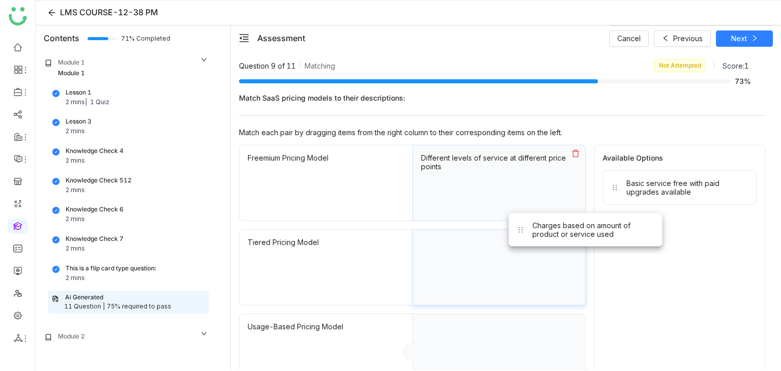
drag, startPoint x: 609, startPoint y: 212, endPoint x: 547, endPoint y: 251, distance: 73.6
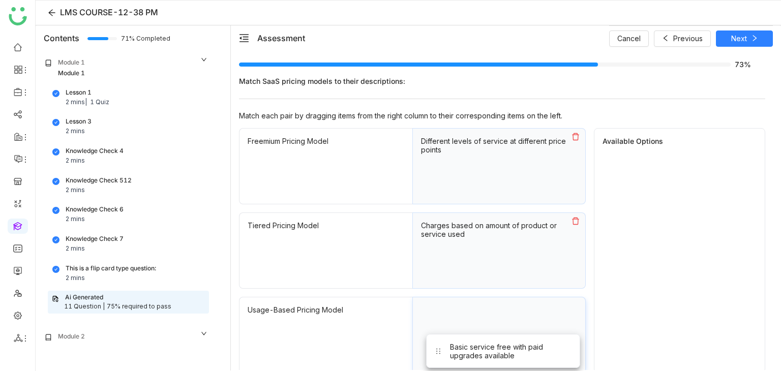
drag, startPoint x: 648, startPoint y: 204, endPoint x: 486, endPoint y: 358, distance: 224.1
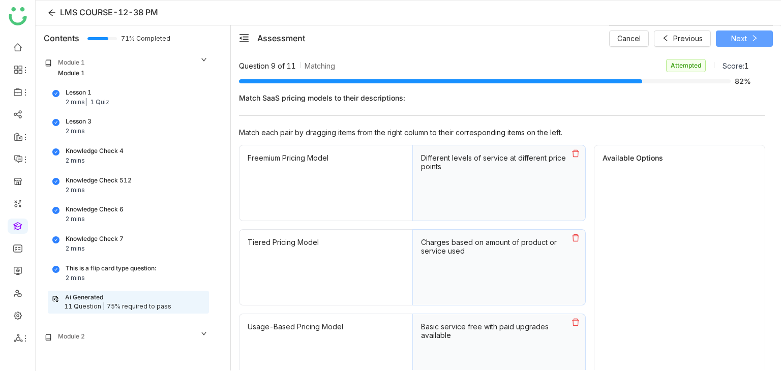
click at [753, 38] on icon at bounding box center [754, 38] width 7 height 7
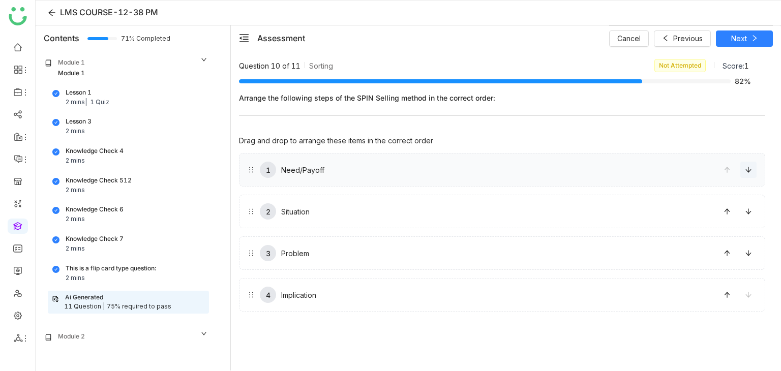
click at [751, 167] on icon at bounding box center [748, 169] width 7 height 7
click at [746, 36] on span "Next" at bounding box center [739, 38] width 16 height 11
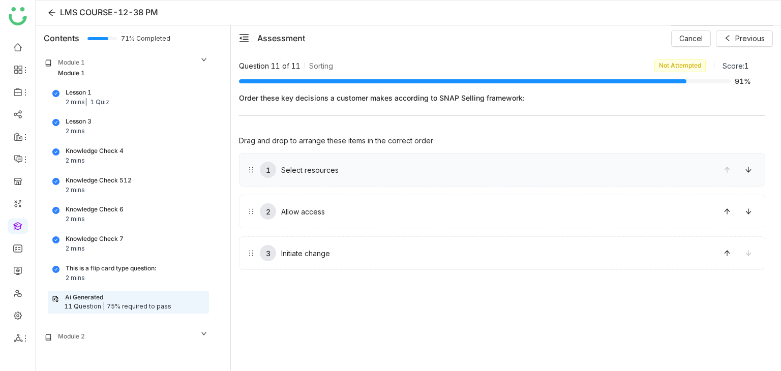
click at [340, 174] on div "1 Select resources" at bounding box center [481, 170] width 466 height 16
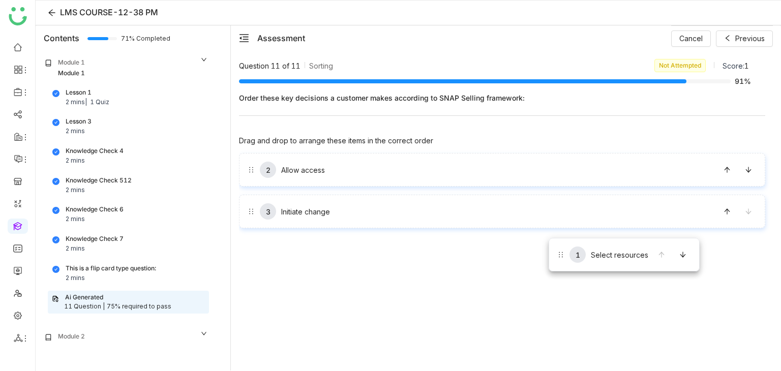
drag, startPoint x: 567, startPoint y: 181, endPoint x: 552, endPoint y: 234, distance: 55.5
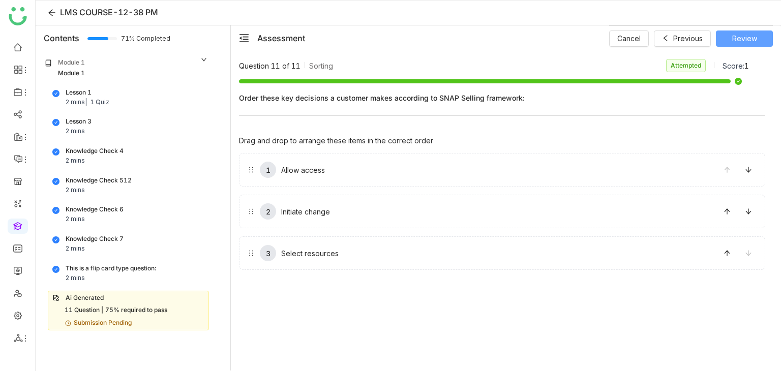
click at [750, 36] on span "Review" at bounding box center [744, 38] width 25 height 11
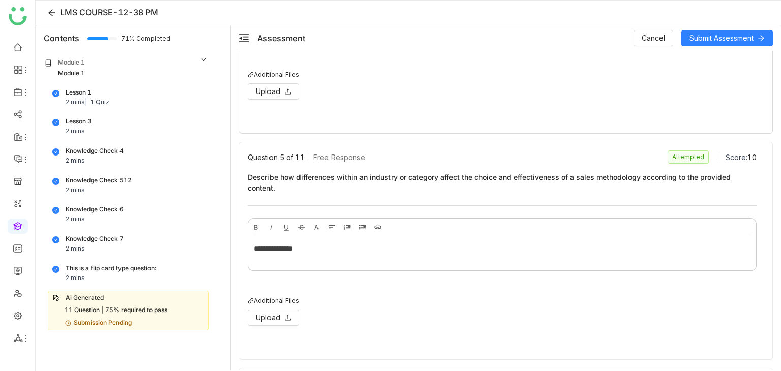
scroll to position [900, 0]
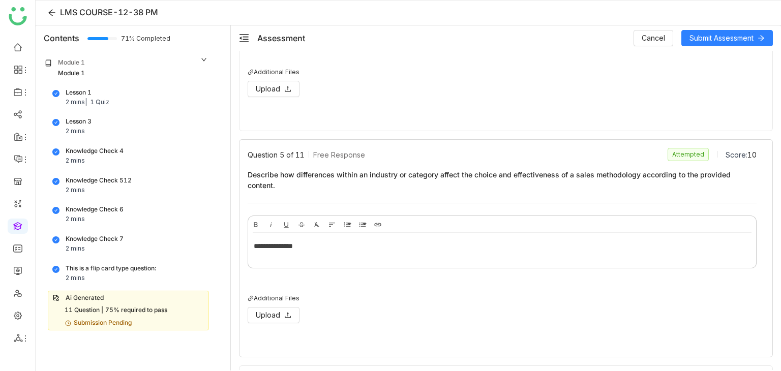
click at [375, 235] on div "**********" at bounding box center [502, 248] width 508 height 31
click at [657, 41] on span "Cancel" at bounding box center [653, 38] width 23 height 11
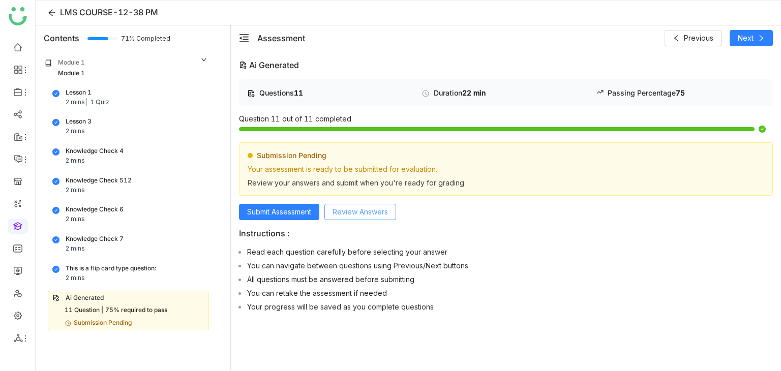
click at [366, 216] on span "Review Answers" at bounding box center [360, 211] width 55 height 11
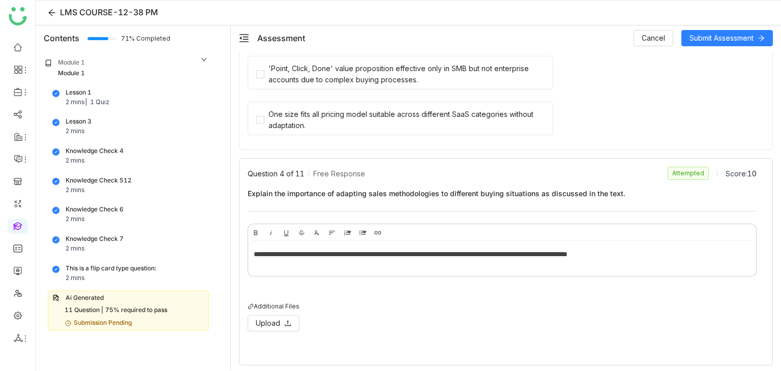
scroll to position [661, 0]
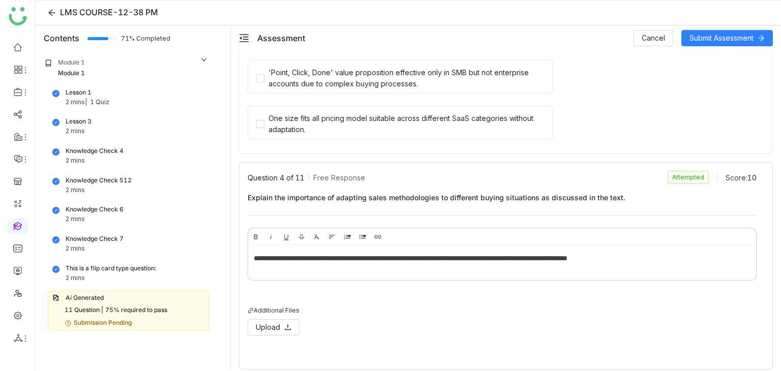
click at [337, 258] on div "**********" at bounding box center [498, 258] width 489 height 11
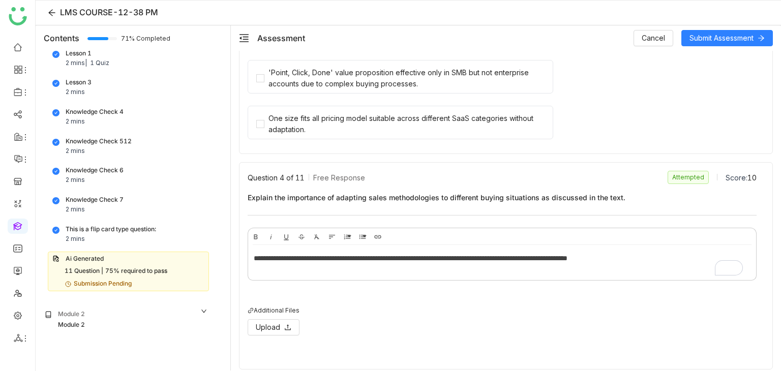
scroll to position [69, 0]
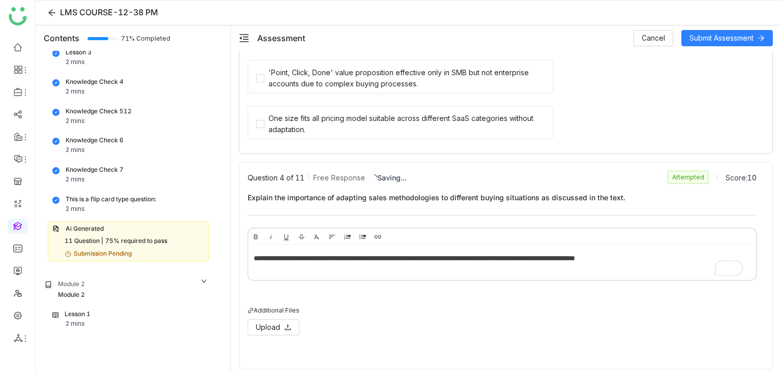
click at [611, 127] on div "One size fits all pricing model suitable across different SaaS categories witho…" at bounding box center [502, 126] width 509 height 40
click at [657, 44] on button "Cancel" at bounding box center [654, 38] width 40 height 16
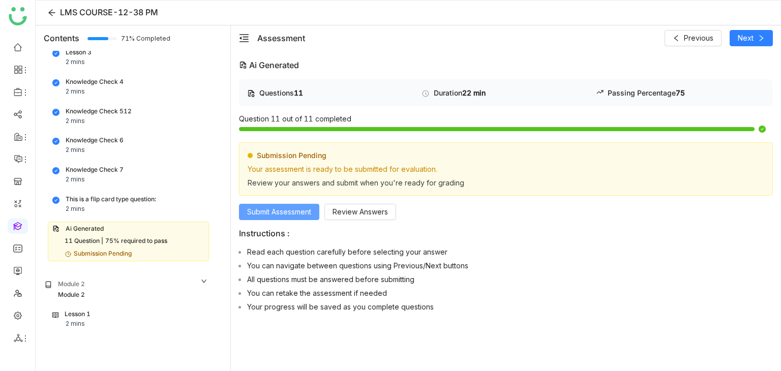
click at [280, 218] on button "Submit Assessment" at bounding box center [279, 212] width 80 height 16
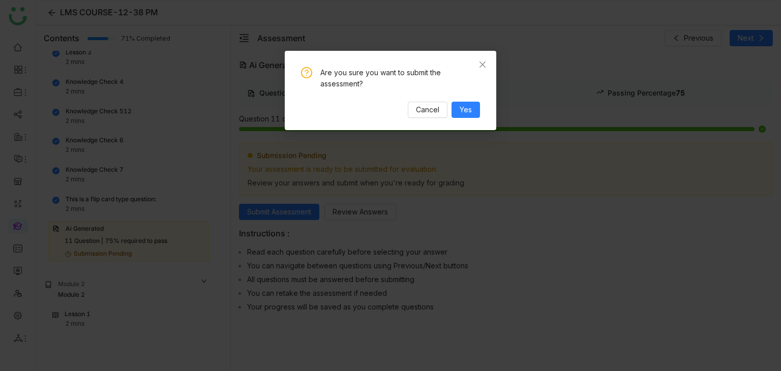
click at [491, 50] on nz-modal-confirm-container "Are you sure you want to submit the assessment? Cancel Yes" at bounding box center [390, 185] width 781 height 371
click at [478, 67] on span "Close" at bounding box center [482, 64] width 27 height 27
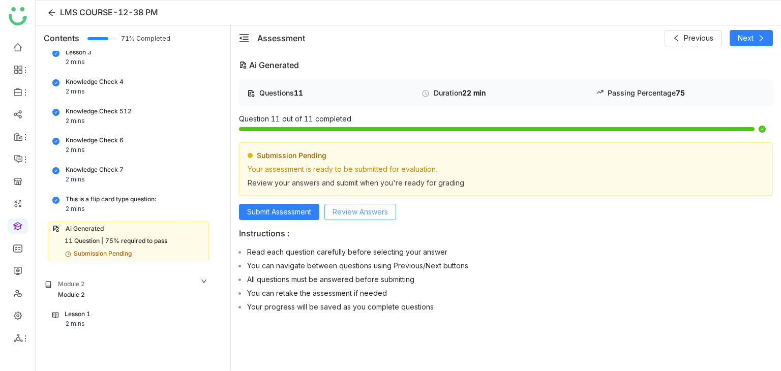
click at [369, 206] on span "Review Answers" at bounding box center [360, 211] width 55 height 11
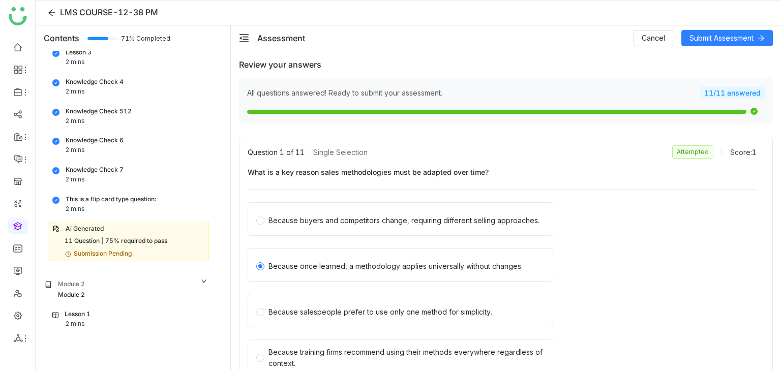
click at [647, 47] on div "Assessment Cancel Submit Assessment" at bounding box center [506, 37] width 550 height 25
click at [651, 40] on span "Cancel" at bounding box center [653, 38] width 23 height 11
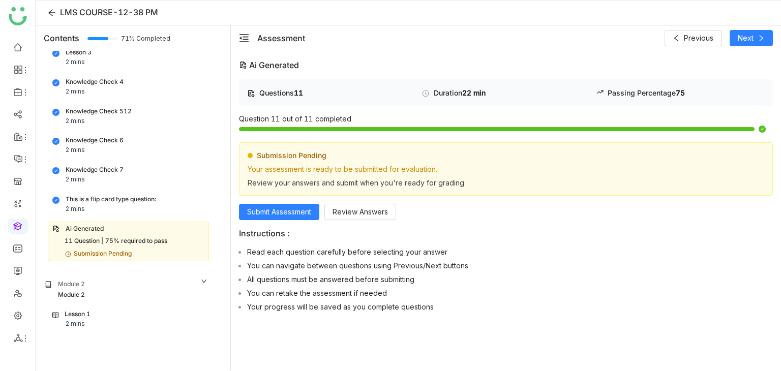
click at [72, 296] on div "Module 2" at bounding box center [71, 295] width 27 height 10
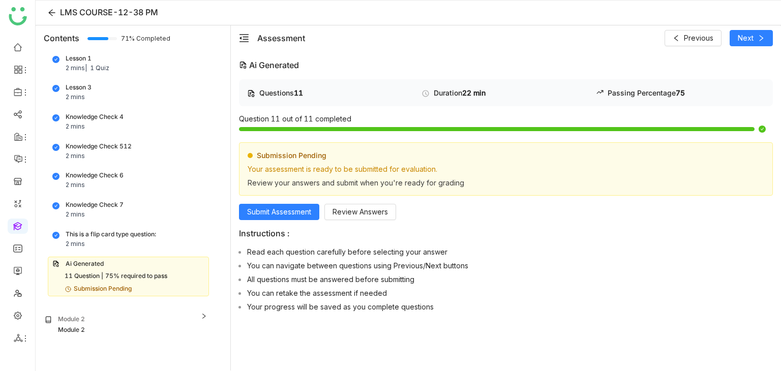
scroll to position [34, 0]
click at [96, 315] on div "Module 2" at bounding box center [126, 320] width 163 height 11
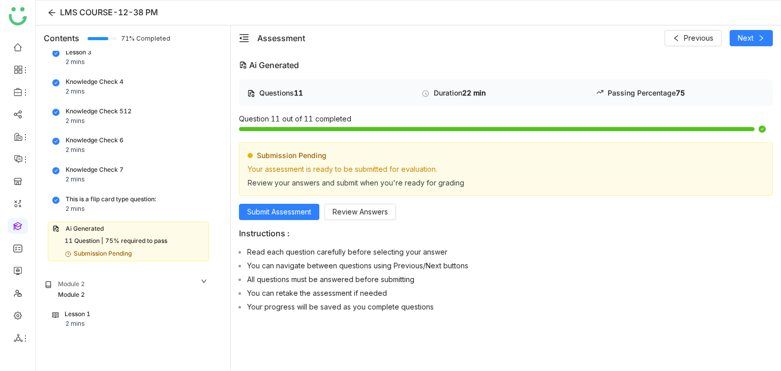
click at [104, 285] on div "Module 2" at bounding box center [126, 285] width 163 height 11
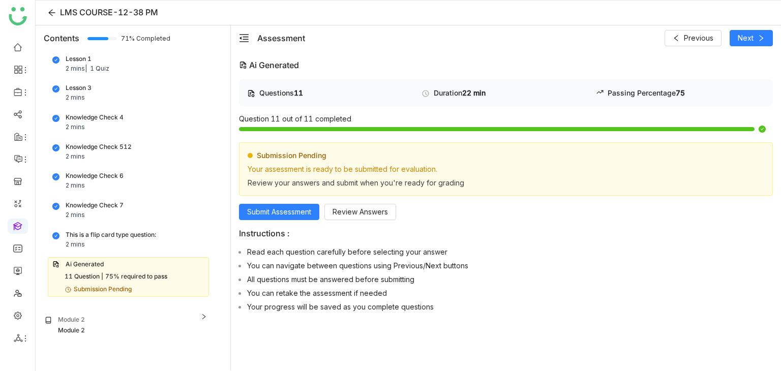
click at [91, 318] on div "Module 2" at bounding box center [126, 320] width 163 height 11
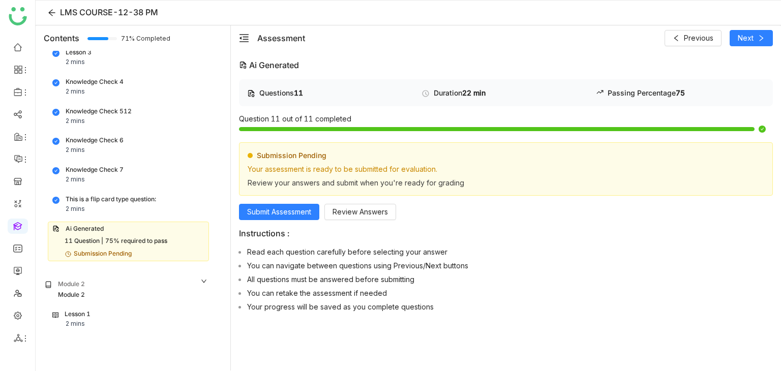
click at [112, 321] on div "Lesson 1 2 mins" at bounding box center [128, 319] width 152 height 19
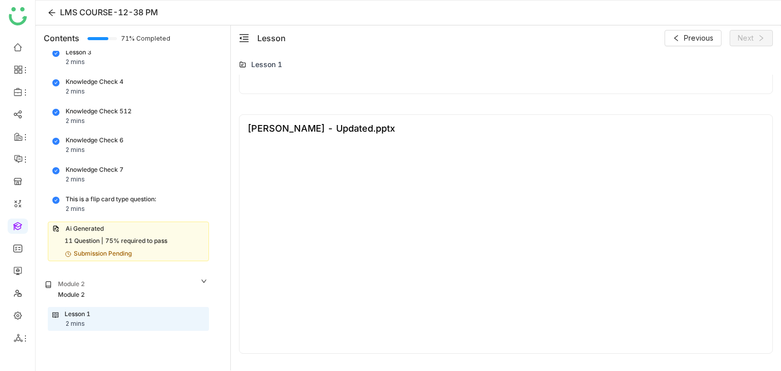
scroll to position [254, 0]
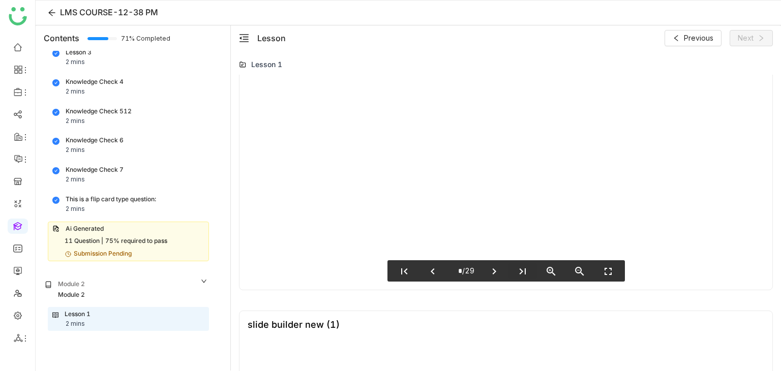
click at [517, 269] on icon "last_page" at bounding box center [523, 271] width 12 height 12
type input "**"
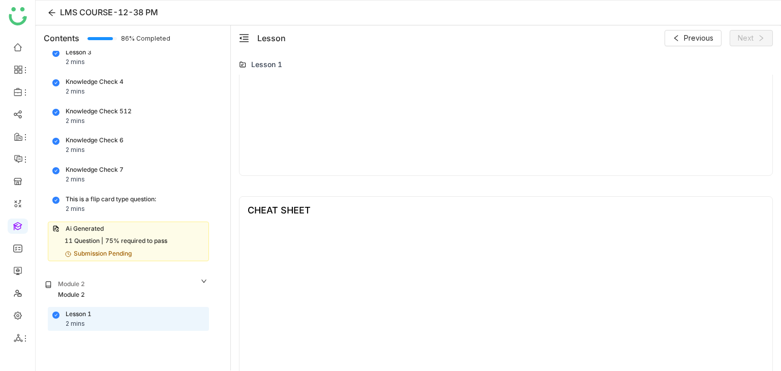
scroll to position [693, 0]
click at [114, 208] on div "This is a flip card type question: 2 mins" at bounding box center [128, 204] width 152 height 19
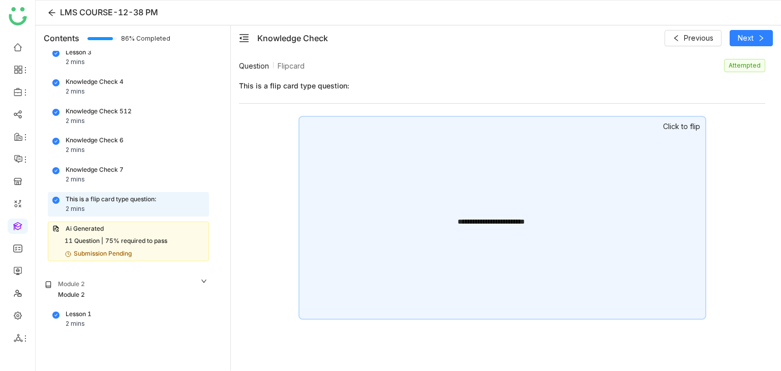
click at [114, 208] on div "This is a flip card type question: 2 mins" at bounding box center [128, 204] width 152 height 19
click at [539, 250] on div "**********" at bounding box center [502, 218] width 408 height 204
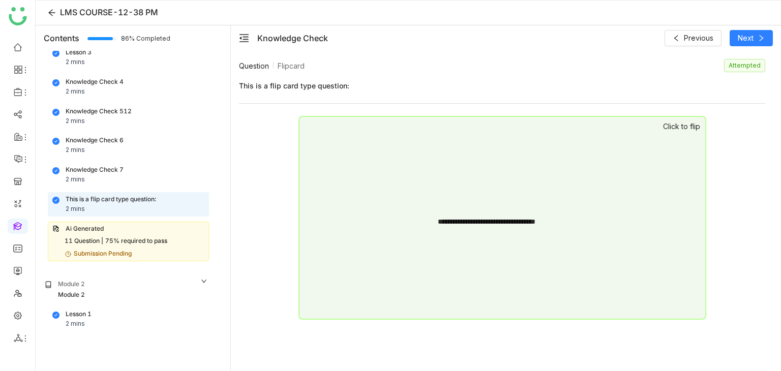
click at [79, 181] on div "2 mins" at bounding box center [75, 180] width 19 height 10
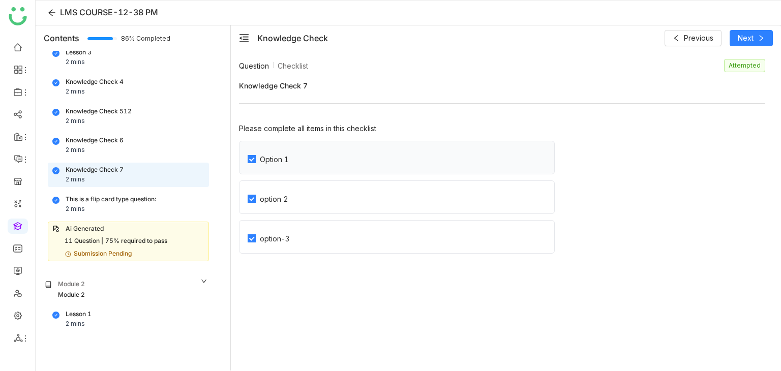
click at [282, 169] on label "Option 1" at bounding box center [401, 157] width 307 height 33
click at [256, 163] on label "Option 1" at bounding box center [401, 157] width 307 height 33
click at [104, 140] on div "Knowledge Check 6" at bounding box center [95, 141] width 58 height 10
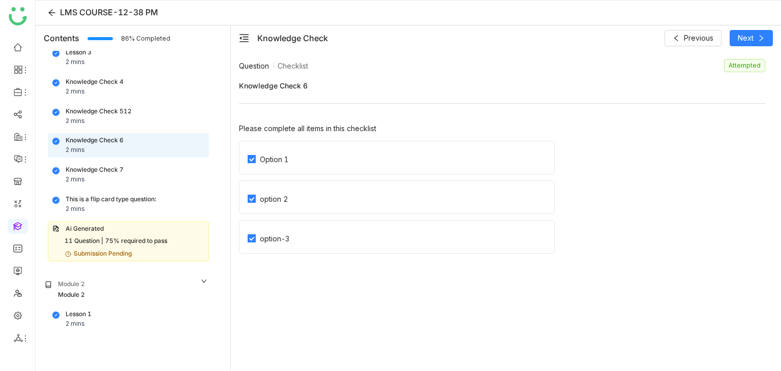
click at [85, 119] on div "Knowledge Check 512 2 mins" at bounding box center [128, 116] width 152 height 19
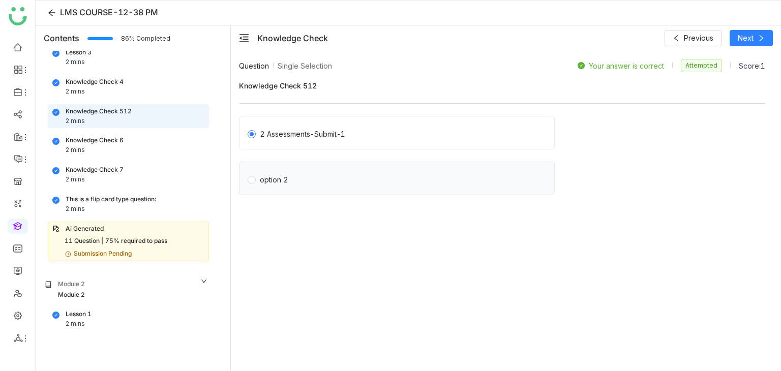
click at [318, 173] on label "option 2" at bounding box center [399, 178] width 303 height 14
click at [293, 143] on div "2 Assessments-Submit-1" at bounding box center [397, 133] width 316 height 34
click at [296, 142] on div "2 Assessments-Submit-1" at bounding box center [397, 133] width 316 height 34
click at [303, 132] on div "2 Assessments-Submit-1" at bounding box center [302, 134] width 85 height 11
click at [161, 238] on div "75% required to pass" at bounding box center [136, 241] width 62 height 10
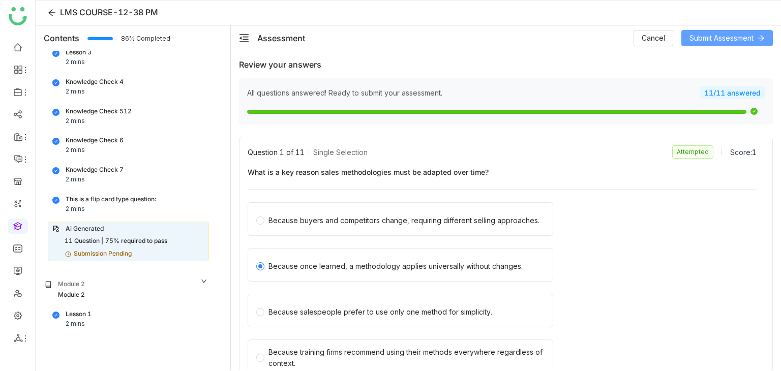
click at [736, 45] on button "Submit Assessment" at bounding box center [727, 38] width 92 height 16
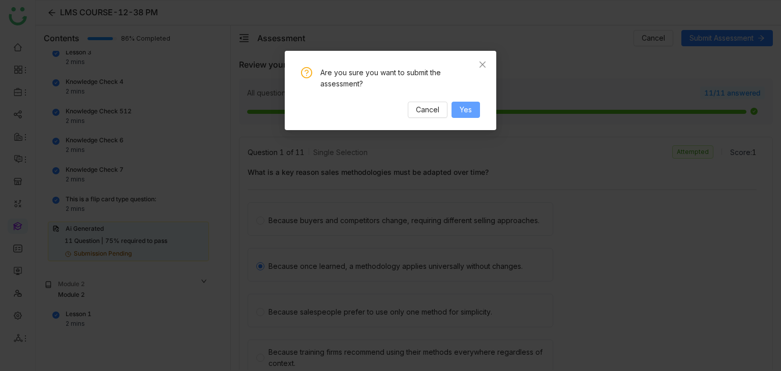
click at [469, 113] on span "Yes" at bounding box center [466, 109] width 12 height 11
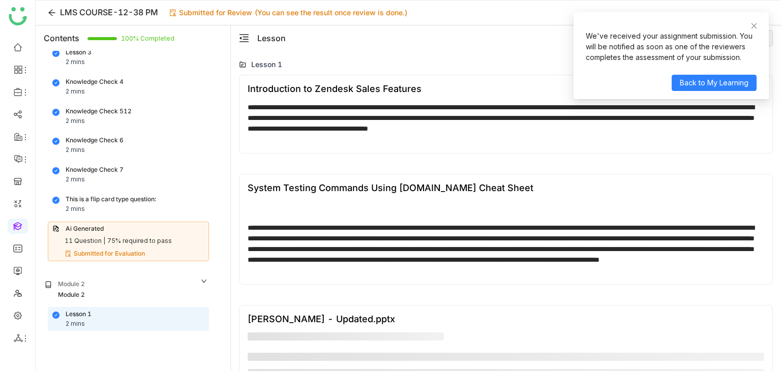
drag, startPoint x: 754, startPoint y: 34, endPoint x: 755, endPoint y: 25, distance: 8.7
click at [755, 33] on div "We've received your assignment submission. You will be notified as soon as one …" at bounding box center [671, 47] width 171 height 32
click at [755, 25] on icon at bounding box center [754, 25] width 7 height 7
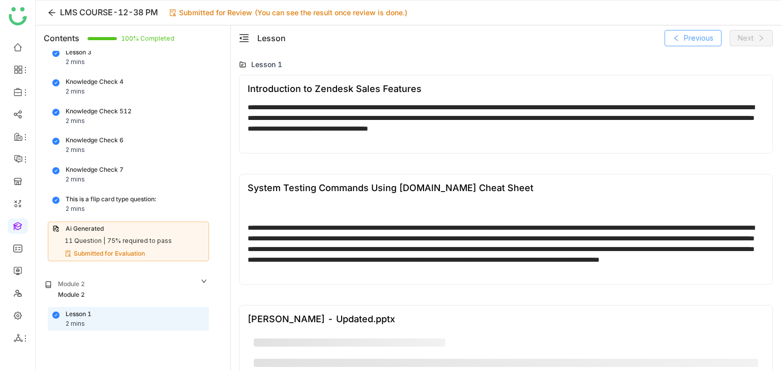
click at [712, 36] on span "Previous" at bounding box center [698, 38] width 29 height 11
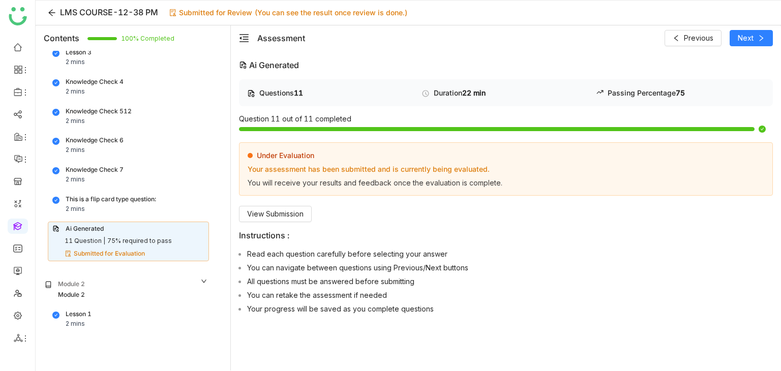
click at [271, 203] on div "Under Evaluation Your assessment has been submitted and is currently being eval…" at bounding box center [506, 182] width 534 height 80
click at [309, 206] on button "View Submission" at bounding box center [275, 214] width 73 height 16
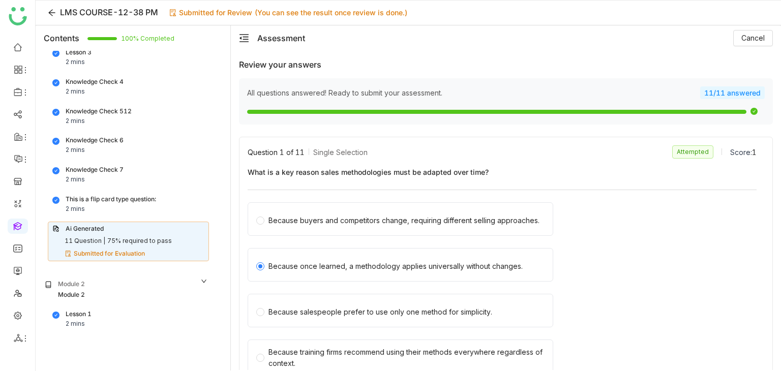
click at [14, 221] on link at bounding box center [17, 225] width 9 height 9
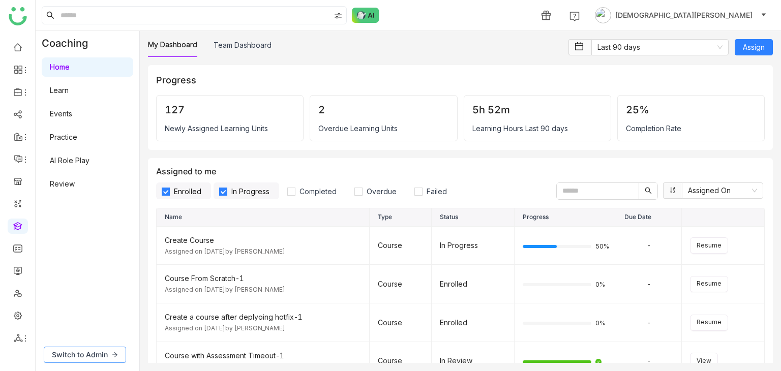
click at [99, 351] on span "Switch to Admin" at bounding box center [80, 354] width 56 height 11
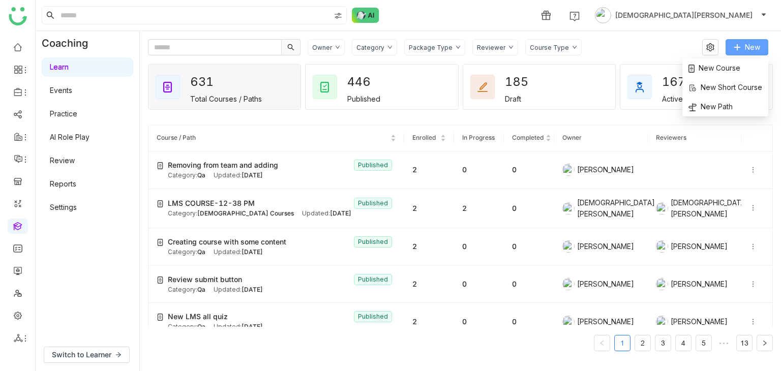
click at [755, 46] on span "New" at bounding box center [752, 47] width 15 height 11
click at [729, 53] on button "New" at bounding box center [747, 47] width 43 height 16
click at [731, 64] on span "New Course" at bounding box center [714, 68] width 52 height 11
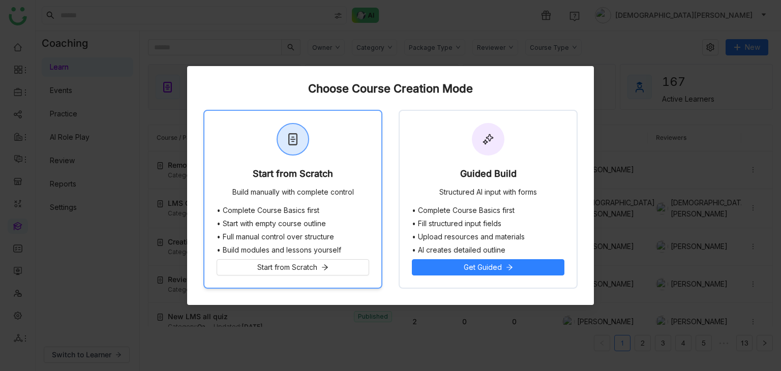
click at [371, 162] on div "Start from Scratch Build manually with complete control" at bounding box center [292, 159] width 177 height 96
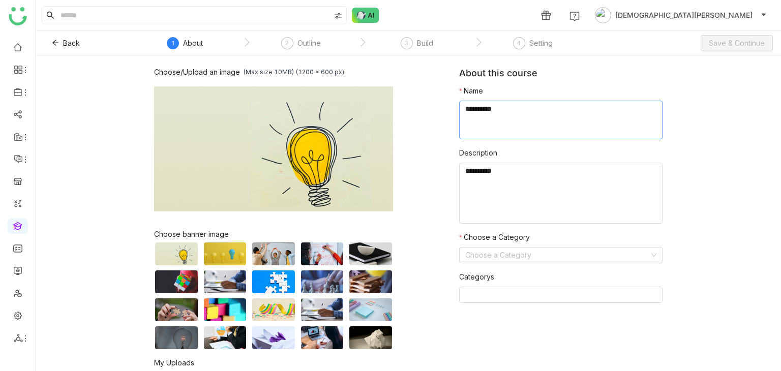
click at [502, 104] on textarea at bounding box center [560, 120] width 203 height 39
click at [512, 113] on textarea "To enrich screen reader interactions, please activate Accessibility in Grammarl…" at bounding box center [560, 120] width 203 height 39
click at [530, 114] on textarea "To enrich screen reader interactions, please activate Accessibility in Grammarl…" at bounding box center [560, 120] width 203 height 39
type textarea "**********"
click at [474, 186] on textarea "To enrich screen reader interactions, please activate Accessibility in Grammarl…" at bounding box center [560, 193] width 203 height 61
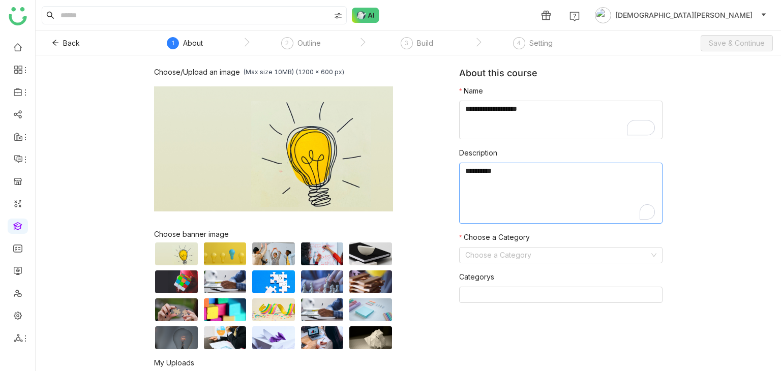
paste textarea "**********"
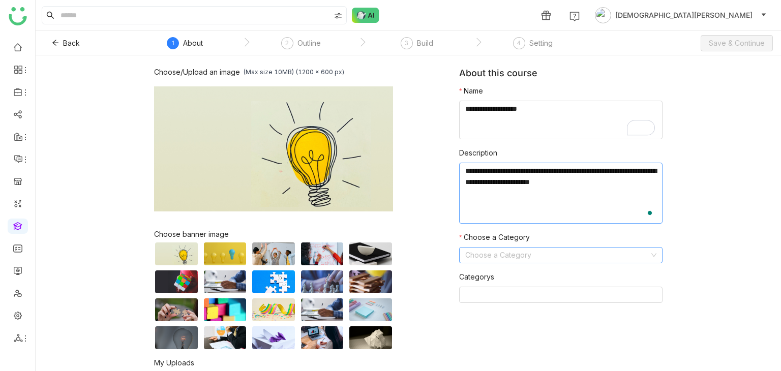
type textarea "**********"
click at [497, 251] on input at bounding box center [557, 255] width 184 height 15
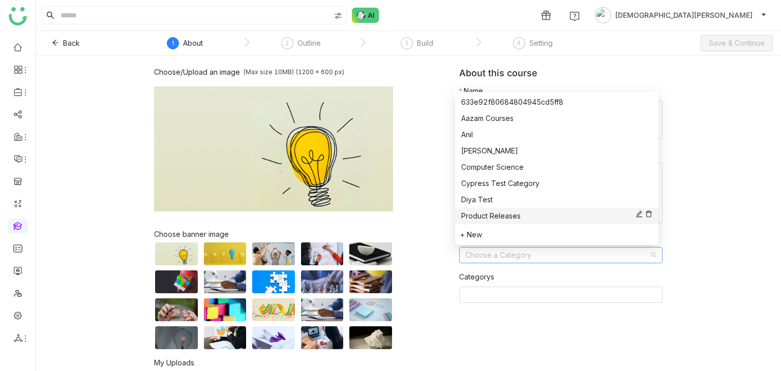
click at [487, 216] on div "Product Releases" at bounding box center [556, 216] width 191 height 11
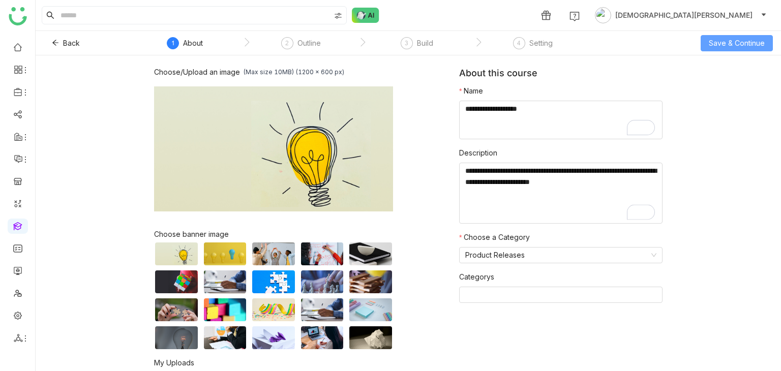
click at [713, 44] on span "Save & Continue" at bounding box center [737, 43] width 56 height 11
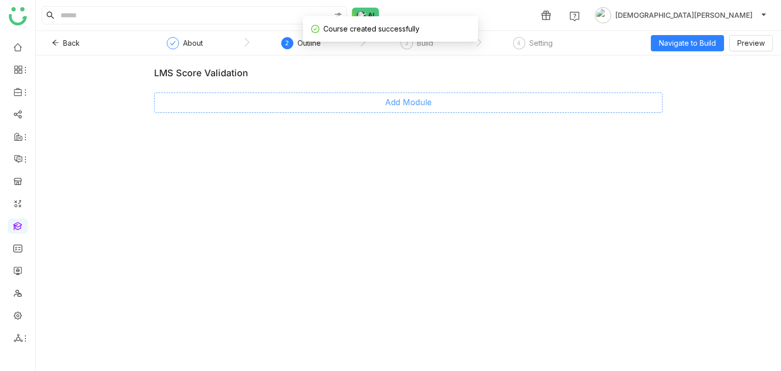
click at [391, 96] on span "Add Module" at bounding box center [408, 102] width 47 height 13
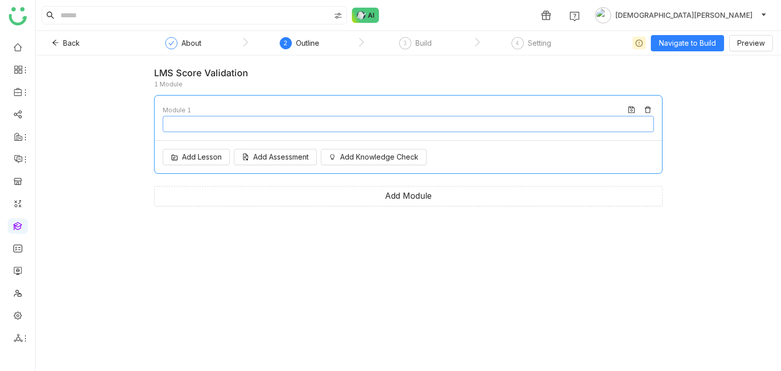
type input "********"
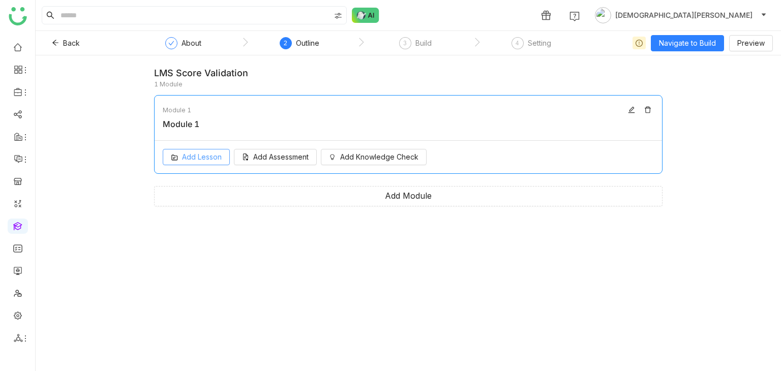
click at [185, 155] on span "Add Lesson" at bounding box center [202, 157] width 40 height 11
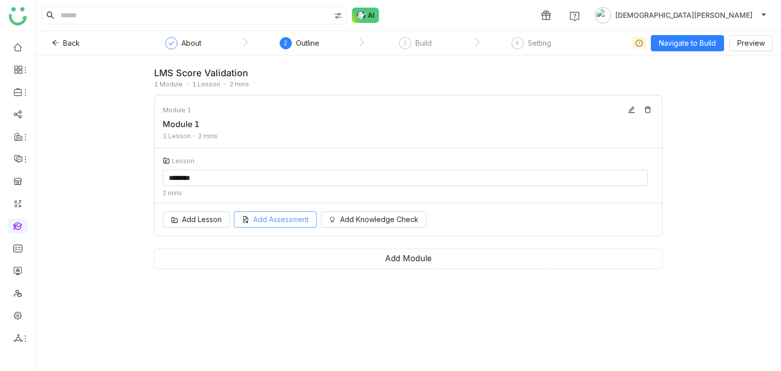
click at [250, 226] on div "Add Lesson Add Assessment Add Knowledge Check" at bounding box center [408, 219] width 507 height 33
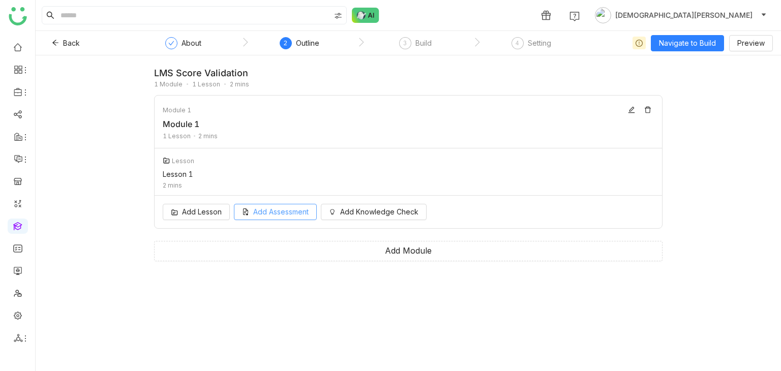
click at [307, 212] on span "Add Assessment" at bounding box center [280, 211] width 55 height 11
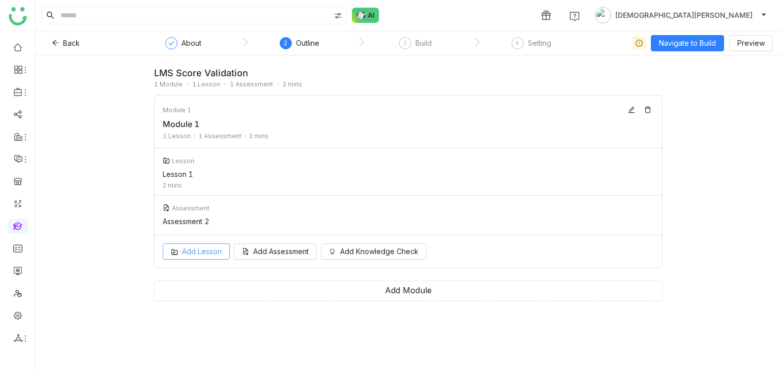
click at [208, 261] on div "Add Lesson Add Assessment Add Knowledge Check" at bounding box center [408, 251] width 507 height 33
click at [132, 261] on div "LMS Score Validation 1 Module 1 Lesson 1 Assessment 2 mins Module 1 Module 1 1 …" at bounding box center [408, 213] width 745 height 316
click at [254, 253] on span "Add Assessment" at bounding box center [280, 251] width 55 height 11
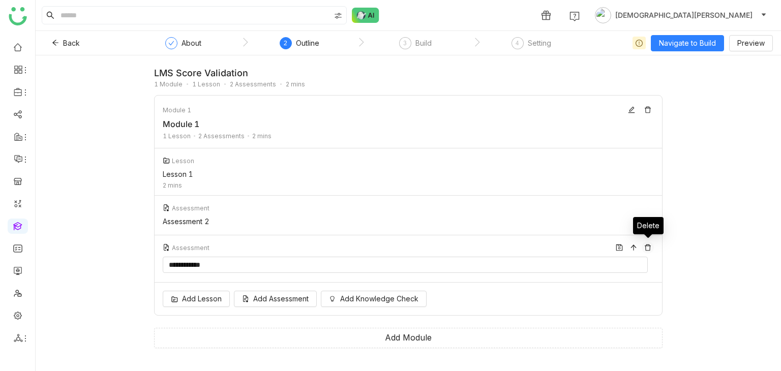
click at [651, 248] on icon at bounding box center [647, 247] width 7 height 7
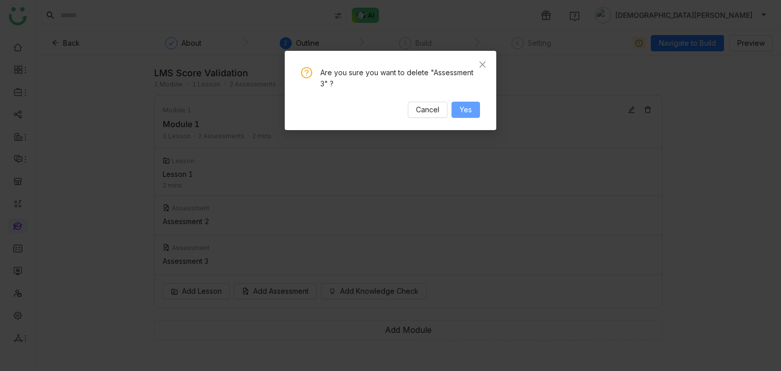
click at [468, 111] on span "Yes" at bounding box center [466, 109] width 12 height 11
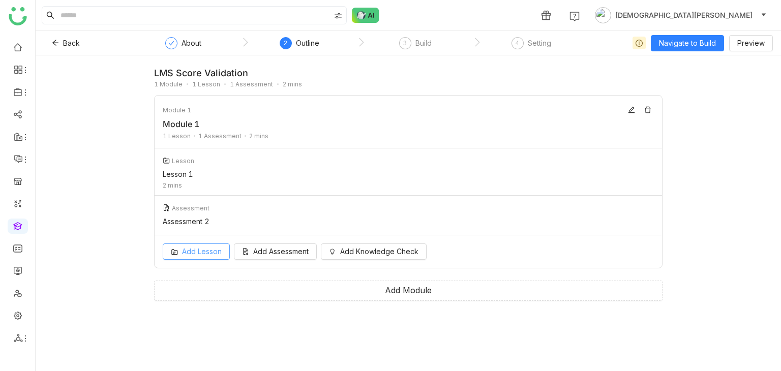
click at [202, 255] on span "Add Lesson" at bounding box center [202, 251] width 40 height 11
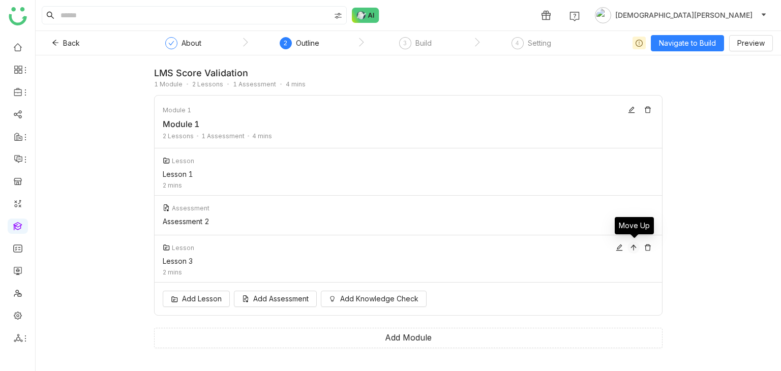
click at [635, 247] on icon at bounding box center [633, 247] width 7 height 7
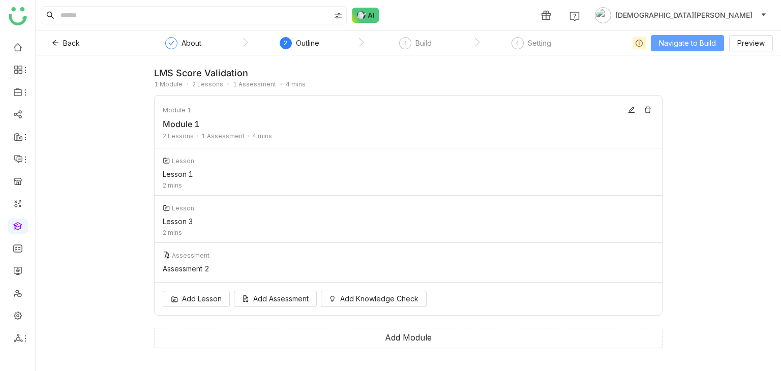
click at [696, 41] on span "Navigate to Build" at bounding box center [687, 43] width 57 height 11
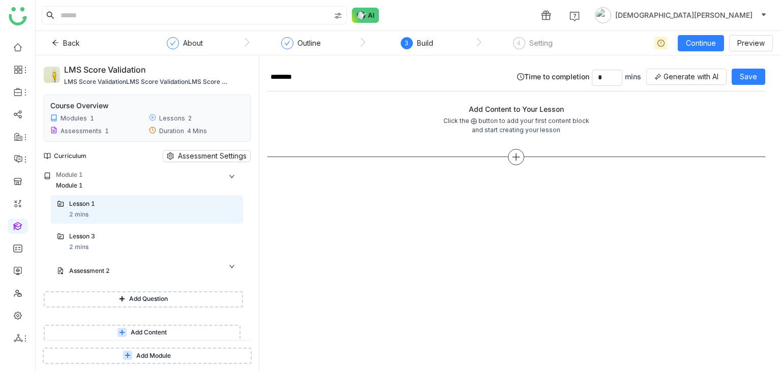
click at [512, 158] on icon at bounding box center [516, 157] width 9 height 9
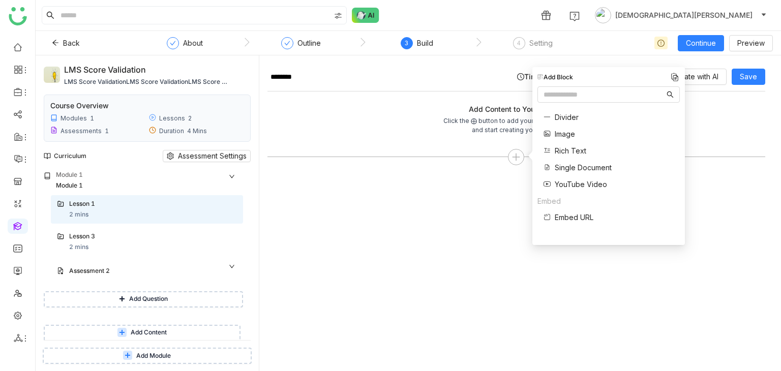
click at [579, 165] on span "Single Document" at bounding box center [583, 167] width 57 height 11
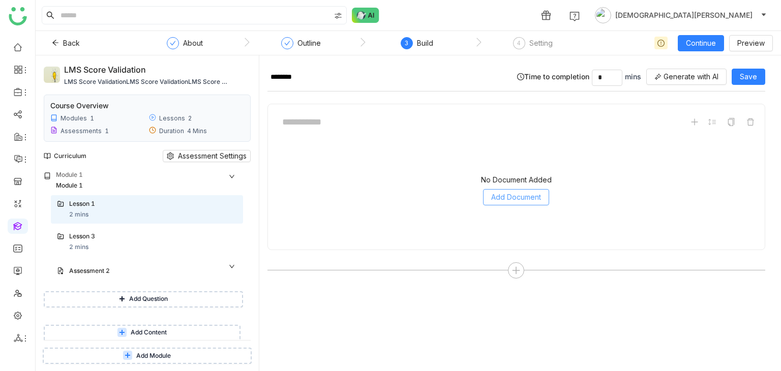
click at [525, 195] on span "Add Document" at bounding box center [516, 197] width 50 height 11
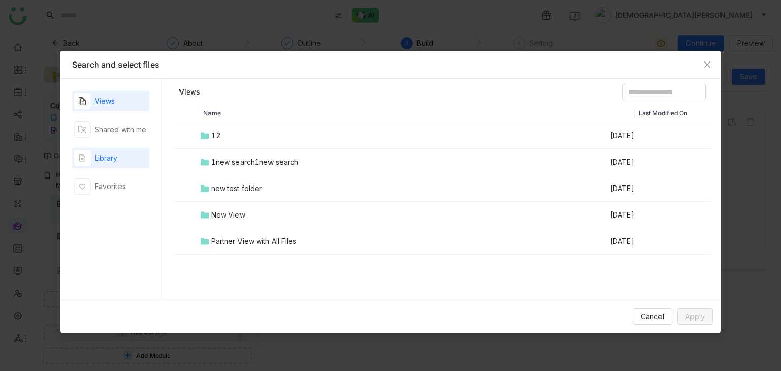
click at [135, 153] on div "Library" at bounding box center [110, 158] width 77 height 20
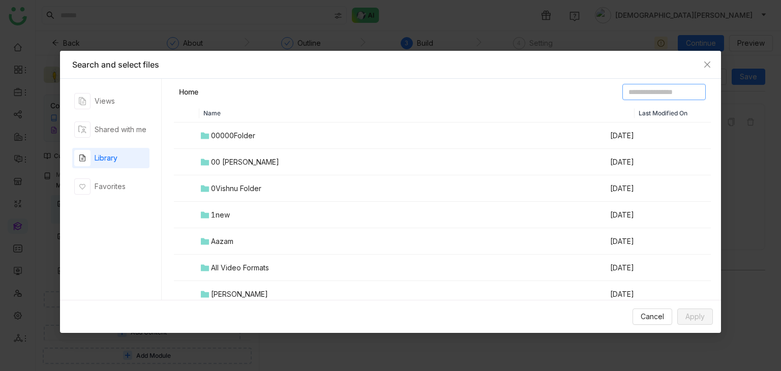
click at [657, 96] on input at bounding box center [663, 92] width 83 height 16
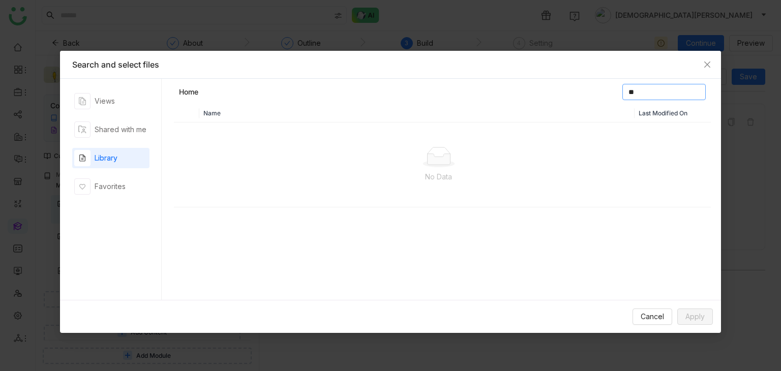
type input "*"
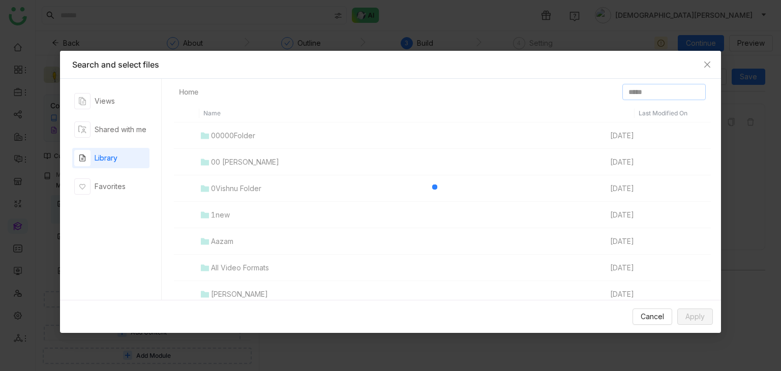
type input "*****"
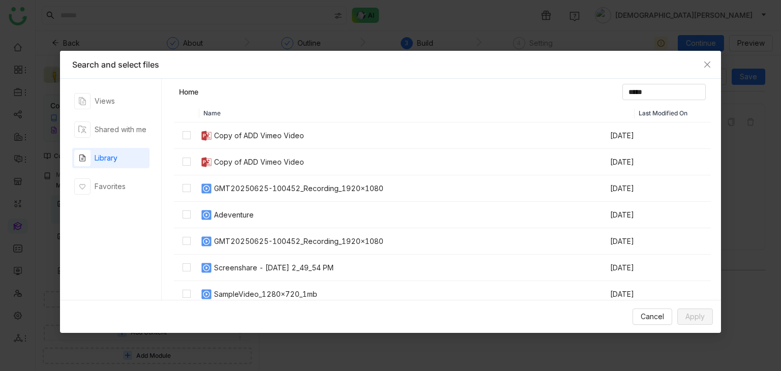
click at [191, 267] on td at bounding box center [186, 268] width 25 height 26
click at [705, 319] on button "Apply" at bounding box center [695, 317] width 36 height 16
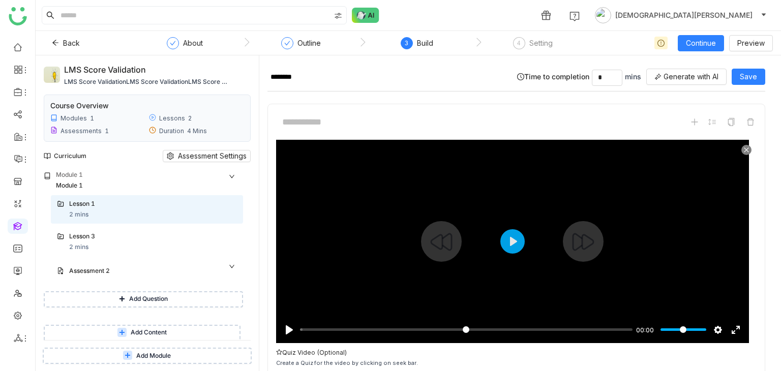
click at [335, 328] on input "Seek" at bounding box center [466, 330] width 333 height 10
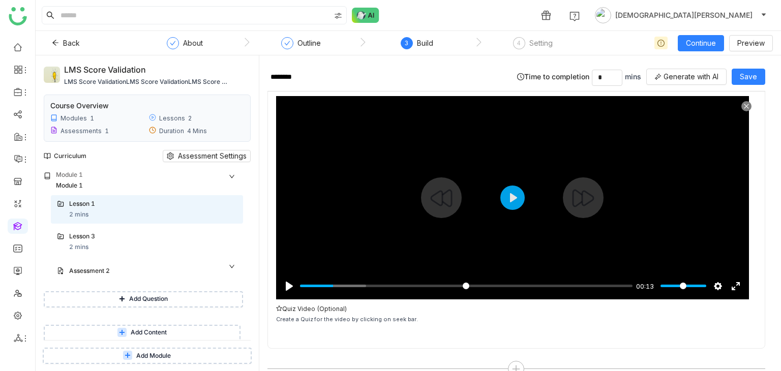
scroll to position [63, 0]
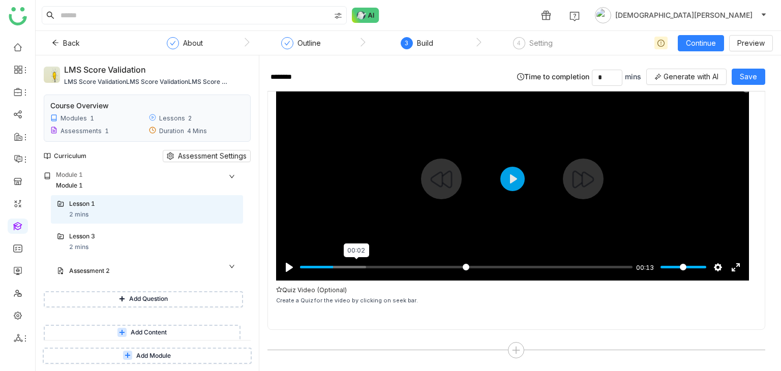
click at [356, 266] on input "Seek" at bounding box center [466, 267] width 333 height 10
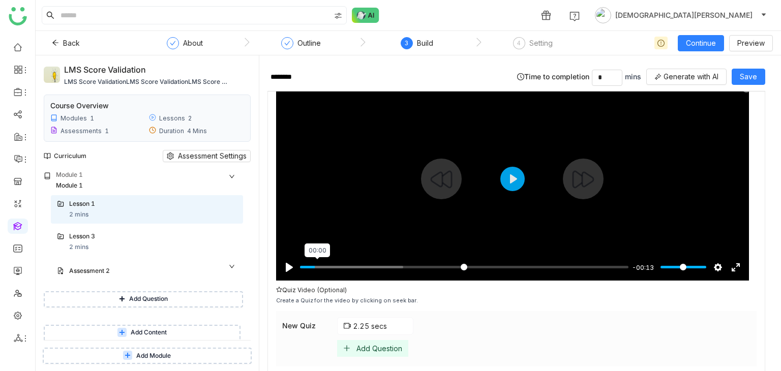
click at [317, 263] on input "Seek" at bounding box center [464, 267] width 328 height 10
type input "*****"
click at [411, 267] on input "Seek" at bounding box center [464, 267] width 328 height 10
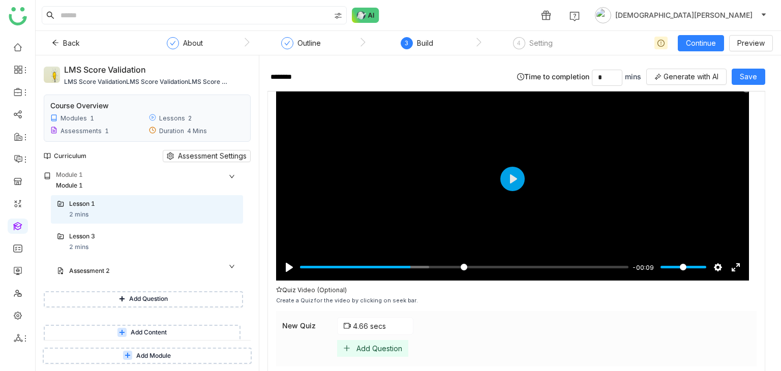
click at [371, 344] on div "Add Question" at bounding box center [379, 348] width 46 height 9
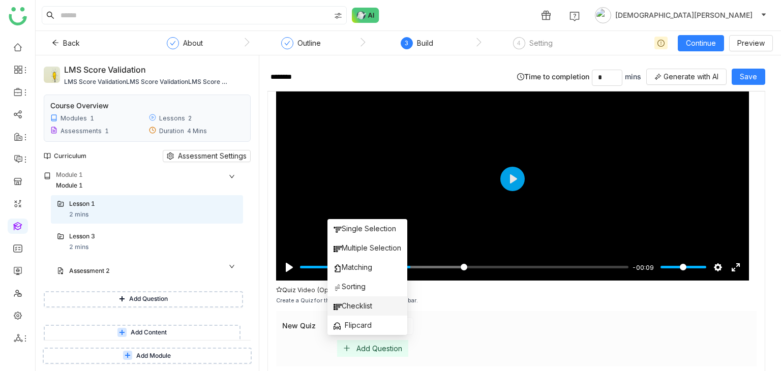
click at [354, 308] on span "Checklist" at bounding box center [353, 306] width 39 height 11
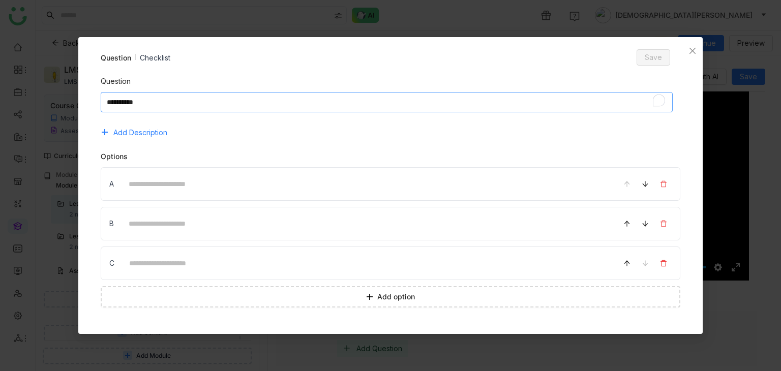
click at [165, 104] on textarea "To enrich screen reader interactions, please activate Accessibility in Grammarl…" at bounding box center [387, 102] width 573 height 20
type textarea "*"
click at [174, 193] on input at bounding box center [365, 184] width 487 height 20
type input "*"
click at [142, 224] on input at bounding box center [365, 224] width 487 height 20
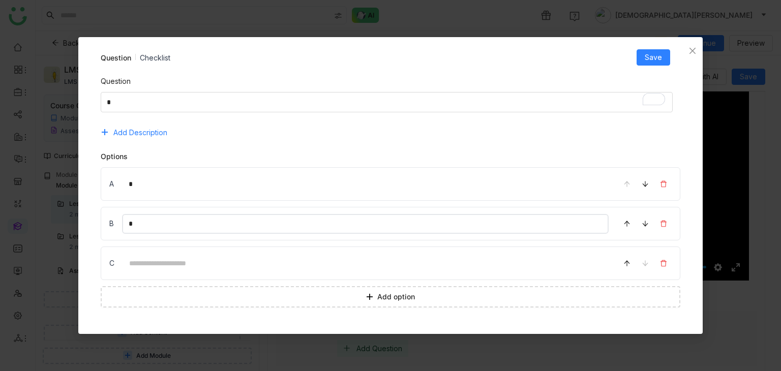
type input "*"
click at [149, 267] on input at bounding box center [366, 264] width 487 height 20
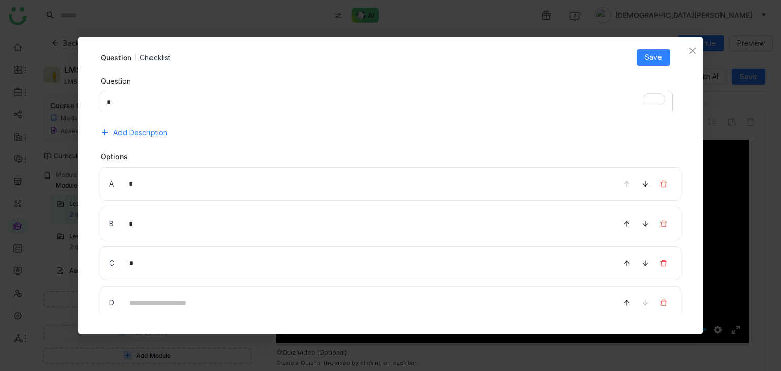
scroll to position [63, 0]
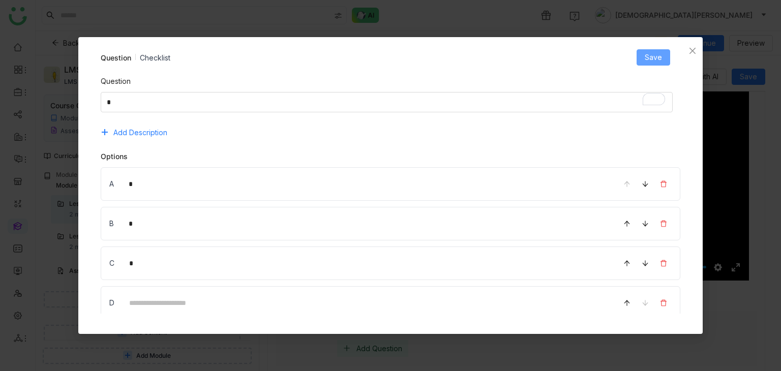
type input "*"
click at [657, 58] on span "Save" at bounding box center [653, 57] width 17 height 11
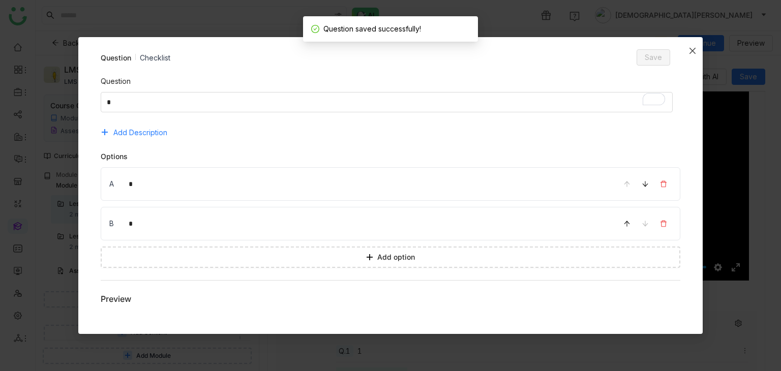
click at [693, 48] on icon "Close" at bounding box center [692, 51] width 8 height 8
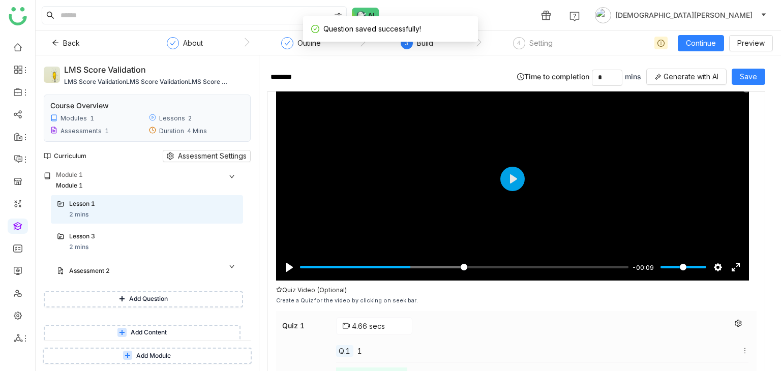
scroll to position [145, 0]
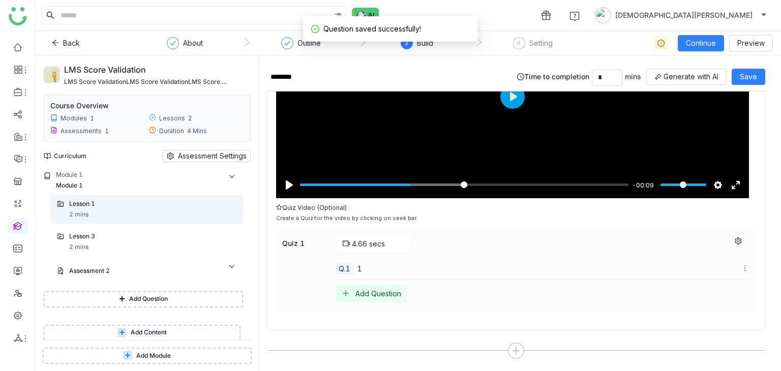
click at [375, 286] on div "Add Question" at bounding box center [371, 293] width 71 height 17
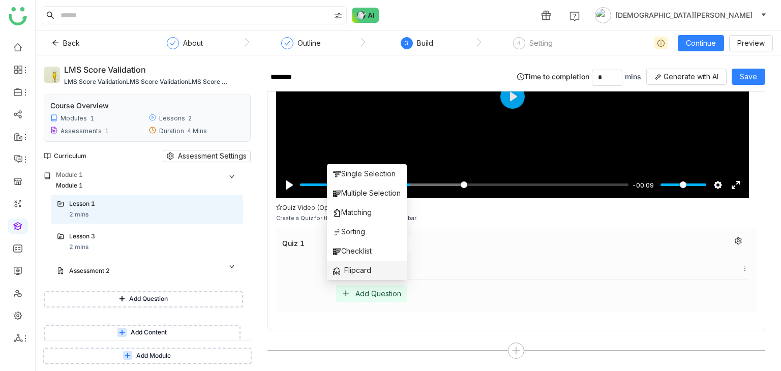
click at [358, 265] on span "Flipcard" at bounding box center [352, 270] width 38 height 11
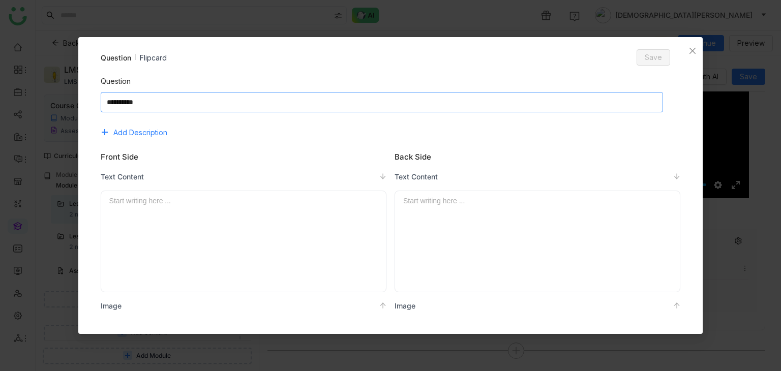
click at [215, 108] on textarea at bounding box center [382, 102] width 562 height 20
type textarea "**"
click at [172, 208] on div at bounding box center [243, 241] width 268 height 93
click at [427, 209] on div "To enrich screen reader interactions, please activate Accessibility in Grammarl…" at bounding box center [537, 241] width 268 height 93
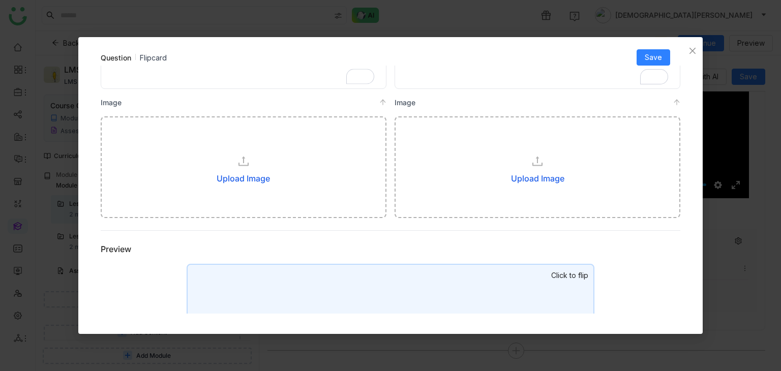
scroll to position [203, 0]
click at [651, 56] on span "Save" at bounding box center [653, 57] width 17 height 11
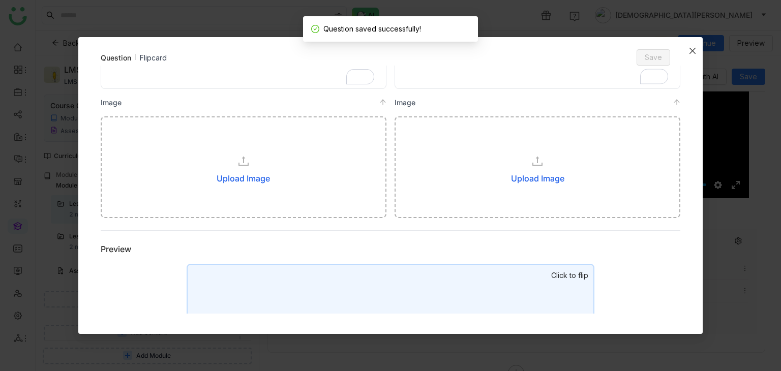
click at [700, 52] on span "Close" at bounding box center [692, 50] width 20 height 27
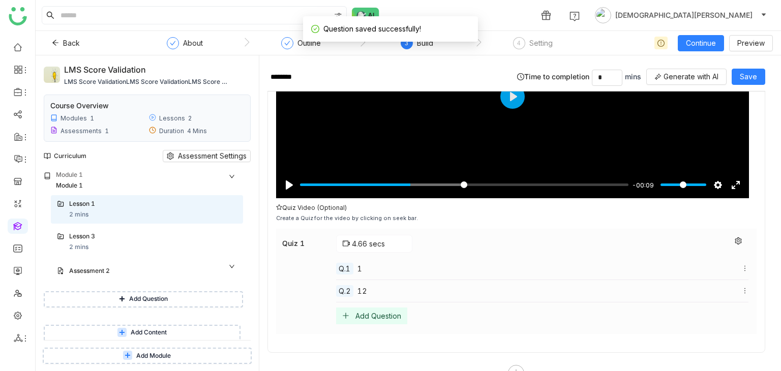
click at [748, 64] on div "******** Time to completion * mins Generate with AI Save" at bounding box center [516, 78] width 498 height 28
click at [748, 75] on span "Save" at bounding box center [748, 76] width 17 height 11
click at [105, 283] on div "Add Question" at bounding box center [147, 299] width 192 height 33
click at [120, 273] on div "Assessment 2" at bounding box center [142, 271] width 147 height 10
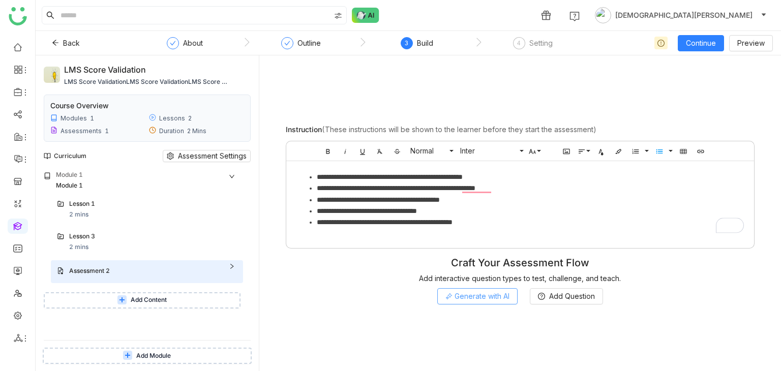
click at [486, 297] on span "Generate with AI" at bounding box center [482, 296] width 55 height 11
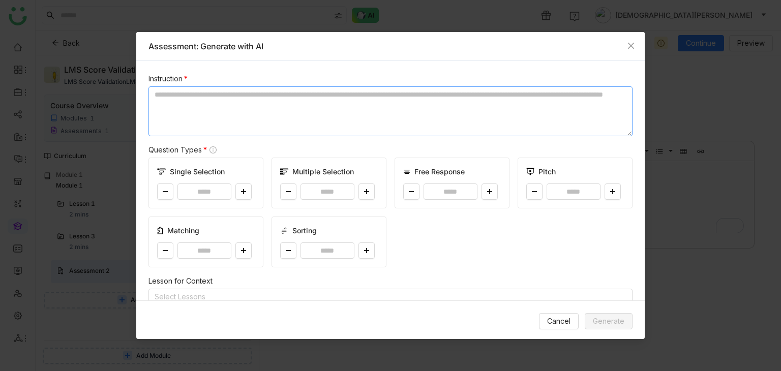
click at [229, 98] on textarea at bounding box center [390, 111] width 484 height 50
click at [627, 47] on icon "Close" at bounding box center [631, 46] width 8 height 8
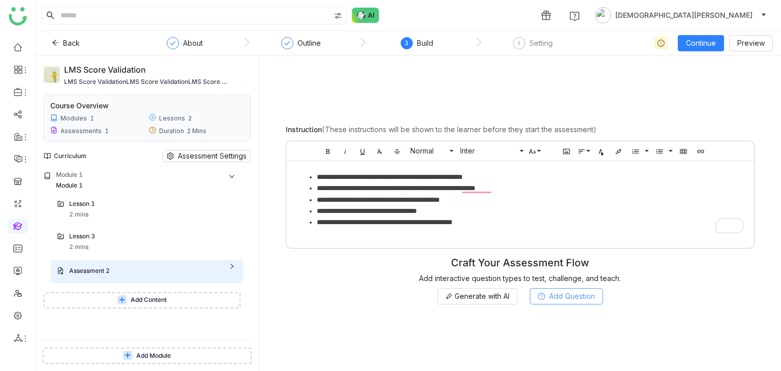
click at [591, 297] on span "Add Question" at bounding box center [572, 296] width 46 height 11
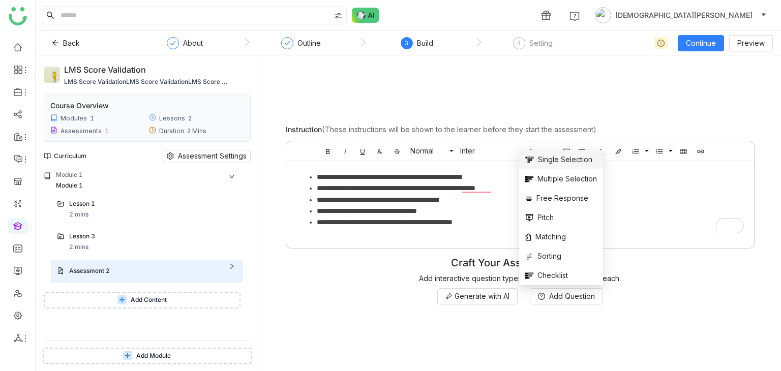
click at [555, 165] on li "Single Selection" at bounding box center [561, 159] width 84 height 19
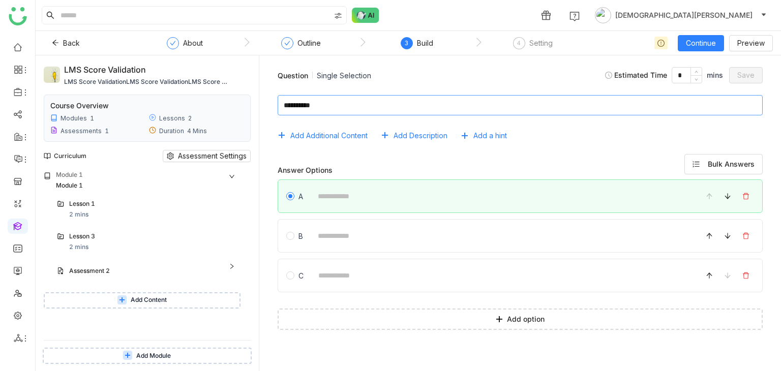
click at [363, 112] on textarea at bounding box center [520, 105] width 485 height 20
click at [358, 105] on textarea "To enrich screen reader interactions, please activate Accessibility in Grammarl…" at bounding box center [520, 105] width 485 height 20
type textarea "**"
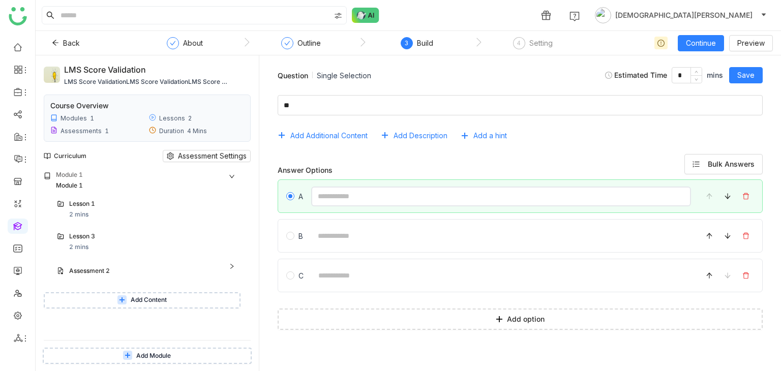
click at [334, 195] on input at bounding box center [501, 197] width 380 height 20
type input "*"
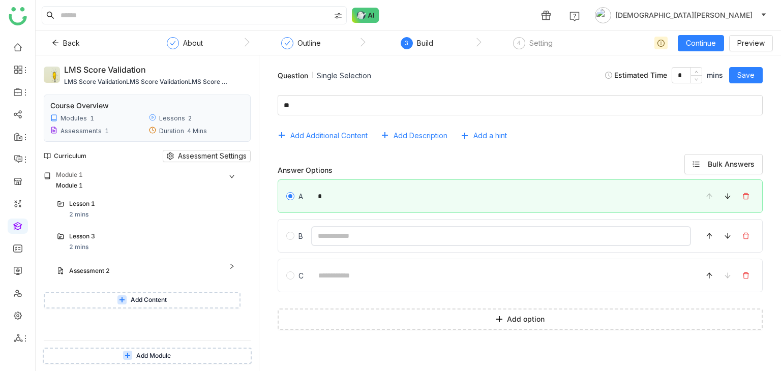
click at [335, 243] on input at bounding box center [501, 236] width 380 height 20
type input "*"
click at [334, 271] on input at bounding box center [501, 276] width 379 height 20
type input "*"
click at [752, 78] on span "Save" at bounding box center [745, 75] width 17 height 11
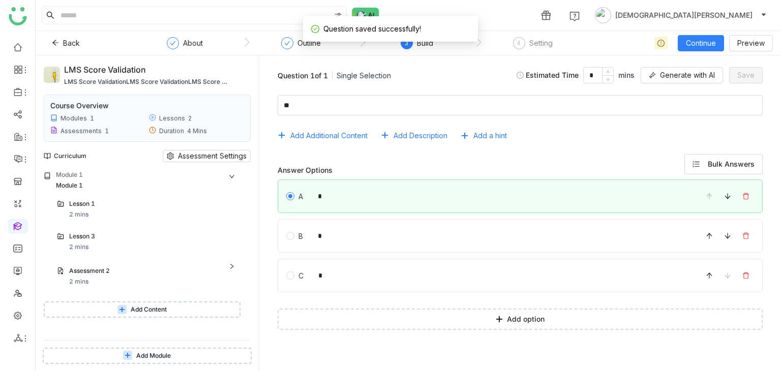
click at [157, 303] on button "Add Content" at bounding box center [142, 310] width 197 height 16
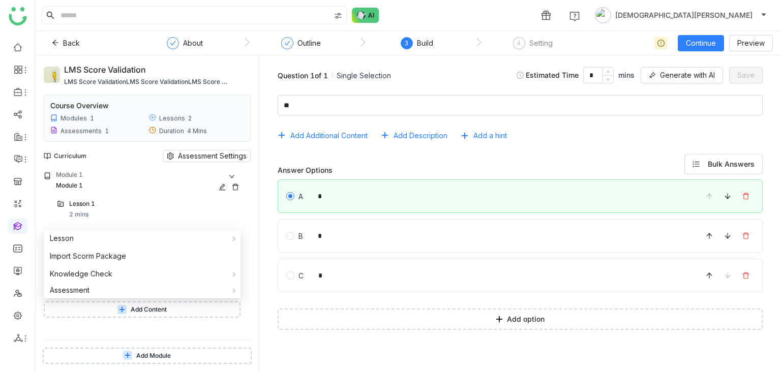
click at [174, 188] on div "Module 1" at bounding box center [138, 186] width 165 height 10
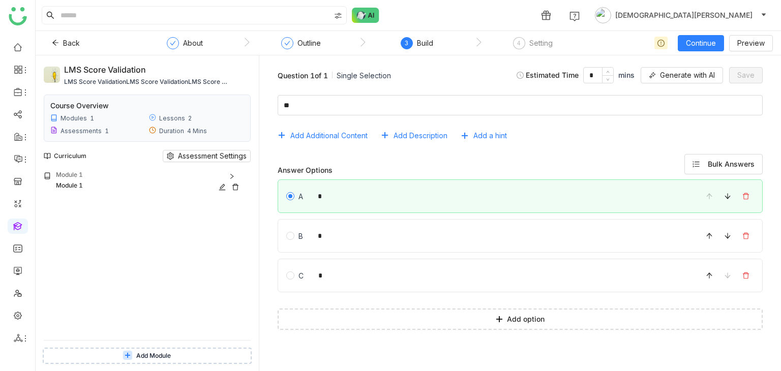
click at [110, 182] on div "Module 1" at bounding box center [138, 186] width 165 height 10
click at [96, 275] on div "Assessment 2" at bounding box center [142, 271] width 147 height 10
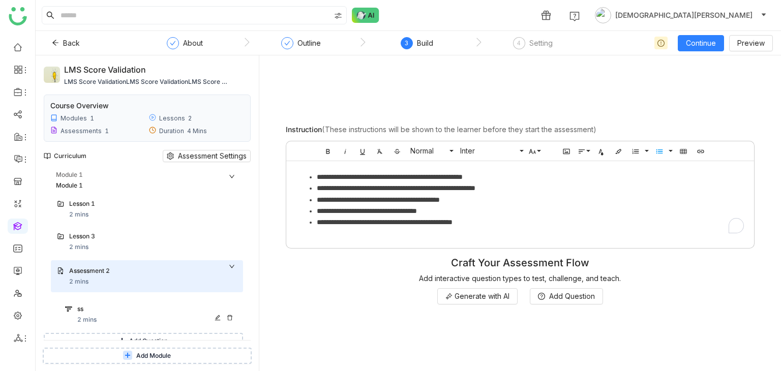
scroll to position [43, 0]
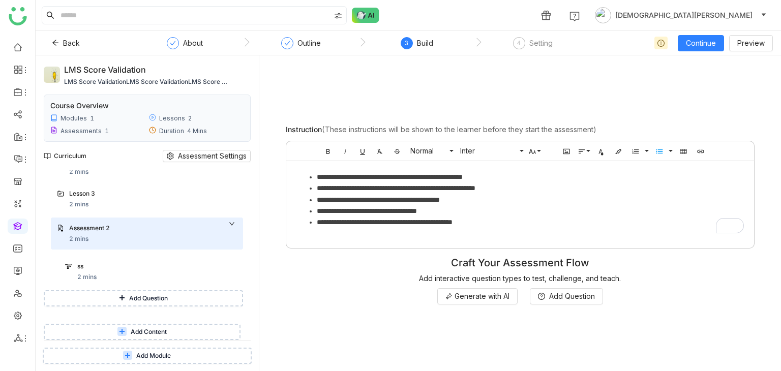
click at [135, 294] on span "Add Question" at bounding box center [148, 299] width 39 height 10
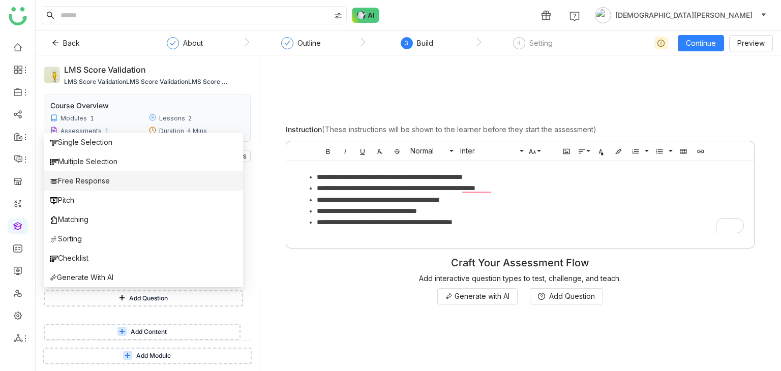
click at [121, 178] on li "Free Response" at bounding box center [143, 180] width 199 height 19
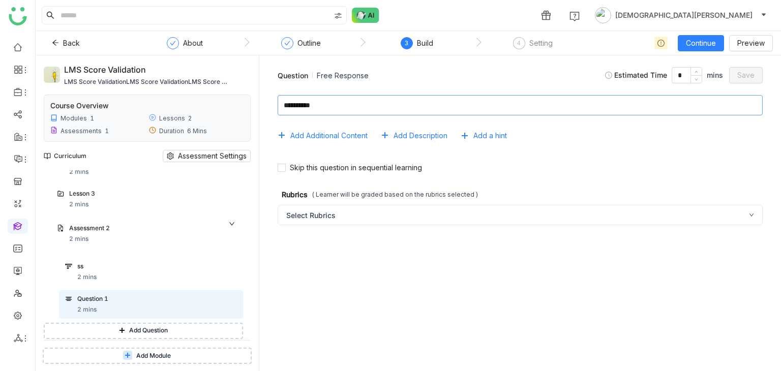
drag, startPoint x: 349, startPoint y: 93, endPoint x: 340, endPoint y: 103, distance: 14.0
click at [347, 93] on div "Add Additional Content Add Description Add a hint" at bounding box center [519, 120] width 505 height 67
click at [340, 103] on textarea at bounding box center [520, 105] width 485 height 20
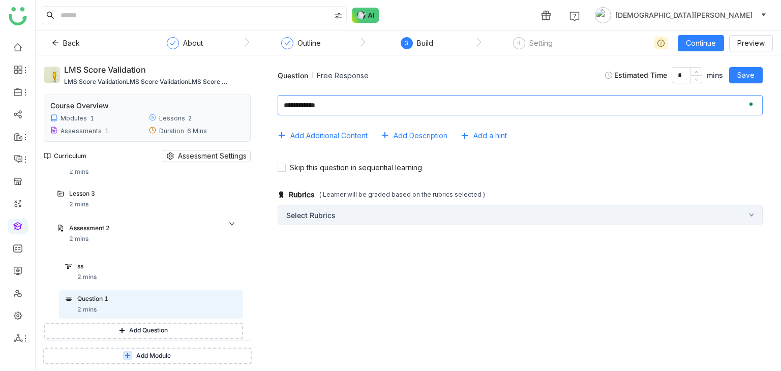
type textarea "**********"
click at [320, 215] on div "Select Rubrics" at bounding box center [520, 215] width 485 height 20
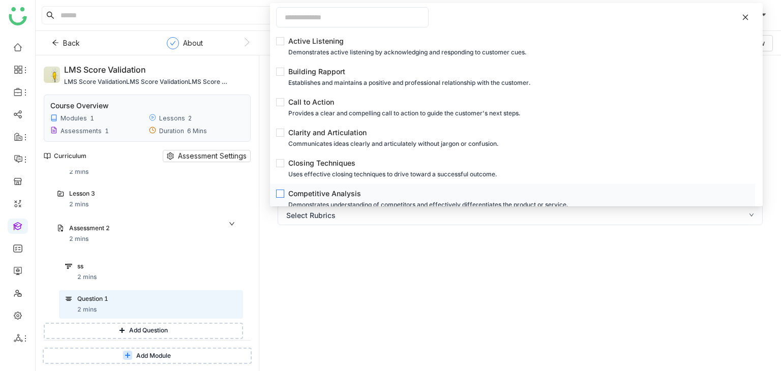
click at [301, 192] on div "Competitive Analysis" at bounding box center [515, 193] width 455 height 11
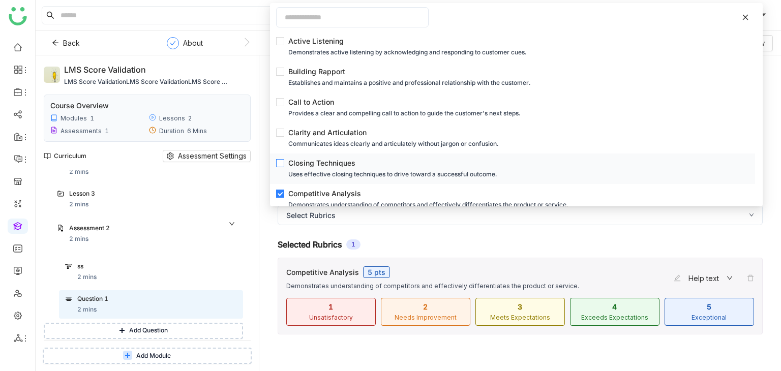
click at [305, 162] on div "Closing Techniques" at bounding box center [515, 163] width 455 height 11
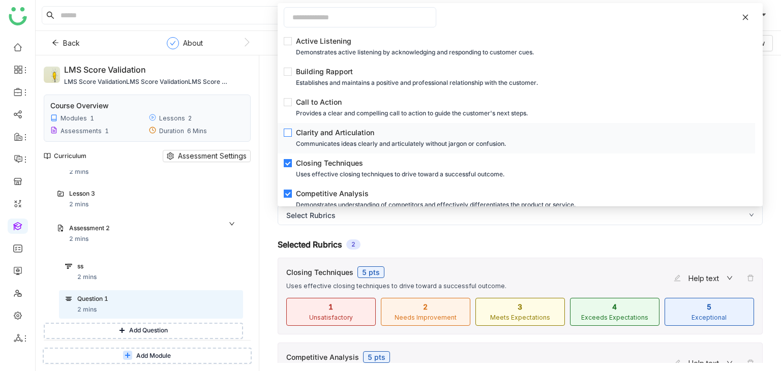
click at [328, 137] on div "Clarity and Articulation" at bounding box center [519, 132] width 447 height 11
click at [324, 112] on div "Provides a clear and compelling call to action to guide the customer's next ste…" at bounding box center [519, 113] width 447 height 11
drag, startPoint x: 587, startPoint y: 261, endPoint x: 601, endPoint y: 238, distance: 26.4
click at [587, 261] on div "Call to Action 5 pts Provides a clear and compelling call to action to guide th…" at bounding box center [520, 278] width 484 height 40
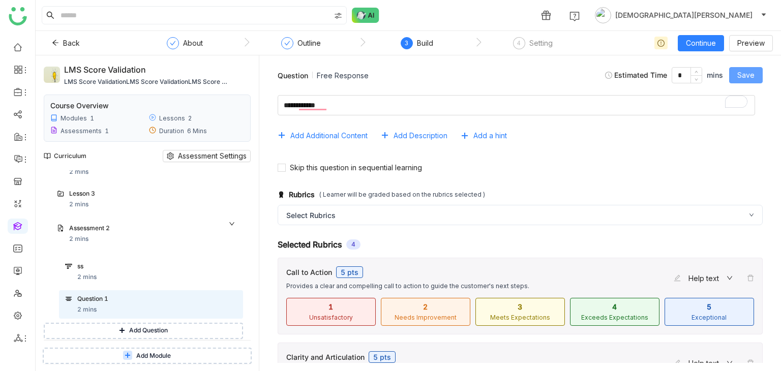
click at [755, 74] on button "Save" at bounding box center [746, 75] width 34 height 16
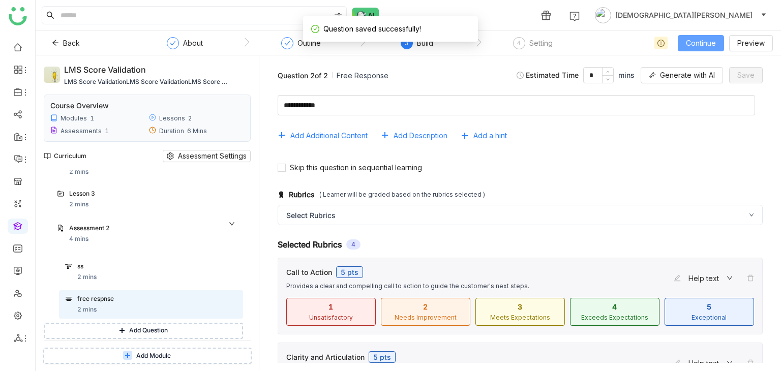
click at [699, 43] on span "Continue" at bounding box center [701, 43] width 30 height 11
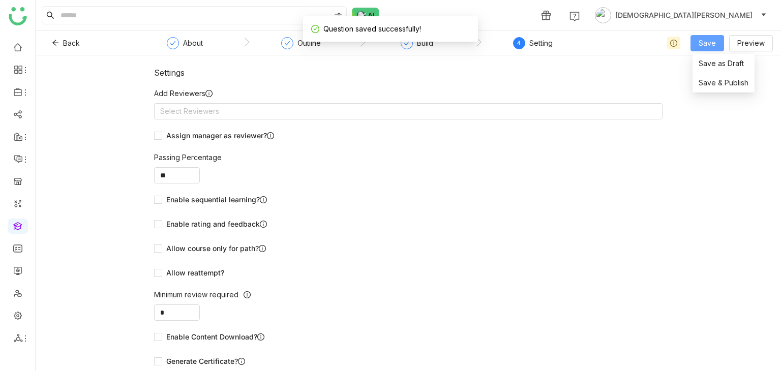
click at [702, 43] on span "Save" at bounding box center [707, 43] width 17 height 11
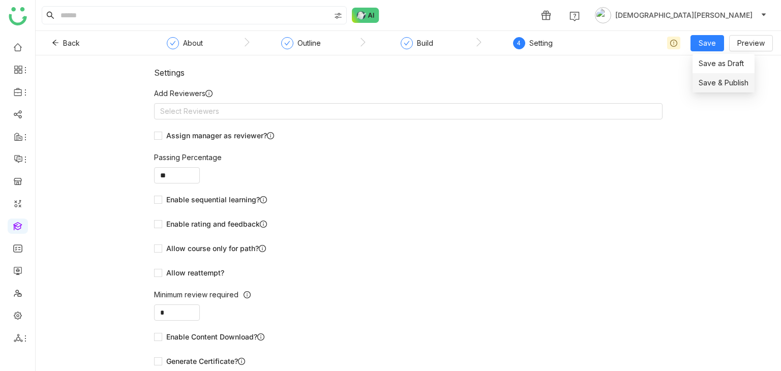
click at [718, 82] on span "Save & Publish" at bounding box center [724, 82] width 50 height 11
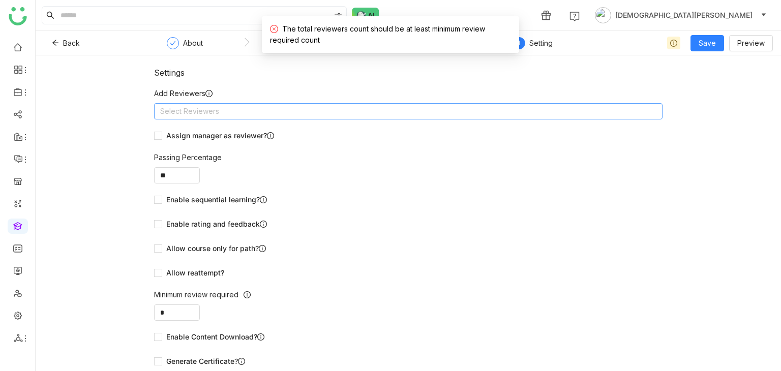
click at [342, 105] on nz-select-top-control "Select Reviewers" at bounding box center [408, 111] width 508 height 16
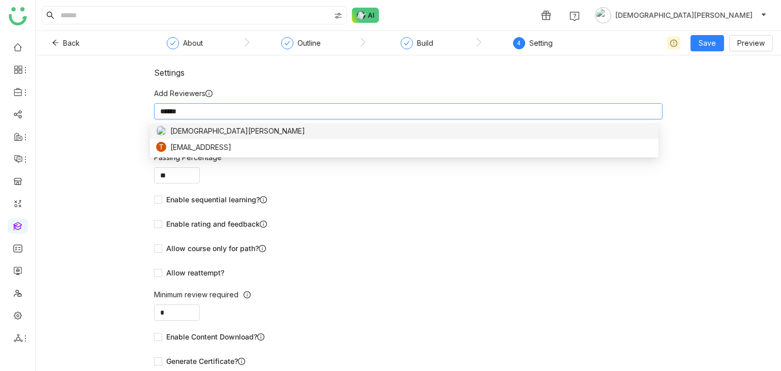
type input "******"
drag, startPoint x: 295, startPoint y: 126, endPoint x: 253, endPoint y: 116, distance: 42.7
click at [295, 127] on div "[DEMOGRAPHIC_DATA][PERSON_NAME]" at bounding box center [404, 131] width 496 height 11
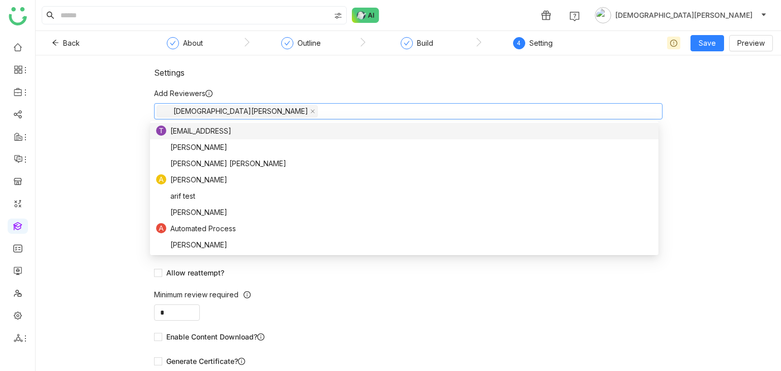
click at [65, 152] on div "Settings Add Reviewers Vishnu Vardhan Assign manager as reviewer? Passing Perce…" at bounding box center [408, 213] width 745 height 316
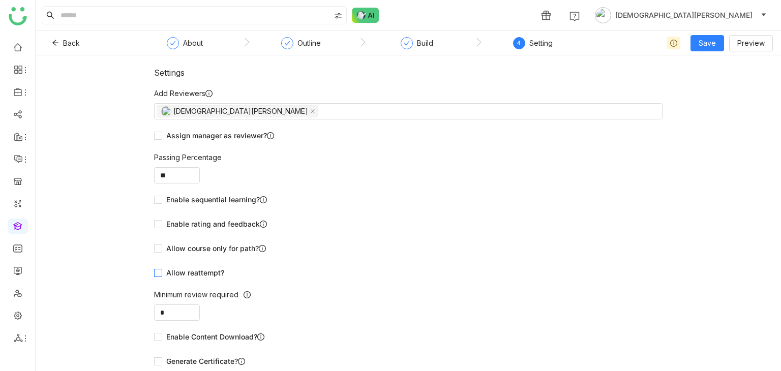
click at [162, 272] on span "Allow reattempt?" at bounding box center [195, 272] width 66 height 11
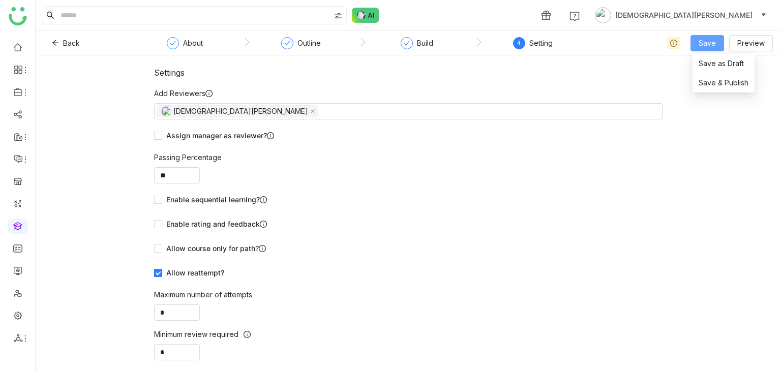
click at [721, 44] on button "Save" at bounding box center [708, 43] width 34 height 16
click at [702, 82] on span "Save & Publish" at bounding box center [724, 82] width 50 height 11
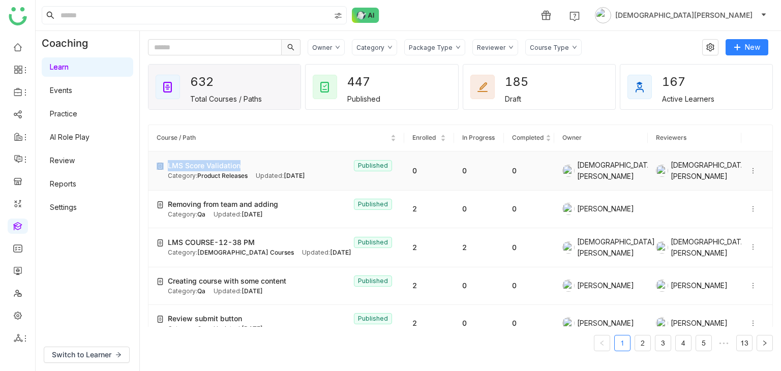
drag, startPoint x: 257, startPoint y: 164, endPoint x: 166, endPoint y: 168, distance: 91.1
click at [166, 168] on div "LMS Score Validation Published Category: Product Releases Updated: Aug 22, 2025" at bounding box center [276, 170] width 239 height 21
copy div "LMS Score Validation"
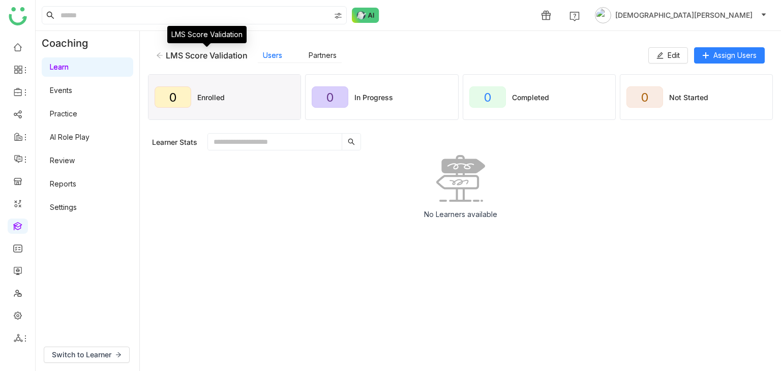
drag, startPoint x: 252, startPoint y: 57, endPoint x: 161, endPoint y: 57, distance: 90.5
click at [161, 57] on div "LMS Score Validation Users Partners" at bounding box center [402, 55] width 492 height 15
copy div "LMS Score Validation"
click at [73, 357] on span "Switch to Learner" at bounding box center [81, 354] width 59 height 11
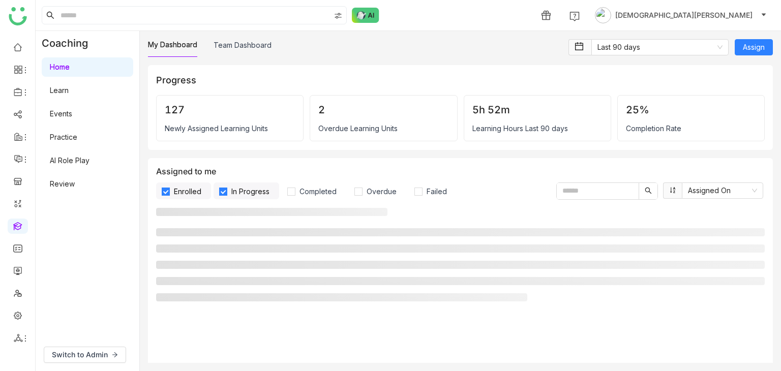
click at [69, 86] on link "Learn" at bounding box center [59, 90] width 19 height 9
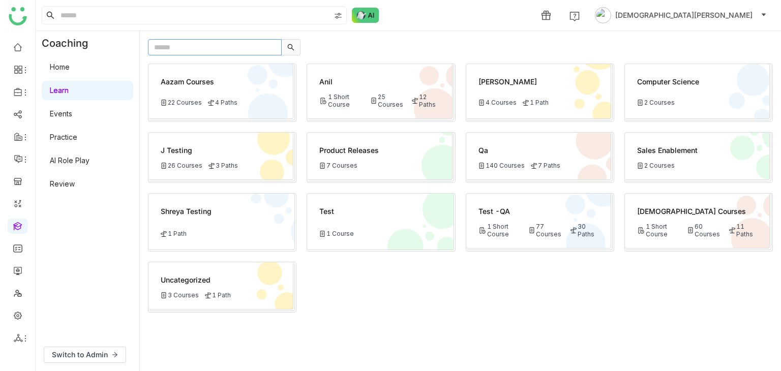
click at [196, 48] on input "text" at bounding box center [215, 47] width 134 height 16
paste input "**********"
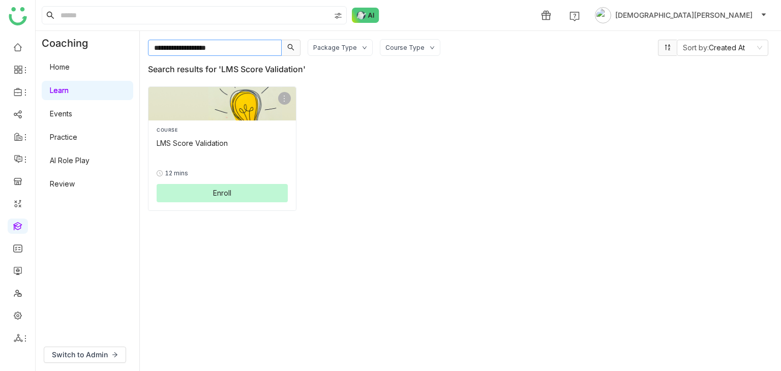
type input "**********"
click at [227, 184] on button "Enroll" at bounding box center [222, 193] width 131 height 18
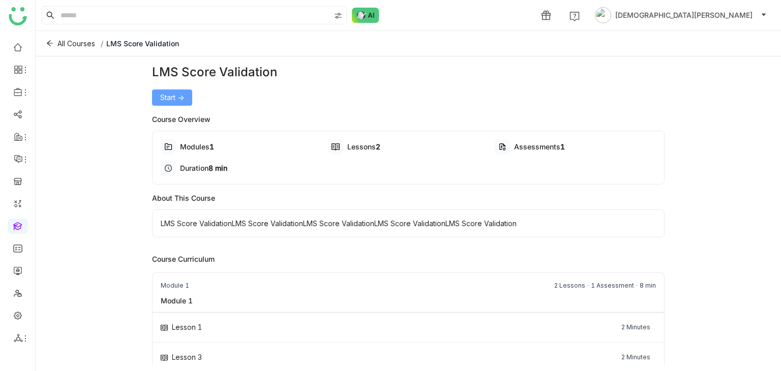
click at [171, 104] on button "Start ->" at bounding box center [172, 97] width 40 height 16
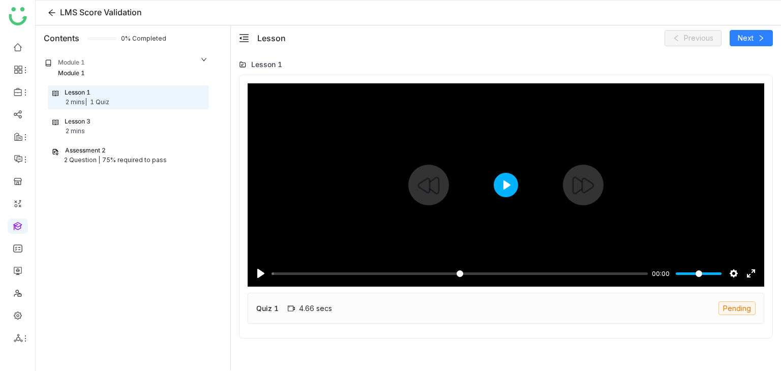
click at [507, 182] on button "Play" at bounding box center [506, 185] width 24 height 24
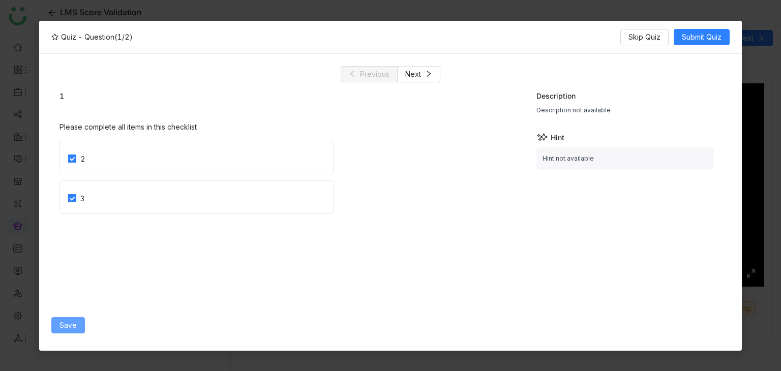
click at [73, 318] on button "Save" at bounding box center [68, 325] width 34 height 16
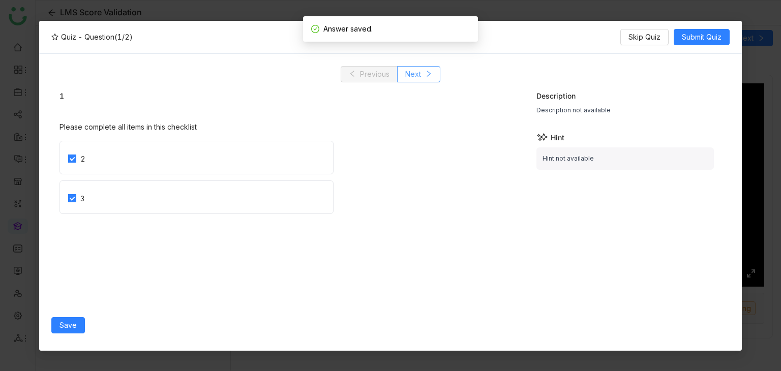
click at [413, 69] on span "Next" at bounding box center [413, 74] width 16 height 11
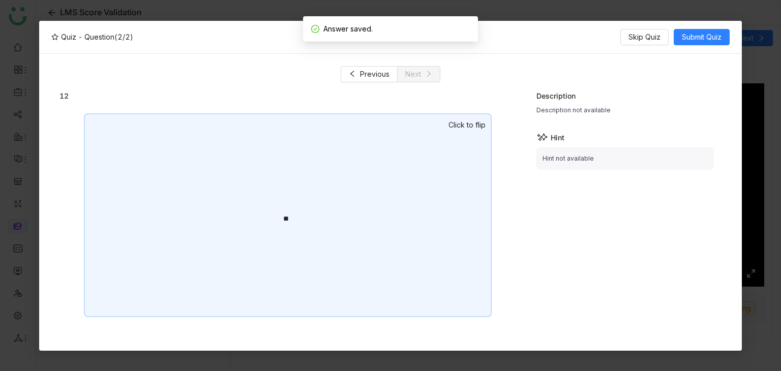
click at [380, 168] on div "**" at bounding box center [288, 215] width 408 height 204
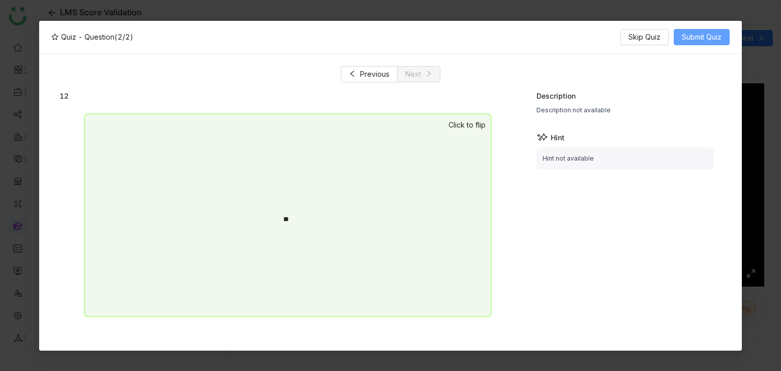
click at [706, 43] on button "Submit Quiz" at bounding box center [702, 37] width 56 height 16
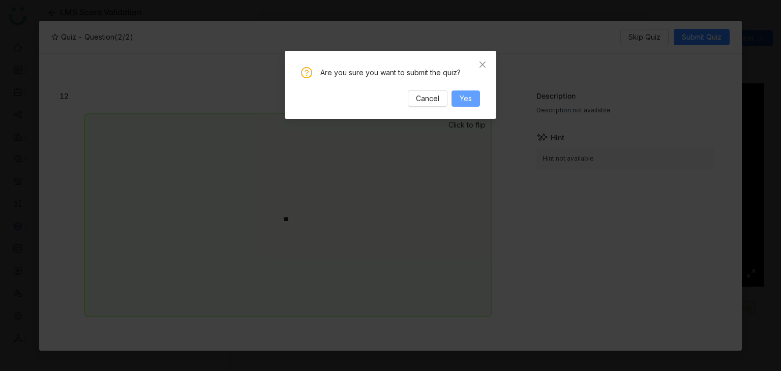
click at [464, 102] on span "Yes" at bounding box center [466, 98] width 12 height 11
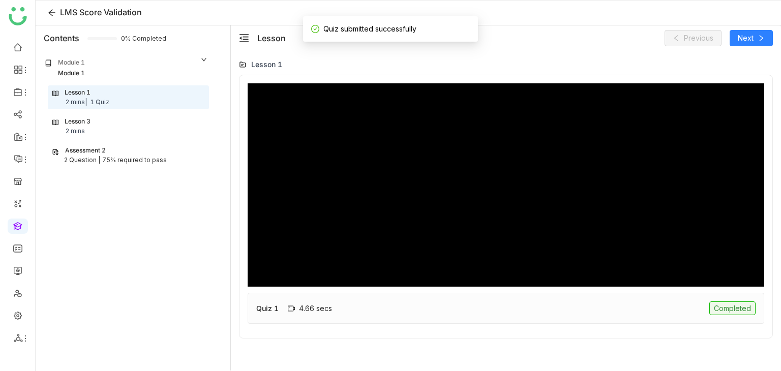
type input "*****"
click at [85, 123] on div "Lesson 3" at bounding box center [78, 122] width 26 height 10
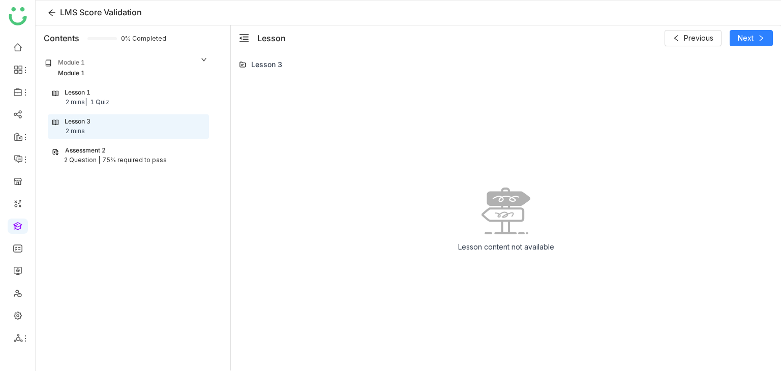
click at [101, 95] on div "Lesson 1 2 mins | 1 Quiz" at bounding box center [128, 97] width 152 height 19
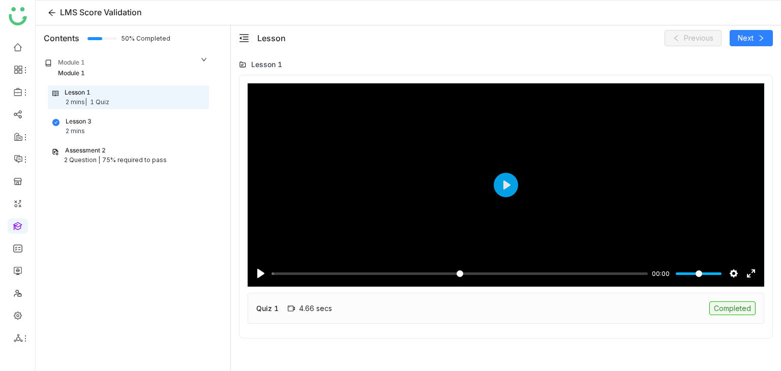
click at [118, 134] on div "Lesson 3 2 mins" at bounding box center [128, 126] width 152 height 19
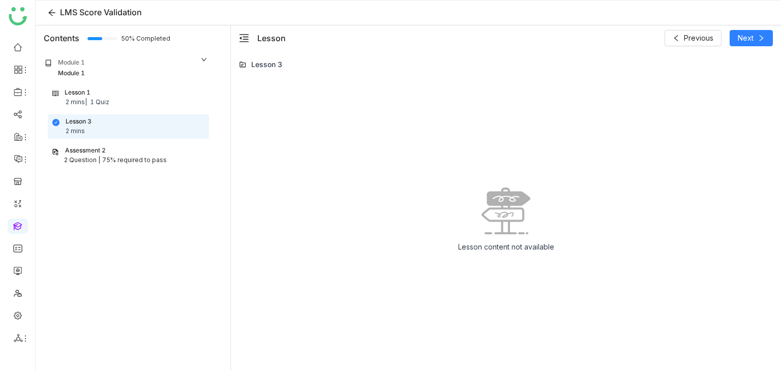
click at [146, 157] on div "75% required to pass" at bounding box center [134, 161] width 65 height 10
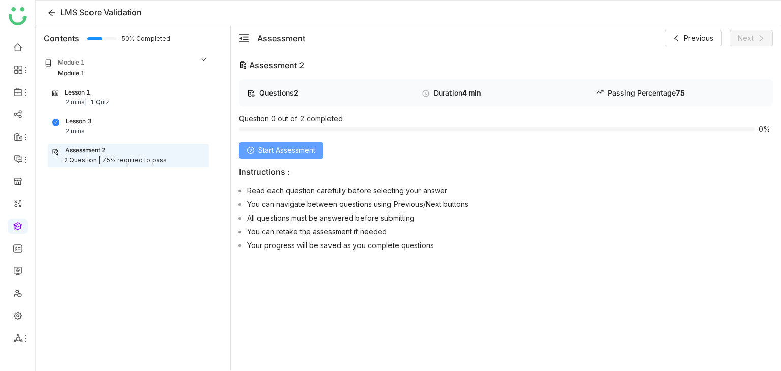
click at [307, 154] on span "Start Assessment" at bounding box center [286, 150] width 57 height 11
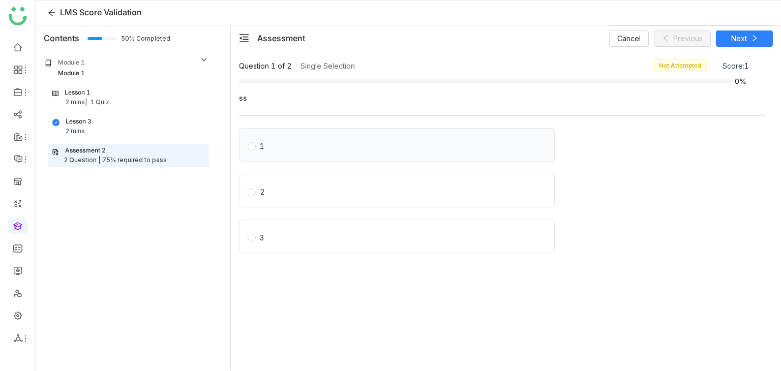
click at [297, 142] on label "1" at bounding box center [399, 145] width 303 height 14
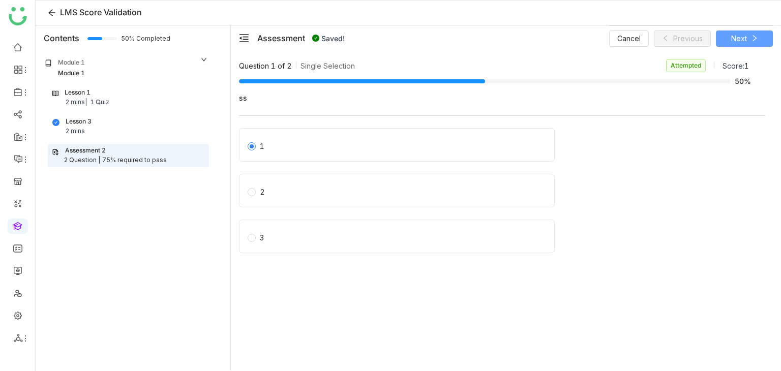
click at [753, 40] on icon at bounding box center [755, 38] width 4 height 6
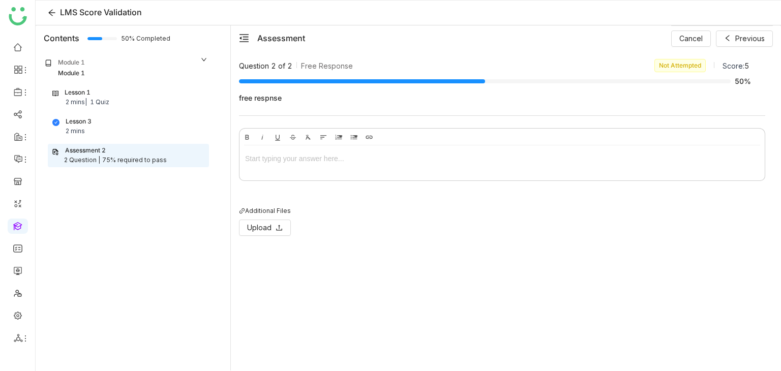
click at [309, 163] on div at bounding box center [502, 158] width 514 height 11
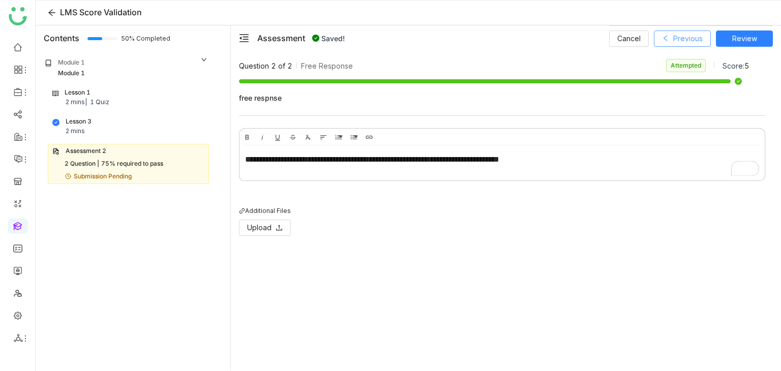
click at [671, 36] on button "Previous" at bounding box center [682, 39] width 57 height 16
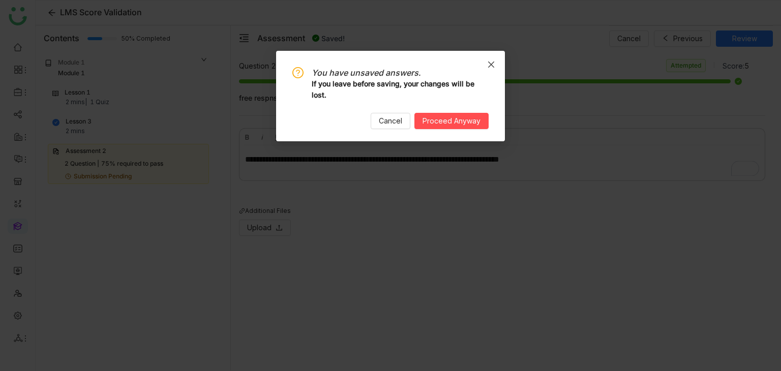
click at [496, 65] on span "Close" at bounding box center [490, 64] width 27 height 27
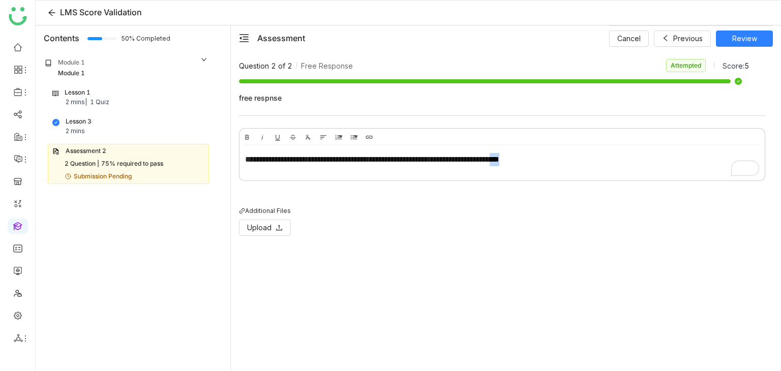
drag, startPoint x: 573, startPoint y: 157, endPoint x: 556, endPoint y: 157, distance: 17.3
click at [556, 157] on div "**********" at bounding box center [502, 159] width 514 height 13
click at [740, 41] on span "Review" at bounding box center [744, 38] width 25 height 11
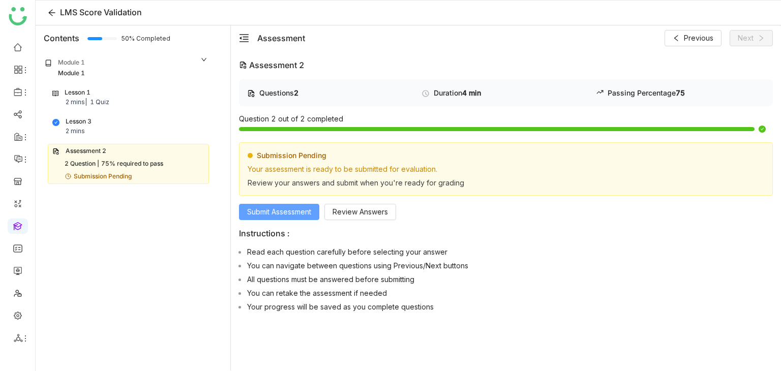
click at [273, 217] on button "Submit Assessment" at bounding box center [279, 212] width 80 height 16
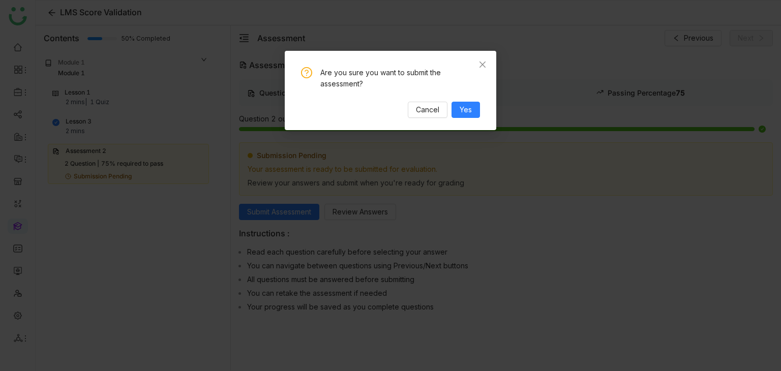
click at [480, 105] on div "Are you sure you want to submit the assessment? Cancel Yes" at bounding box center [391, 90] width 212 height 79
click at [471, 107] on span "Yes" at bounding box center [466, 109] width 12 height 11
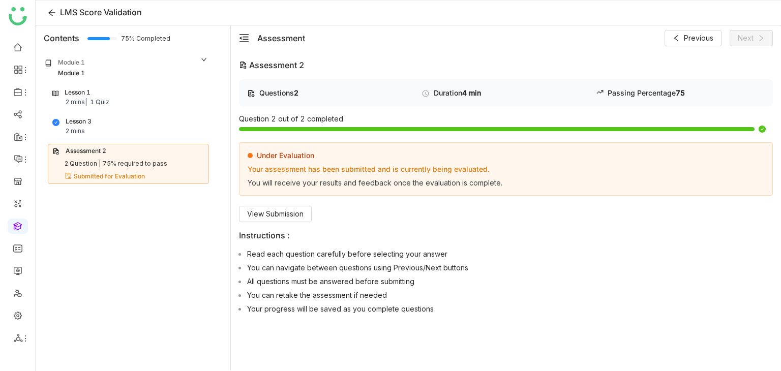
click at [91, 227] on div "Module 1 Module 1 Lesson 1 2 mins | 1 Quiz Lesson 3 2 mins Assessment 2 2 Quest…" at bounding box center [133, 210] width 195 height 319
click at [22, 223] on link at bounding box center [17, 225] width 9 height 9
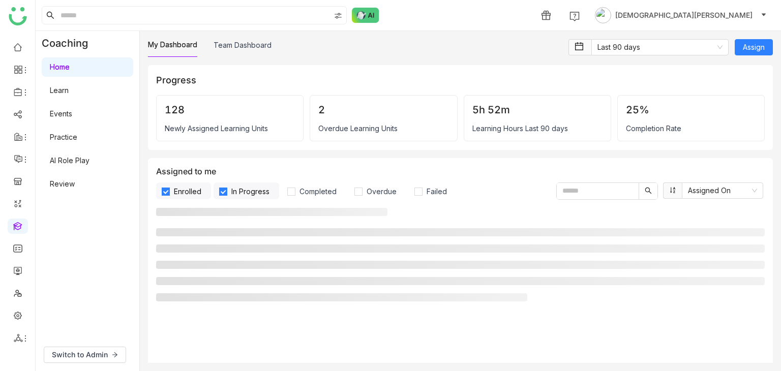
click at [69, 181] on link "Review" at bounding box center [62, 183] width 25 height 9
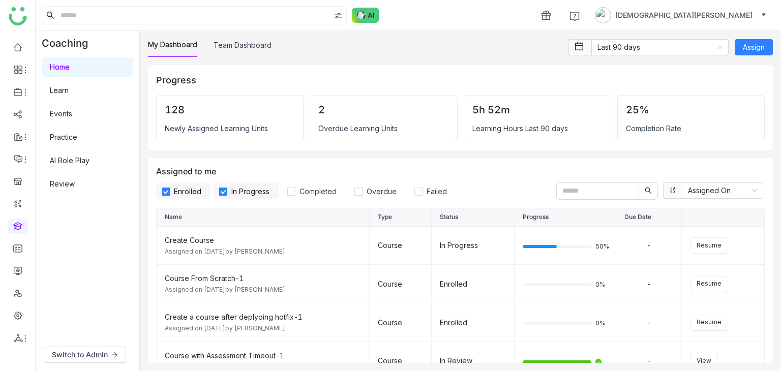
click at [64, 188] on link "Review" at bounding box center [62, 183] width 25 height 9
click at [74, 179] on link "Review" at bounding box center [62, 183] width 25 height 9
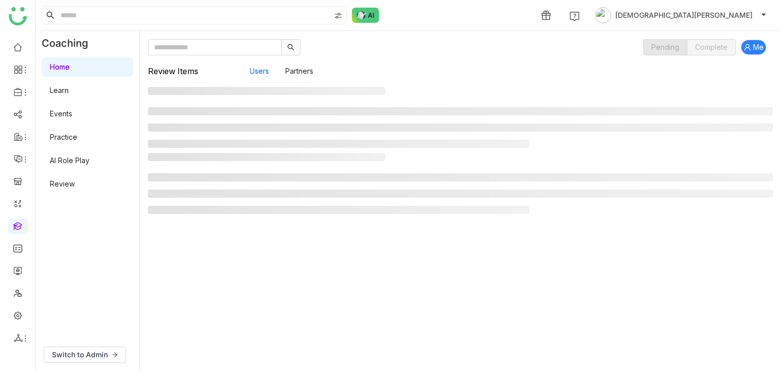
click at [74, 179] on link "Review" at bounding box center [62, 183] width 25 height 9
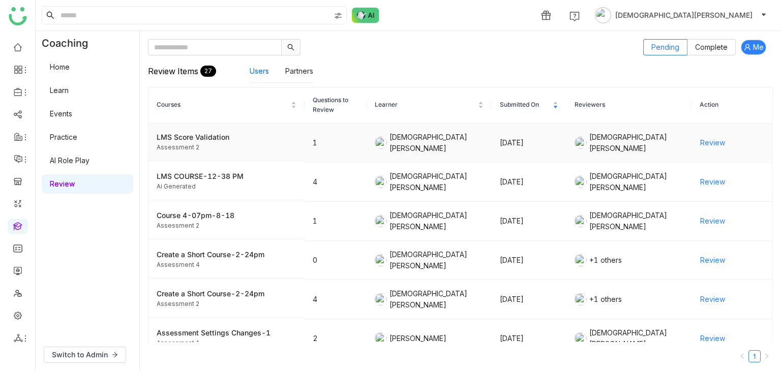
click at [702, 139] on span "Review" at bounding box center [712, 142] width 25 height 11
click at [707, 141] on span "Review" at bounding box center [712, 142] width 25 height 11
click at [22, 341] on icon at bounding box center [25, 339] width 8 height 8
click at [64, 279] on link "List" at bounding box center [73, 282] width 70 height 7
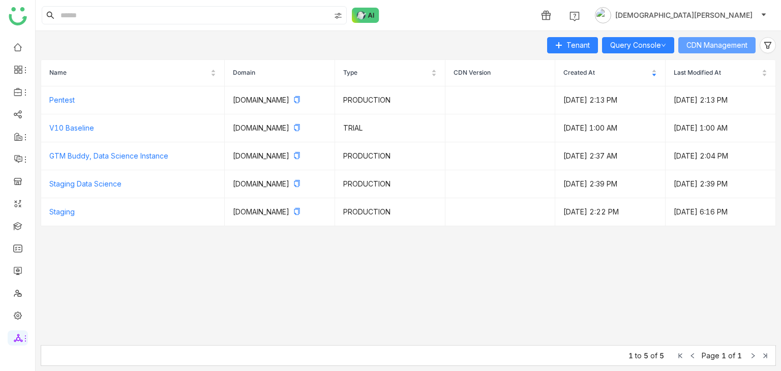
click at [696, 48] on span "CDN Management" at bounding box center [716, 45] width 61 height 11
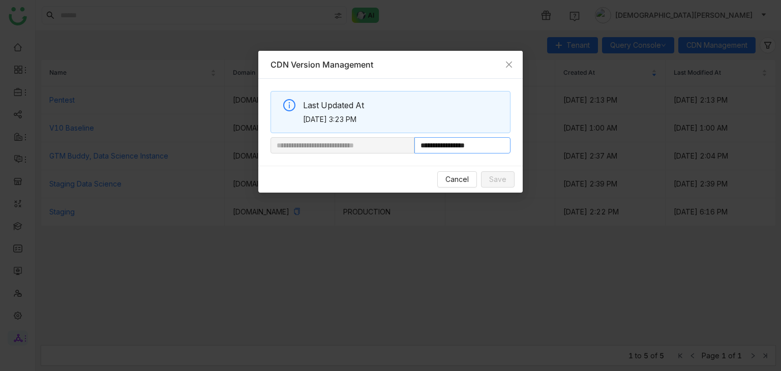
drag, startPoint x: 447, startPoint y: 144, endPoint x: 574, endPoint y: 143, distance: 126.6
click at [574, 143] on nz-modal-container "**********" at bounding box center [390, 185] width 781 height 371
paste input "**"
type input "**********"
click at [508, 174] on button "Save" at bounding box center [498, 179] width 34 height 16
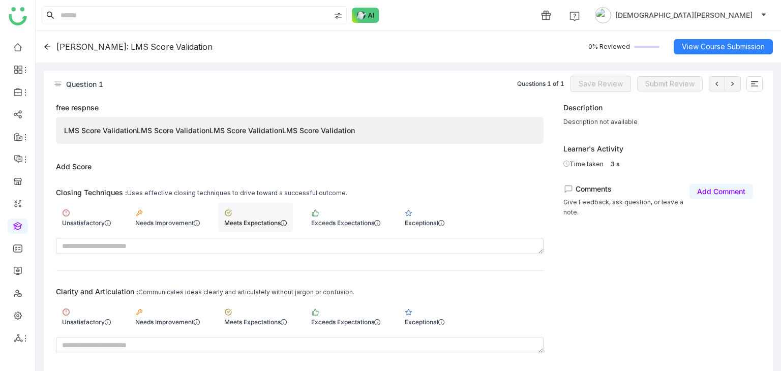
click at [234, 219] on div "Meets Expectations" at bounding box center [255, 223] width 63 height 8
click at [265, 321] on div "Meets Expectations" at bounding box center [255, 322] width 63 height 8
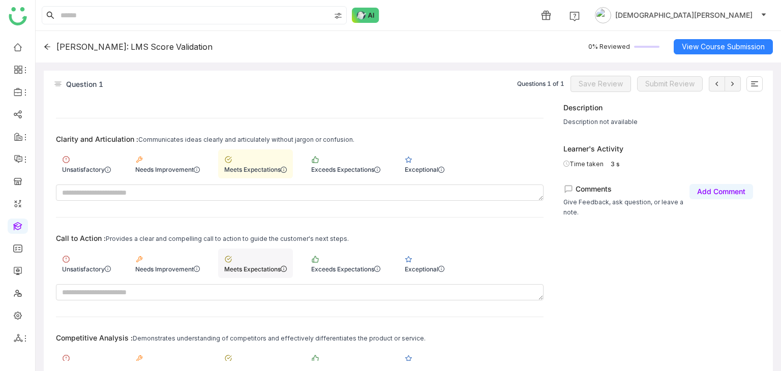
click at [262, 260] on div "Meets Expectations" at bounding box center [255, 263] width 75 height 29
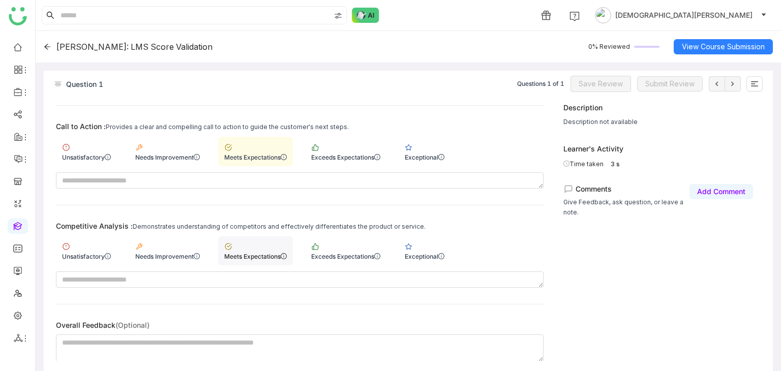
click at [257, 259] on div "Meets Expectations" at bounding box center [255, 250] width 75 height 29
click at [619, 83] on span "Save Review" at bounding box center [601, 83] width 44 height 11
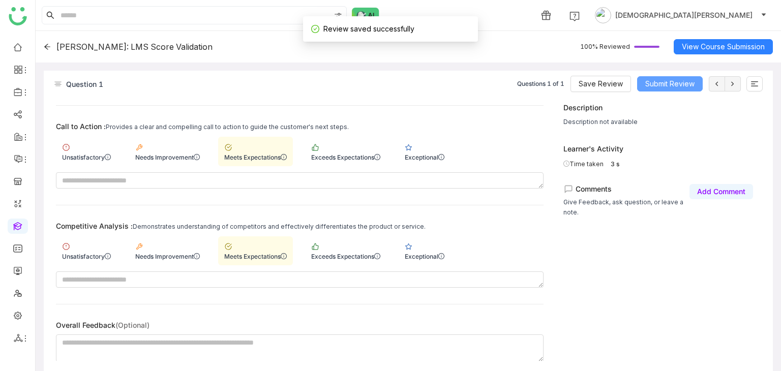
click at [688, 86] on span "Submit Review" at bounding box center [669, 83] width 49 height 11
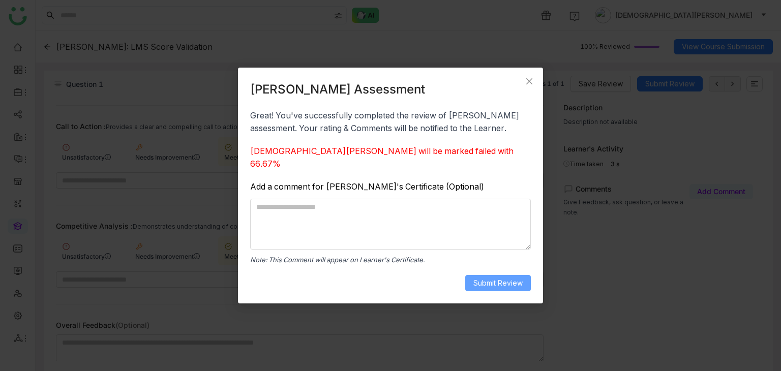
click at [502, 283] on button "Submit Review" at bounding box center [498, 283] width 66 height 16
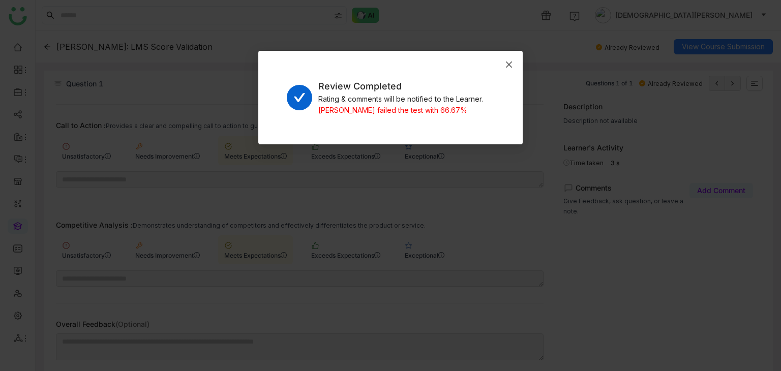
click at [509, 66] on icon "Close" at bounding box center [509, 65] width 8 height 8
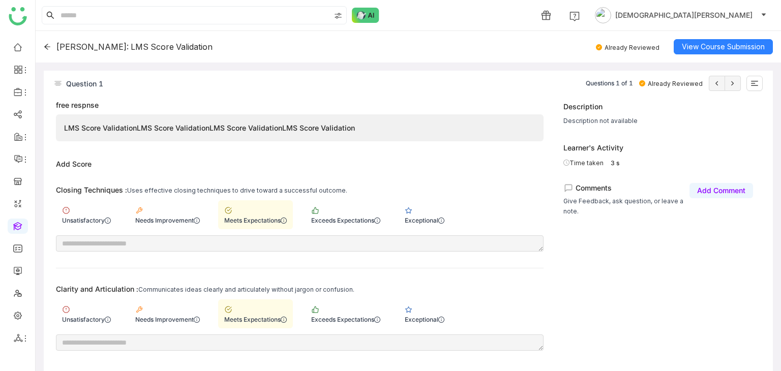
scroll to position [0, 0]
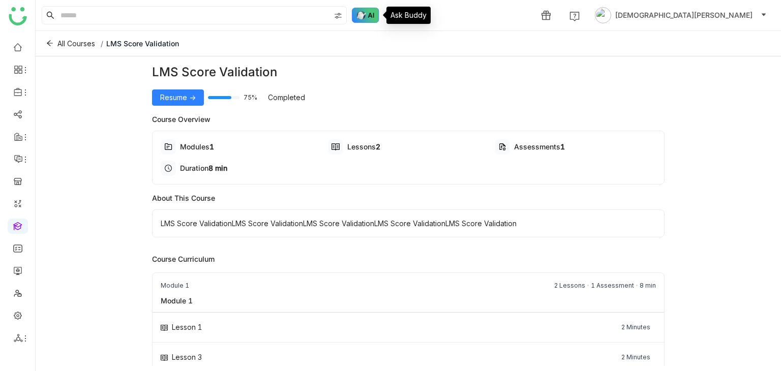
click at [356, 17] on img at bounding box center [365, 15] width 27 height 15
click at [370, 12] on img at bounding box center [365, 15] width 27 height 15
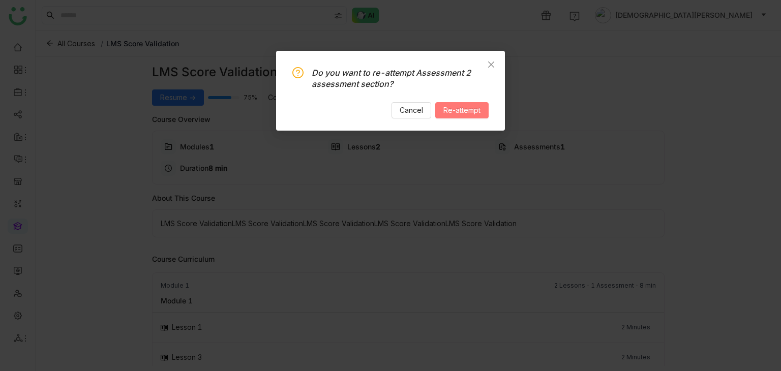
click at [468, 115] on span "Re-attempt" at bounding box center [461, 110] width 37 height 11
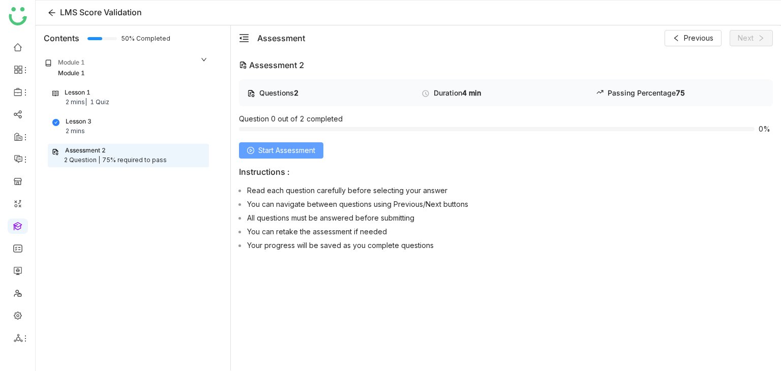
click at [290, 152] on span "Start Assessment" at bounding box center [286, 150] width 57 height 11
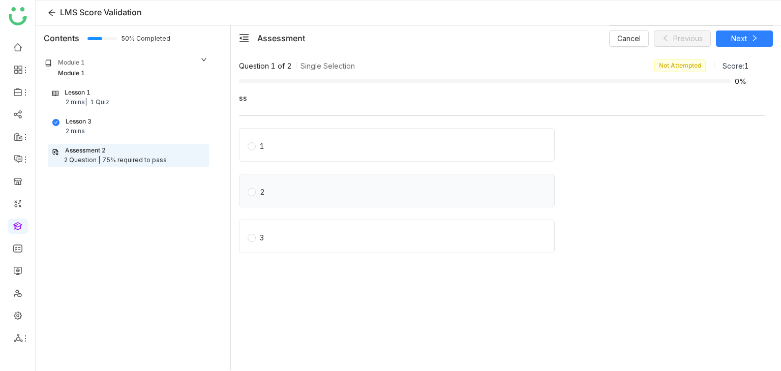
click at [291, 193] on label "2" at bounding box center [399, 191] width 303 height 14
click at [267, 144] on span "1" at bounding box center [262, 145] width 13 height 14
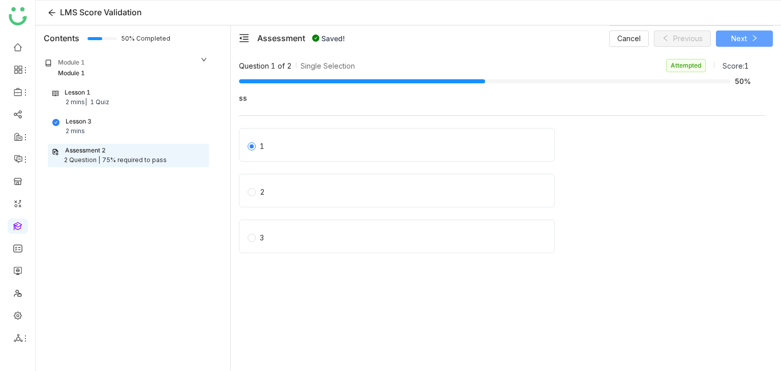
click at [746, 41] on button "Next" at bounding box center [744, 39] width 57 height 16
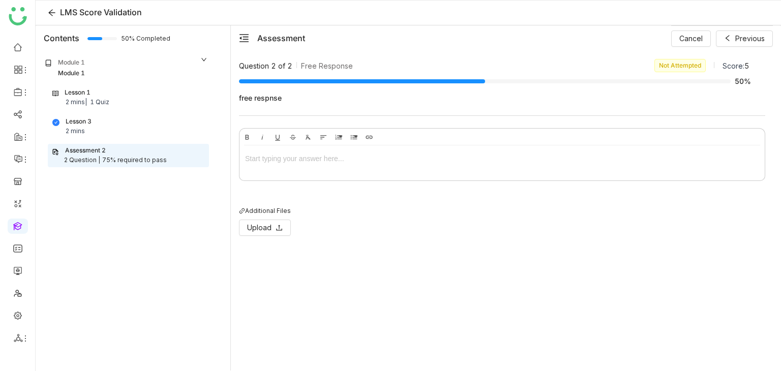
click at [316, 159] on div at bounding box center [502, 158] width 514 height 11
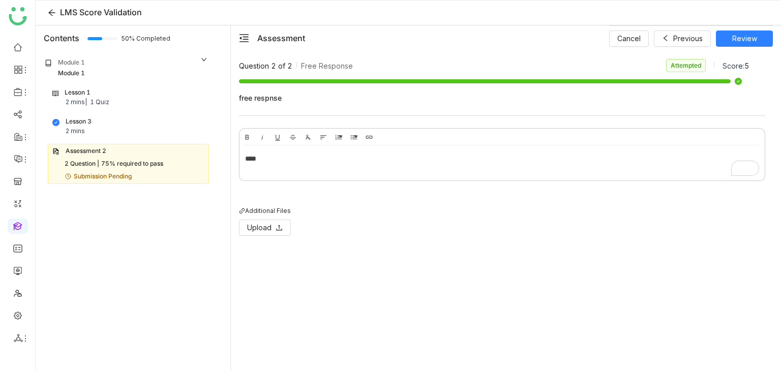
click at [14, 304] on ul at bounding box center [17, 193] width 35 height 320
click at [14, 314] on link at bounding box center [17, 315] width 9 height 9
click at [16, 319] on link at bounding box center [17, 315] width 9 height 9
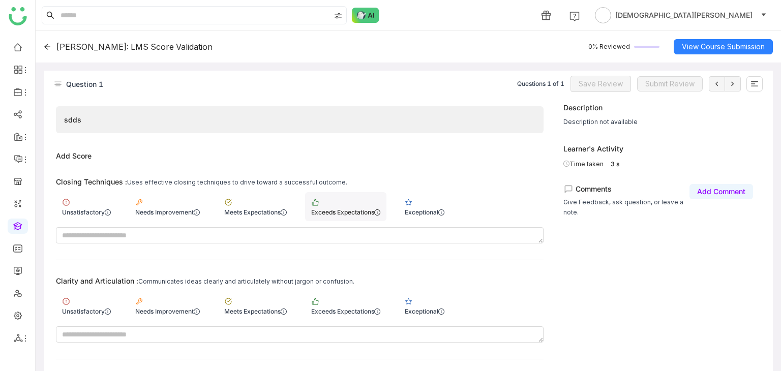
scroll to position [10, 0]
click at [253, 207] on div "Meets Expectations" at bounding box center [255, 207] width 75 height 29
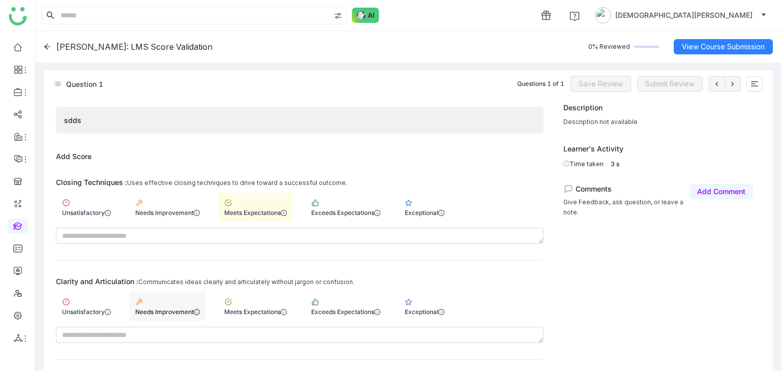
click at [158, 304] on div "Needs Improvement" at bounding box center [167, 306] width 77 height 29
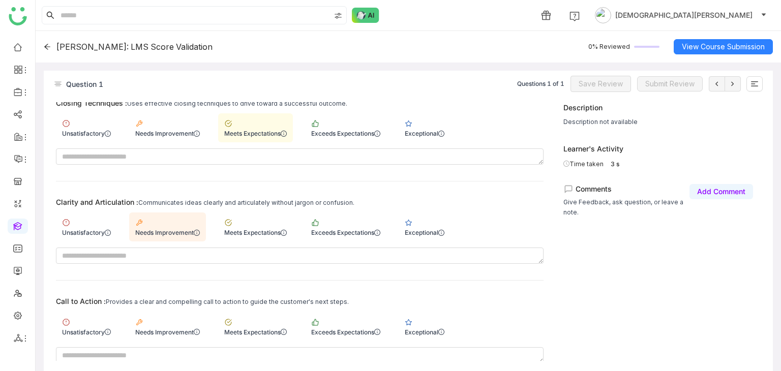
scroll to position [214, 0]
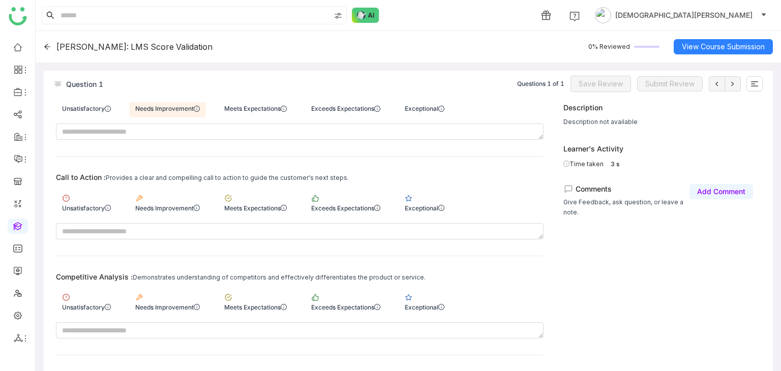
click at [270, 183] on div "Call to Action : Provides a clear and compelling call to action to guide the cu…" at bounding box center [300, 206] width 488 height 66
click at [266, 196] on div "Meets Expectations" at bounding box center [255, 202] width 75 height 29
click at [268, 293] on div "Meets Expectations" at bounding box center [255, 301] width 75 height 29
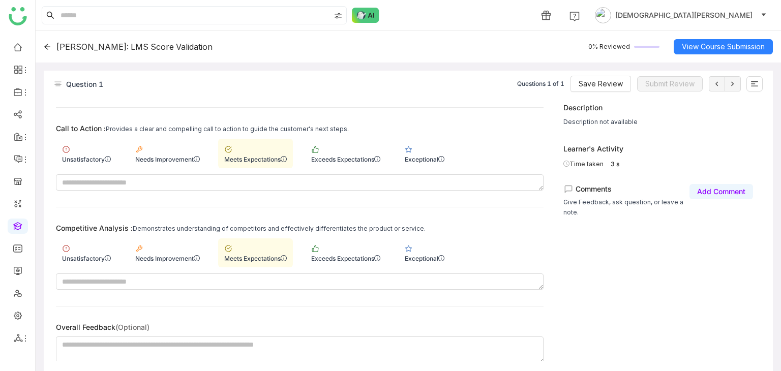
scroll to position [264, 0]
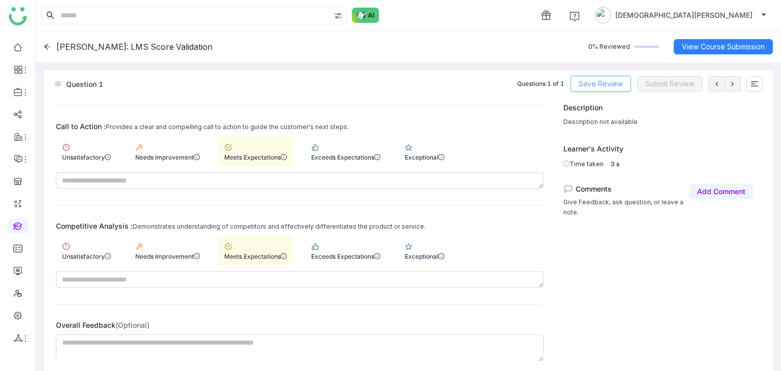
click at [609, 78] on span "Save Review" at bounding box center [601, 83] width 44 height 11
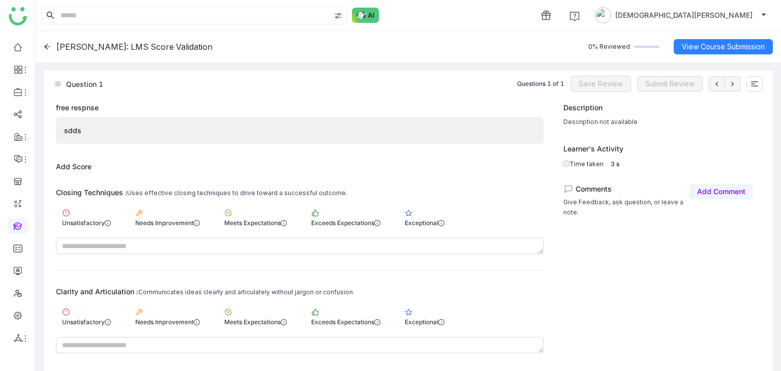
click at [49, 44] on icon at bounding box center [47, 46] width 7 height 7
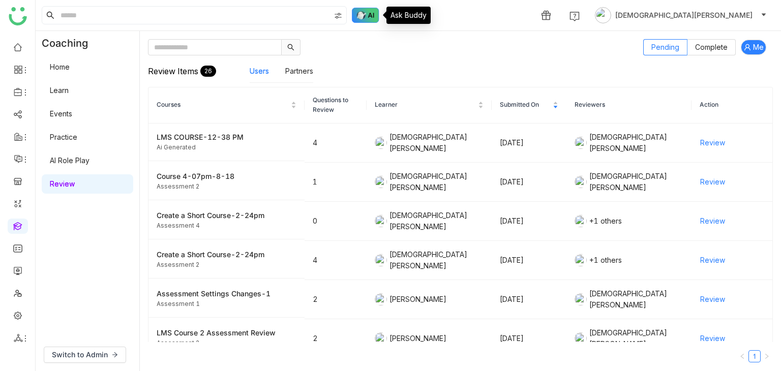
click at [368, 10] on img at bounding box center [365, 15] width 27 height 15
drag, startPoint x: 242, startPoint y: 1, endPoint x: 240, endPoint y: 17, distance: 15.9
click at [240, 17] on div "1 [DEMOGRAPHIC_DATA][PERSON_NAME]" at bounding box center [408, 15] width 745 height 31
click at [240, 17] on input at bounding box center [194, 15] width 272 height 17
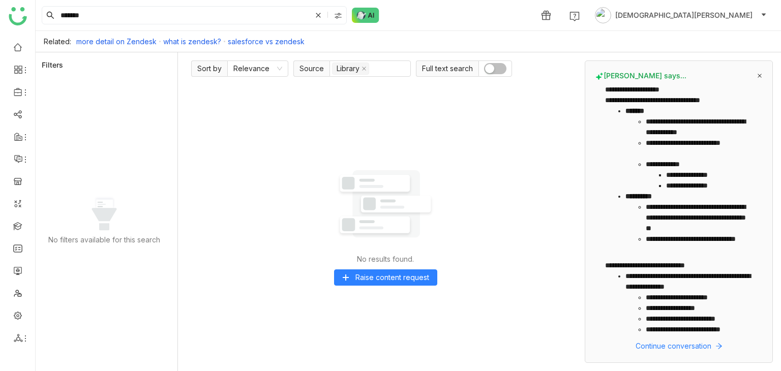
click at [492, 76] on nz-switch at bounding box center [495, 69] width 34 height 16
click at [499, 72] on span "button" at bounding box center [500, 68] width 9 height 9
drag, startPoint x: 99, startPoint y: 18, endPoint x: 39, endPoint y: 13, distance: 60.8
click at [39, 13] on div "******* 1 [PERSON_NAME]" at bounding box center [408, 15] width 745 height 31
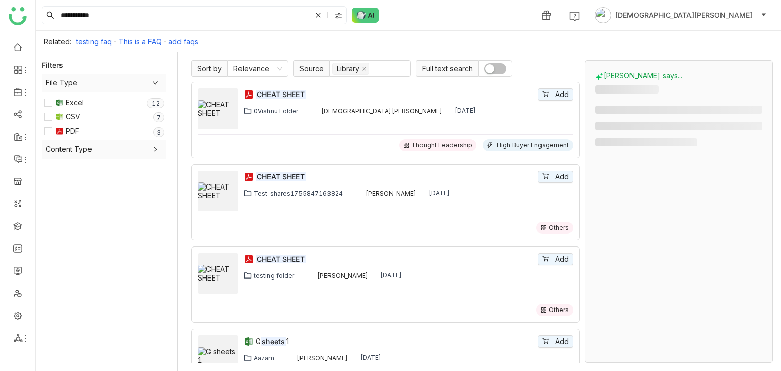
click at [490, 66] on span "button" at bounding box center [489, 68] width 9 height 9
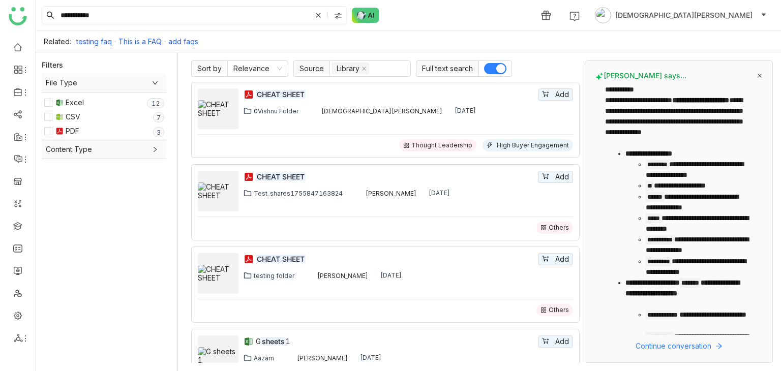
click at [346, 14] on div at bounding box center [339, 15] width 14 height 15
click at [427, 28] on div "**********" at bounding box center [408, 15] width 745 height 31
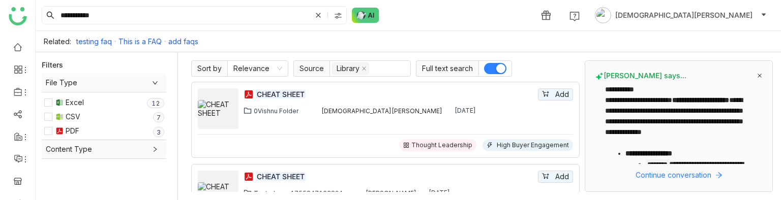
click at [499, 67] on span "button" at bounding box center [500, 68] width 9 height 9
click at [494, 67] on button "button" at bounding box center [495, 68] width 22 height 11
click at [149, 22] on input "**********" at bounding box center [184, 15] width 253 height 17
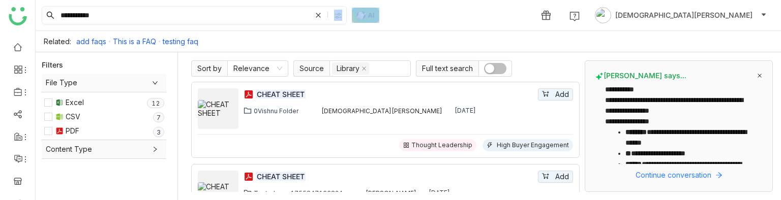
drag, startPoint x: 426, startPoint y: 22, endPoint x: 338, endPoint y: 16, distance: 87.7
click at [338, 16] on div "**********" at bounding box center [408, 15] width 745 height 31
click at [338, 16] on img at bounding box center [338, 16] width 8 height 8
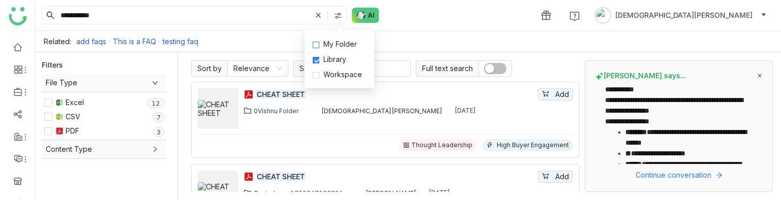
click at [323, 47] on span "My Folder" at bounding box center [340, 44] width 42 height 11
click at [223, 15] on input "**********" at bounding box center [184, 15] width 253 height 17
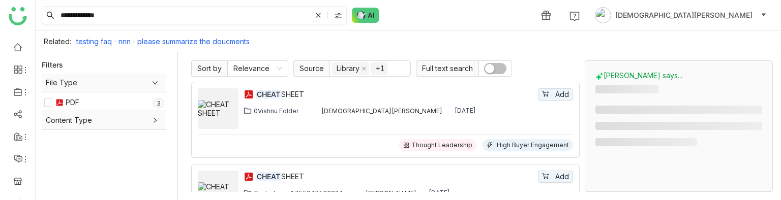
click at [339, 19] on img at bounding box center [338, 16] width 8 height 8
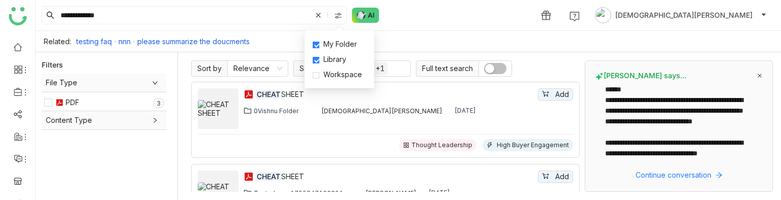
click at [482, 46] on div "Related: testing faq nnn please summarize the doucments" at bounding box center [408, 41] width 745 height 21
click at [490, 64] on span "button" at bounding box center [489, 68] width 9 height 9
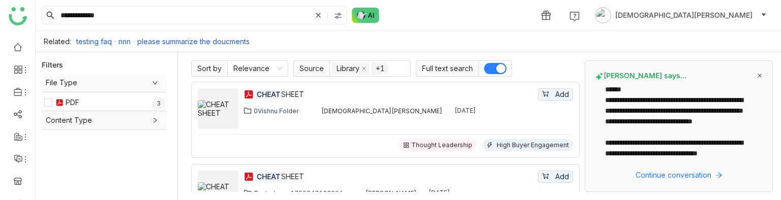
click at [197, 8] on input "**********" at bounding box center [184, 15] width 253 height 17
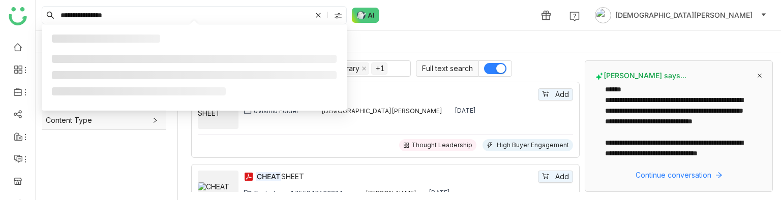
type input "**********"
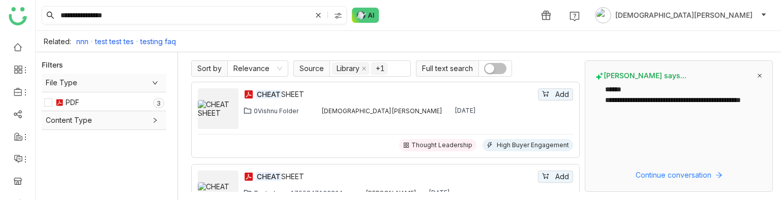
click at [340, 22] on div at bounding box center [339, 15] width 14 height 15
click at [484, 18] on div "**********" at bounding box center [408, 15] width 745 height 31
click at [338, 19] on img at bounding box center [338, 16] width 8 height 8
click at [324, 44] on span "My Folder" at bounding box center [340, 44] width 42 height 11
click at [323, 74] on span "Workspace" at bounding box center [342, 74] width 47 height 11
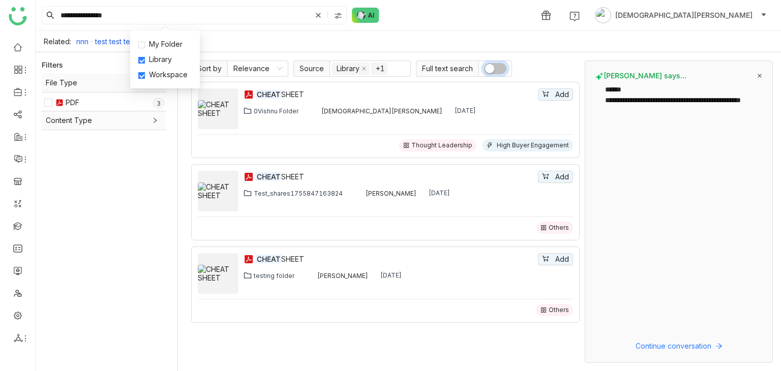
click at [489, 370] on div "**********" at bounding box center [482, 211] width 598 height 319
